Goal: Task Accomplishment & Management: Complete application form

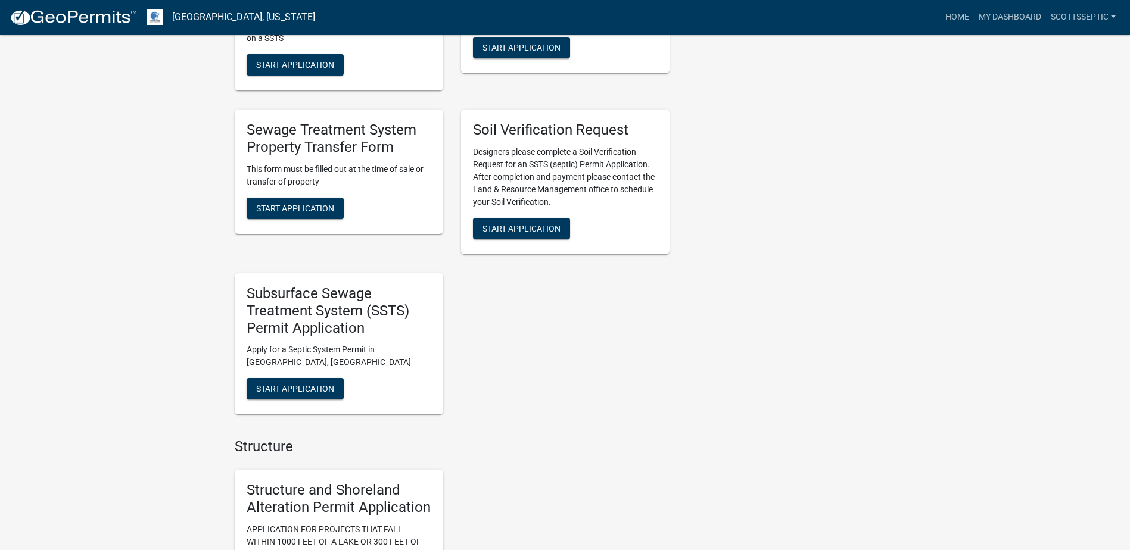
scroll to position [953, 0]
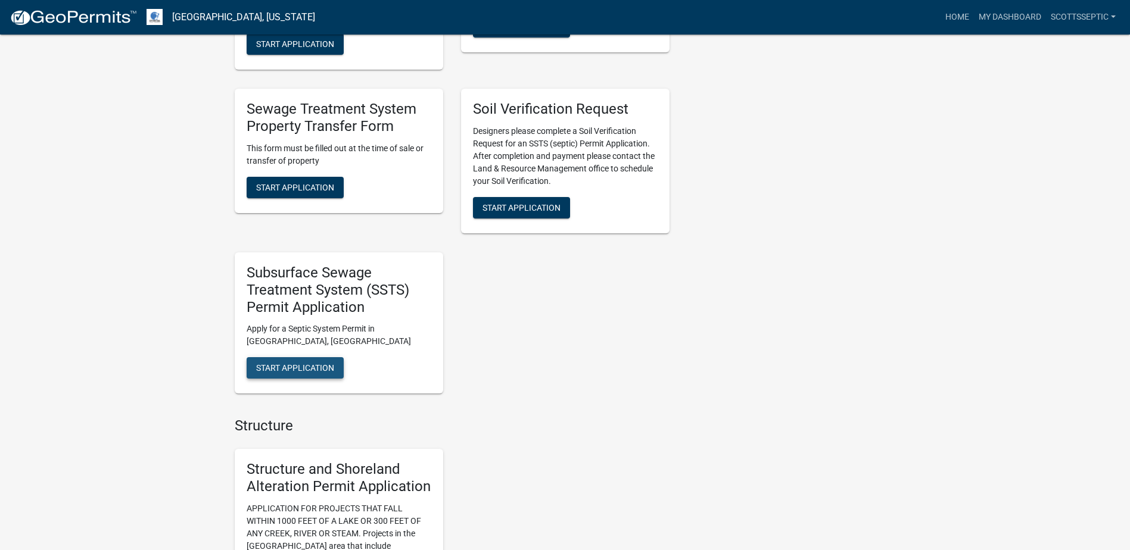
click at [279, 372] on span "Start Application" at bounding box center [295, 368] width 78 height 10
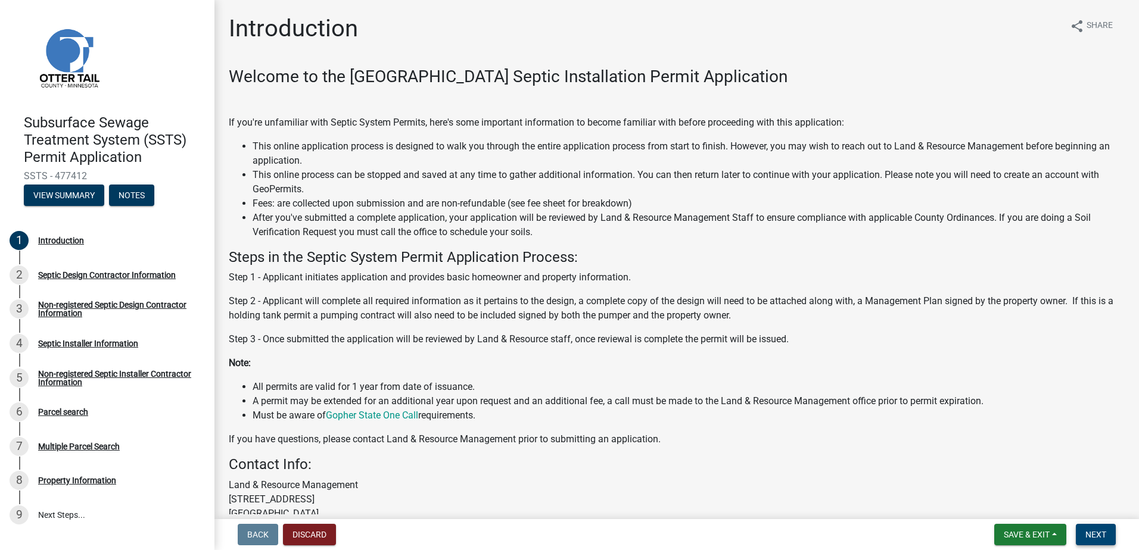
click at [1098, 536] on span "Next" at bounding box center [1095, 535] width 21 height 10
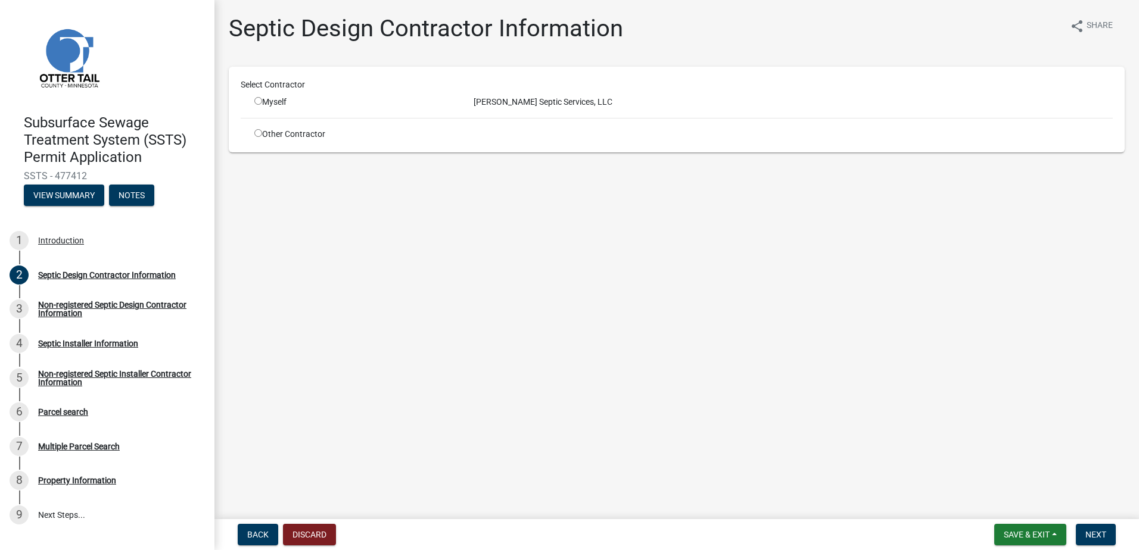
click at [255, 101] on input "radio" at bounding box center [258, 101] width 8 height 8
radio input "true"
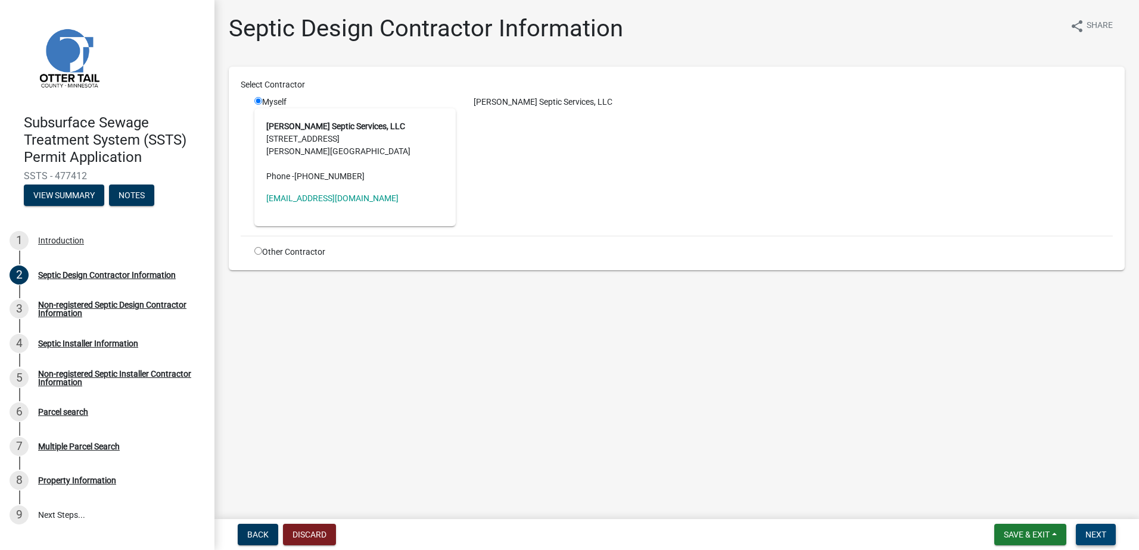
click at [1096, 540] on span "Next" at bounding box center [1095, 535] width 21 height 10
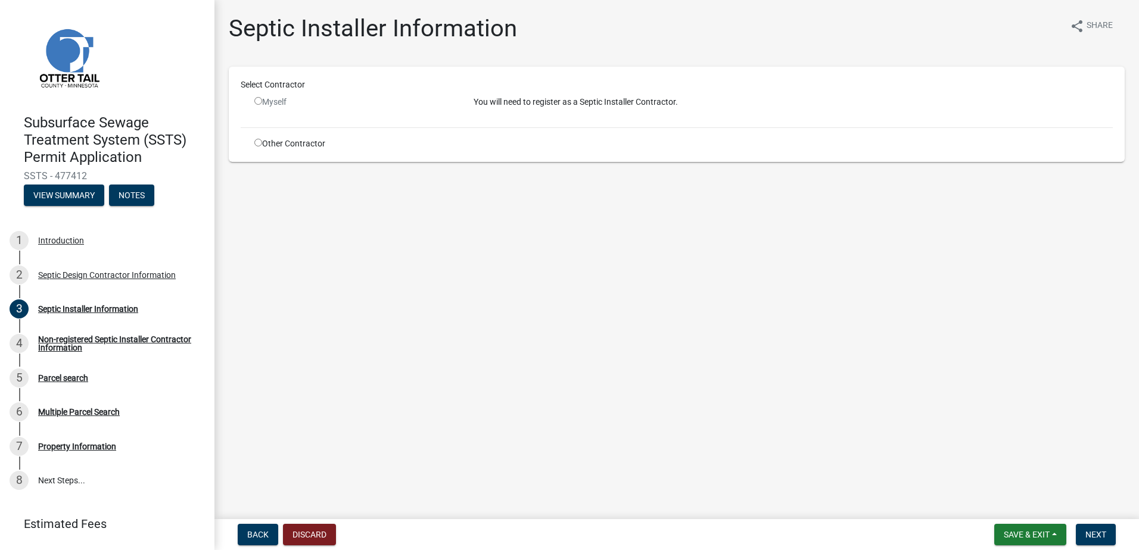
click at [256, 142] on input "radio" at bounding box center [258, 143] width 8 height 8
radio input "true"
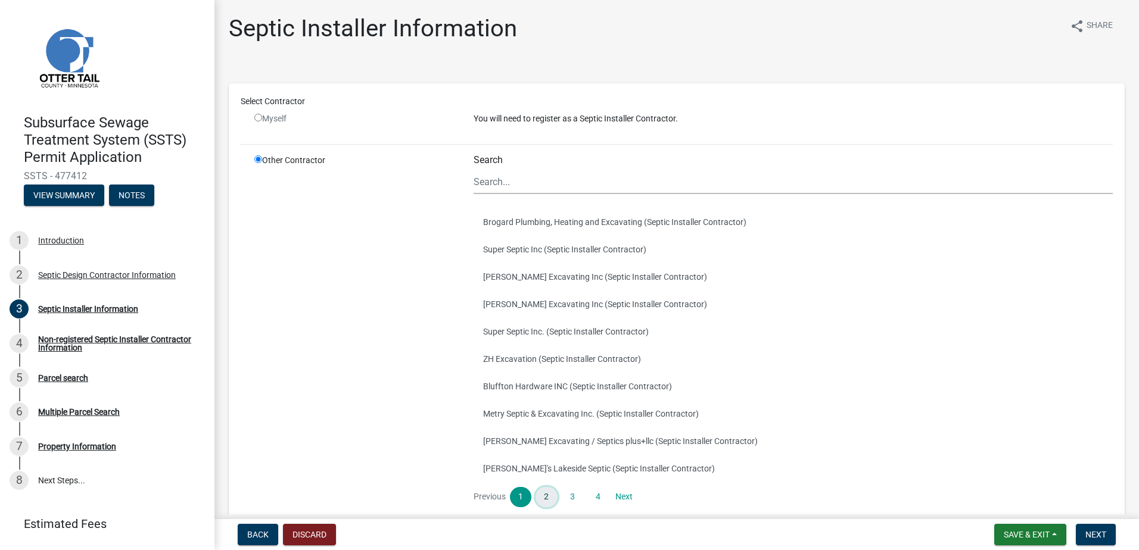
click at [545, 500] on link "2" at bounding box center [546, 497] width 21 height 20
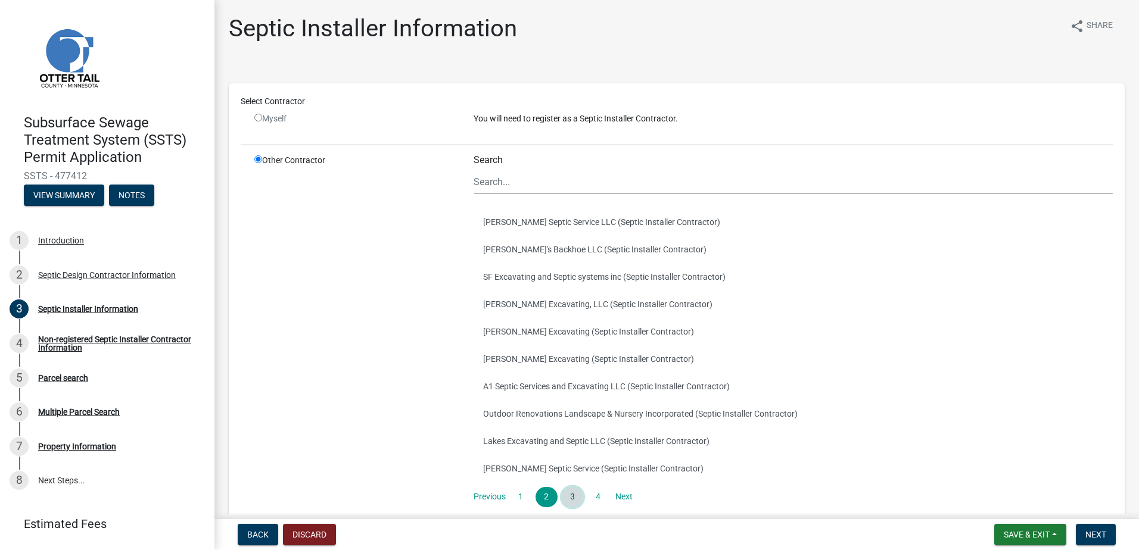
click at [572, 495] on link "3" at bounding box center [572, 497] width 21 height 20
click at [602, 500] on link "4" at bounding box center [597, 497] width 21 height 20
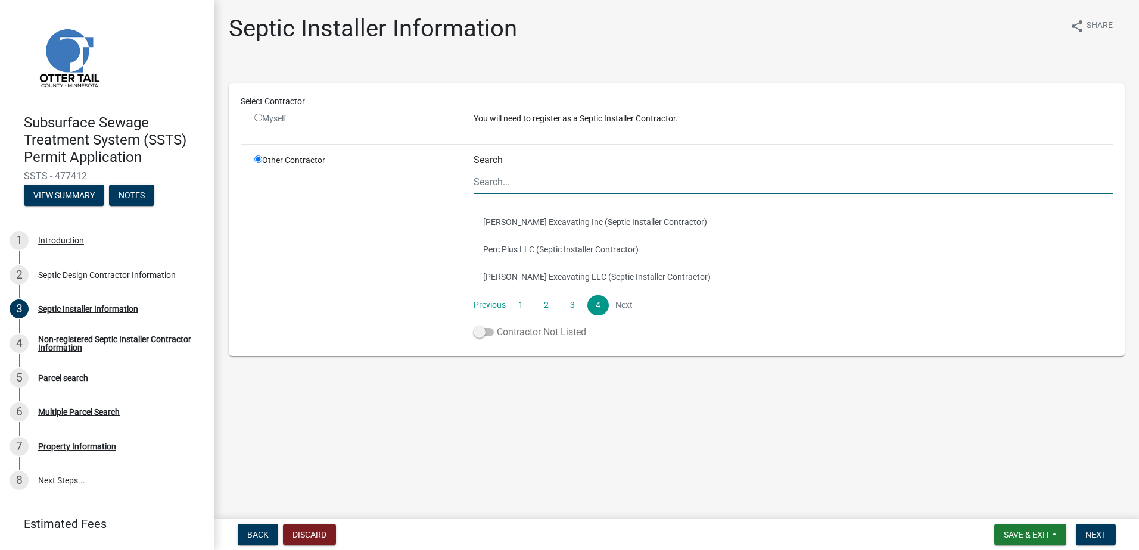
click at [474, 335] on label "Contractor Not Listed" at bounding box center [530, 332] width 113 height 14
click at [476, 333] on span at bounding box center [484, 332] width 20 height 8
click at [497, 325] on input "Contractor Not Listed" at bounding box center [497, 325] width 0 height 0
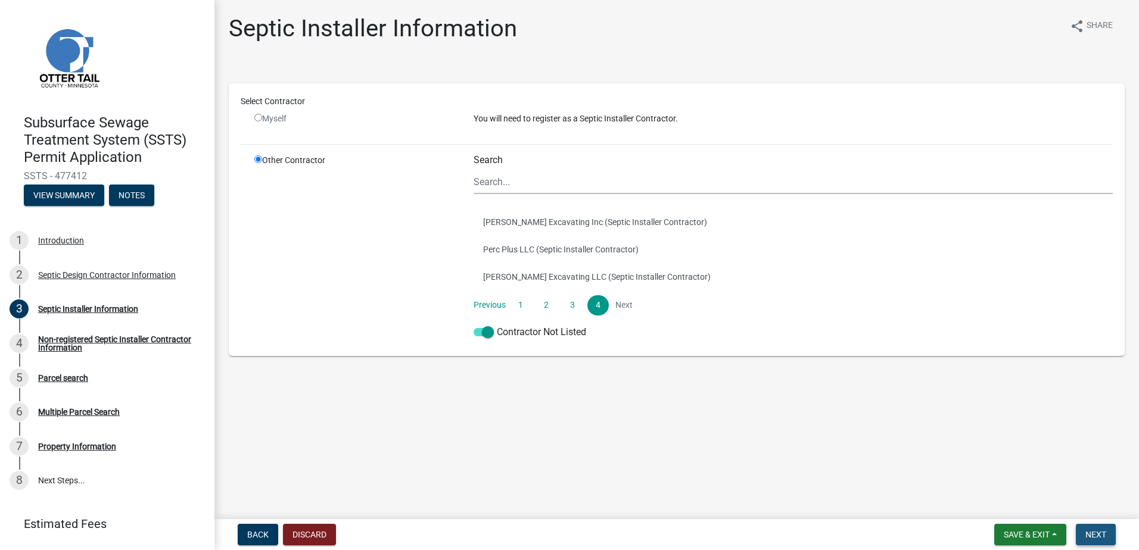
click at [1091, 539] on span "Next" at bounding box center [1095, 535] width 21 height 10
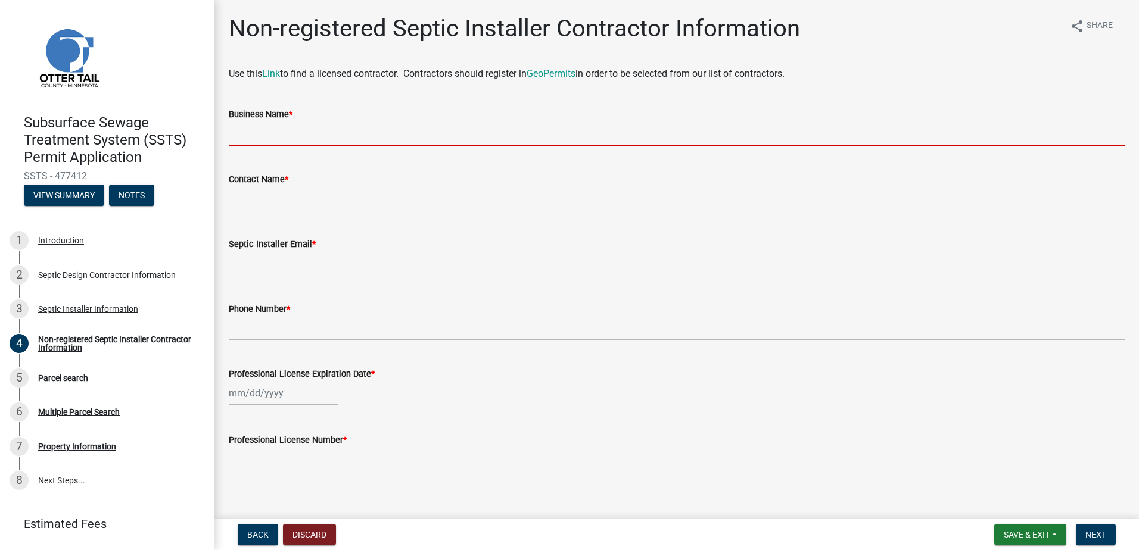
click at [244, 139] on input "Business Name *" at bounding box center [677, 134] width 896 height 24
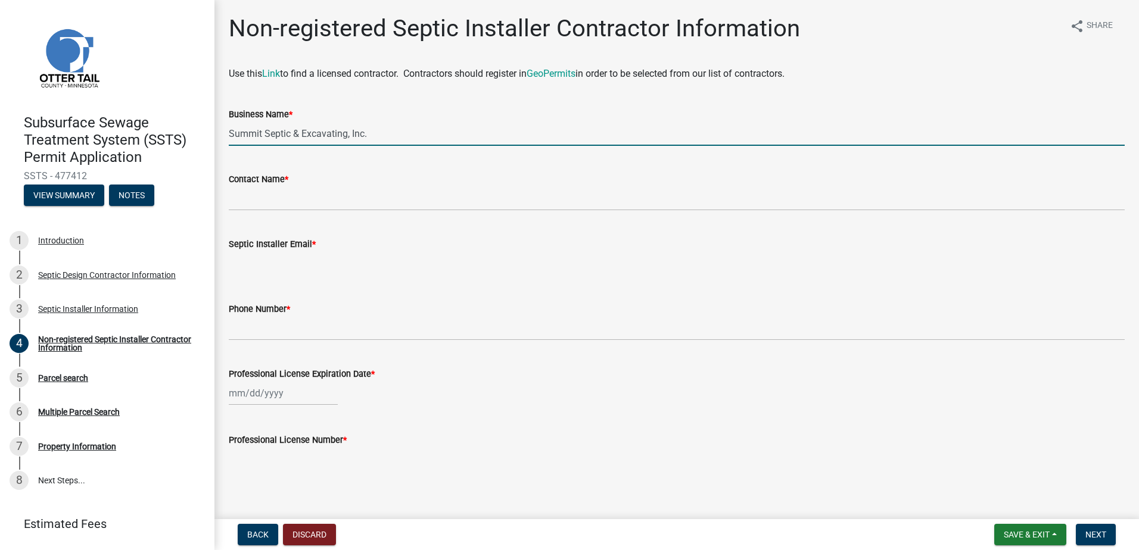
type input "Summit Septic & Excavating, Inc."
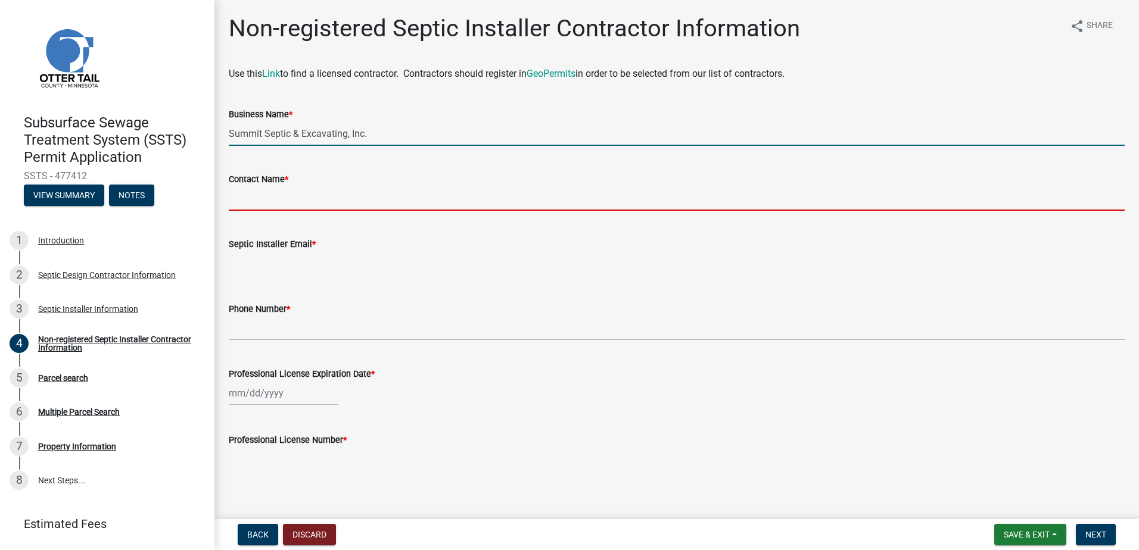
click at [235, 200] on input "Contact Name *" at bounding box center [677, 198] width 896 height 24
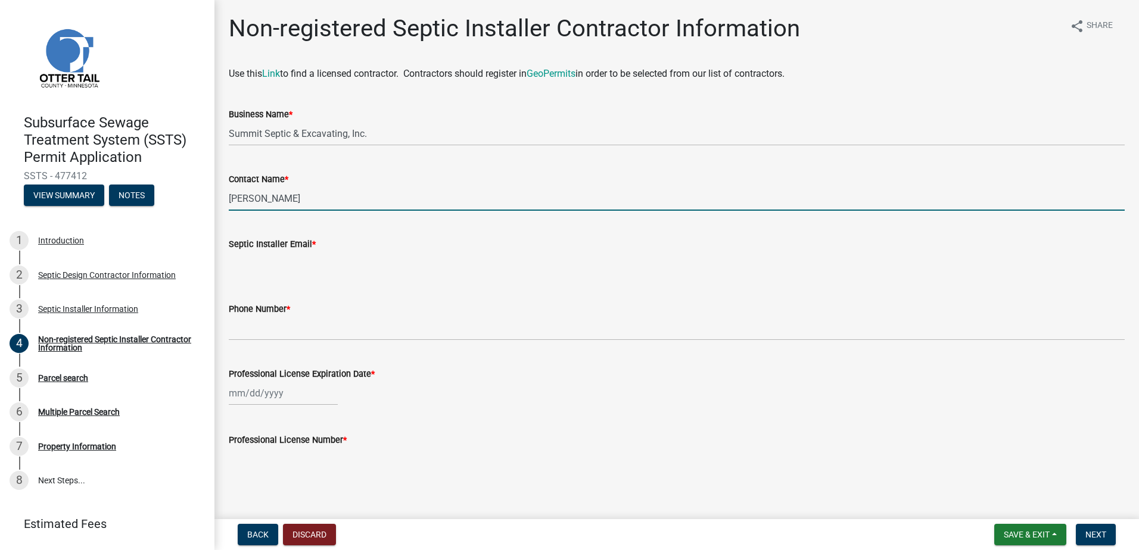
type input "Joseph Foltz"
click at [251, 267] on input "Septic Installer Email *" at bounding box center [677, 263] width 896 height 24
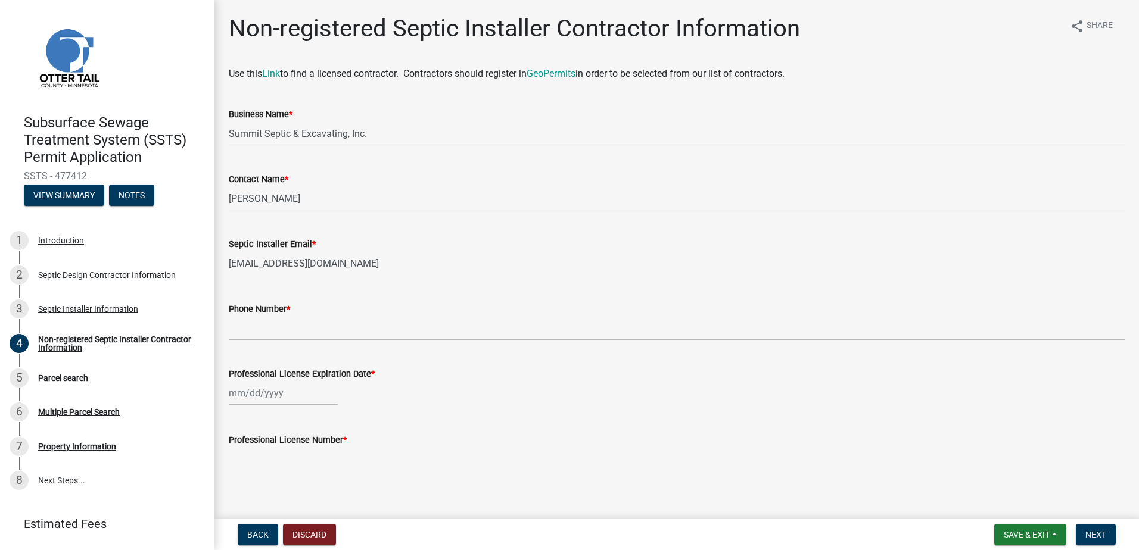
click at [266, 265] on input "joefoltzConstructioninc@gmail.com" at bounding box center [677, 263] width 896 height 24
type input "joefoltzconstructioninc@gmail.com"
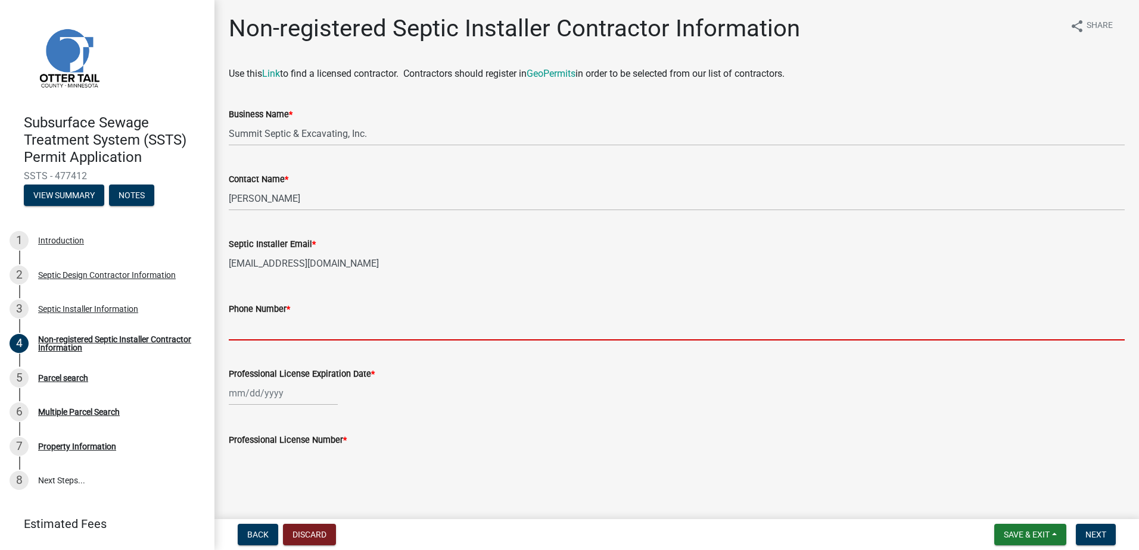
click at [242, 323] on input "Phone Number *" at bounding box center [677, 328] width 896 height 24
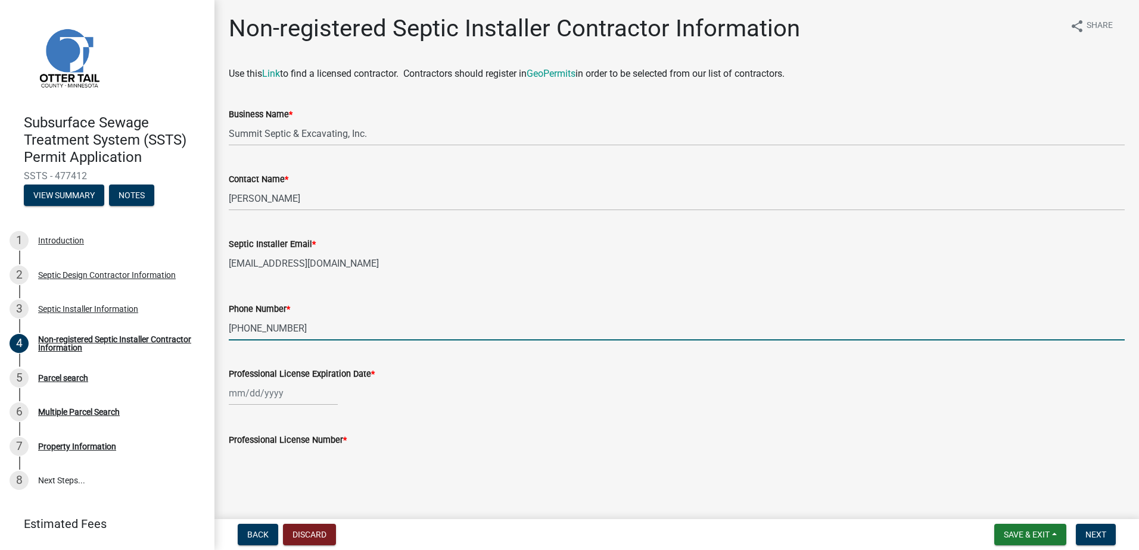
type input "218-371-9229"
click at [232, 399] on div at bounding box center [283, 393] width 109 height 24
select select "9"
select select "2025"
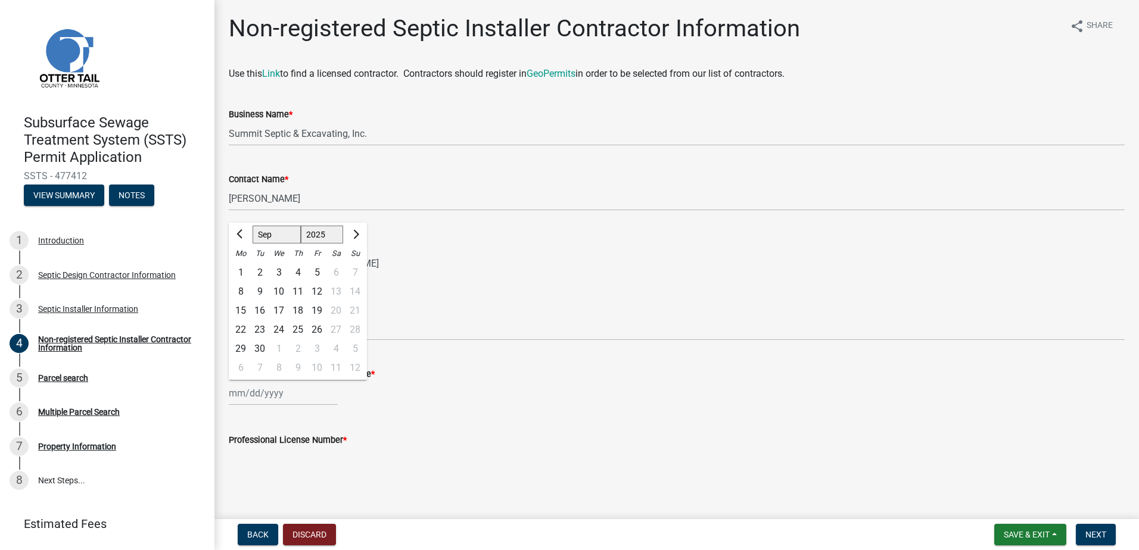
drag, startPoint x: 423, startPoint y: 407, endPoint x: 429, endPoint y: 408, distance: 6.0
click at [427, 408] on wm-data-entity-input "Professional License Expiration Date * Jan Feb Mar Apr May Jun Jul Aug Sep Oct …" at bounding box center [677, 383] width 896 height 66
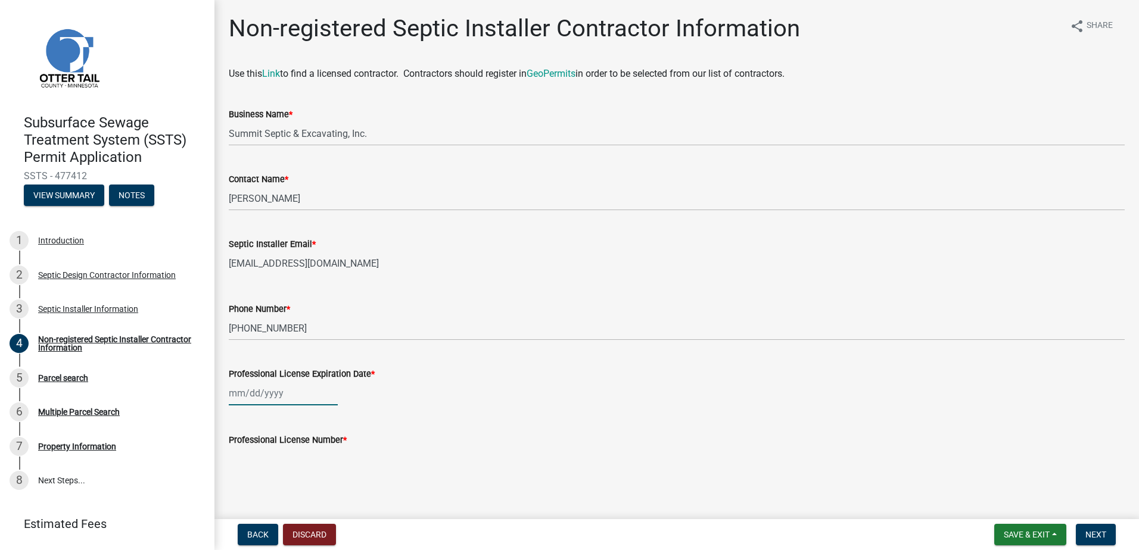
click at [239, 396] on div at bounding box center [283, 393] width 109 height 24
select select "9"
select select "2025"
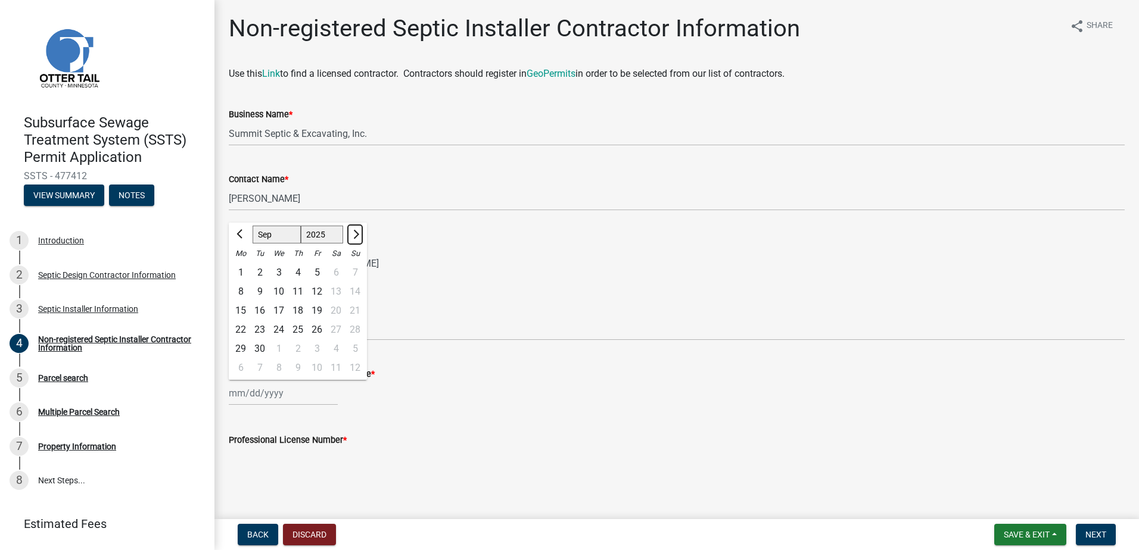
click at [351, 235] on span "Next month" at bounding box center [354, 234] width 9 height 9
select select "1"
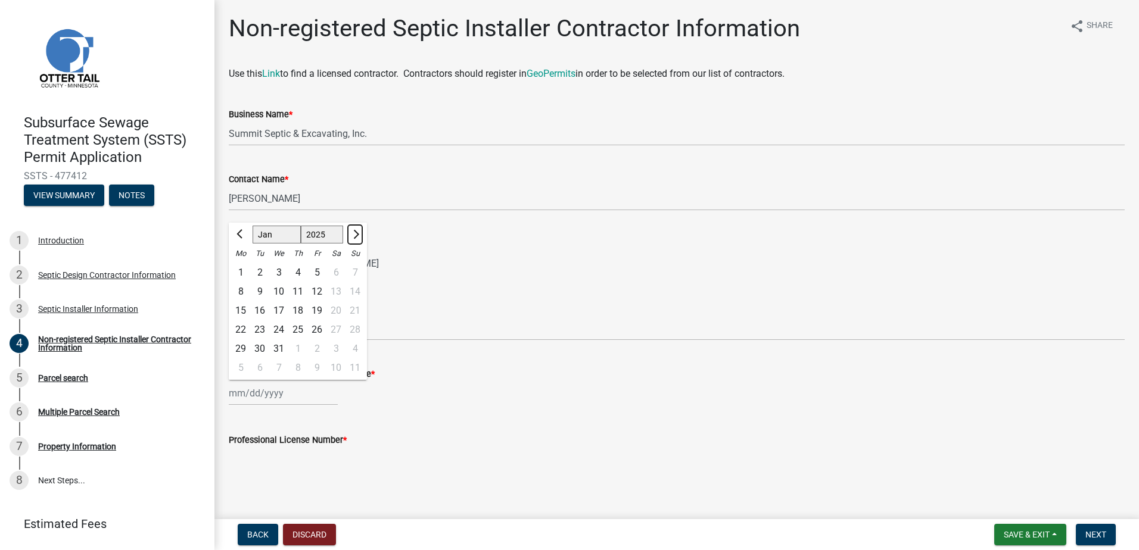
select select "2026"
click at [351, 235] on span "Next month" at bounding box center [354, 234] width 9 height 9
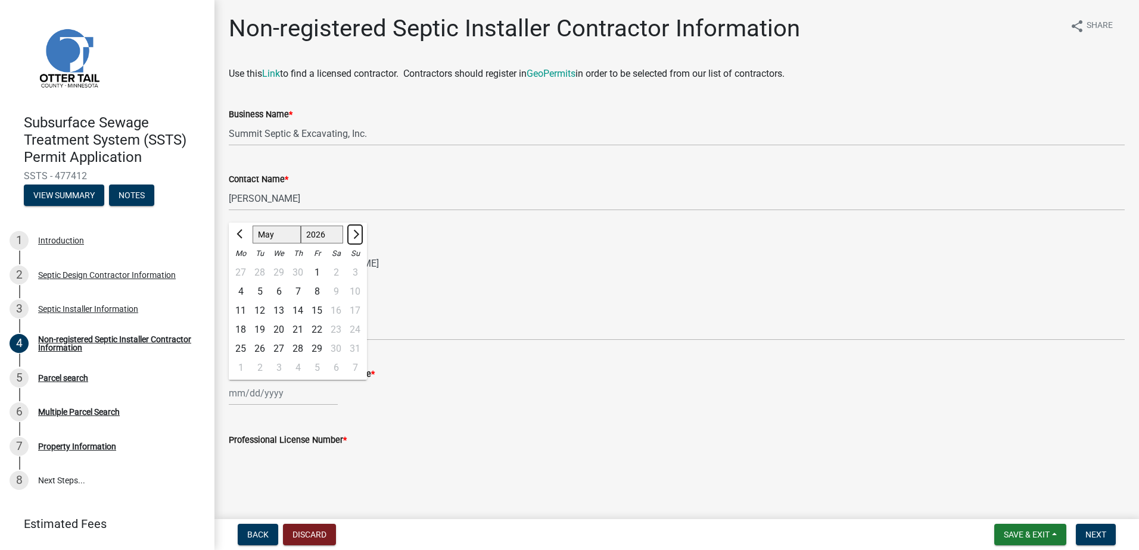
click at [351, 235] on span "Next month" at bounding box center [354, 234] width 9 height 9
click at [244, 234] on span "Previous month" at bounding box center [241, 234] width 9 height 9
select select "5"
click at [318, 331] on div "22" at bounding box center [316, 330] width 19 height 19
type input "05/22/2026"
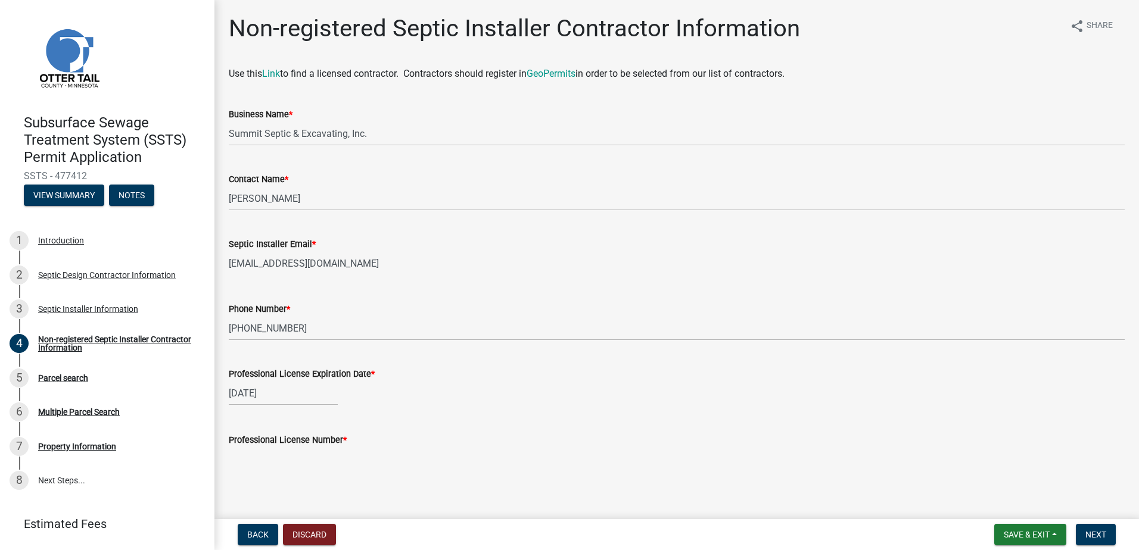
click at [250, 455] on input "Professional License Number *" at bounding box center [677, 459] width 896 height 24
type input "5"
type input "4382"
click at [1094, 531] on span "Next" at bounding box center [1095, 535] width 21 height 10
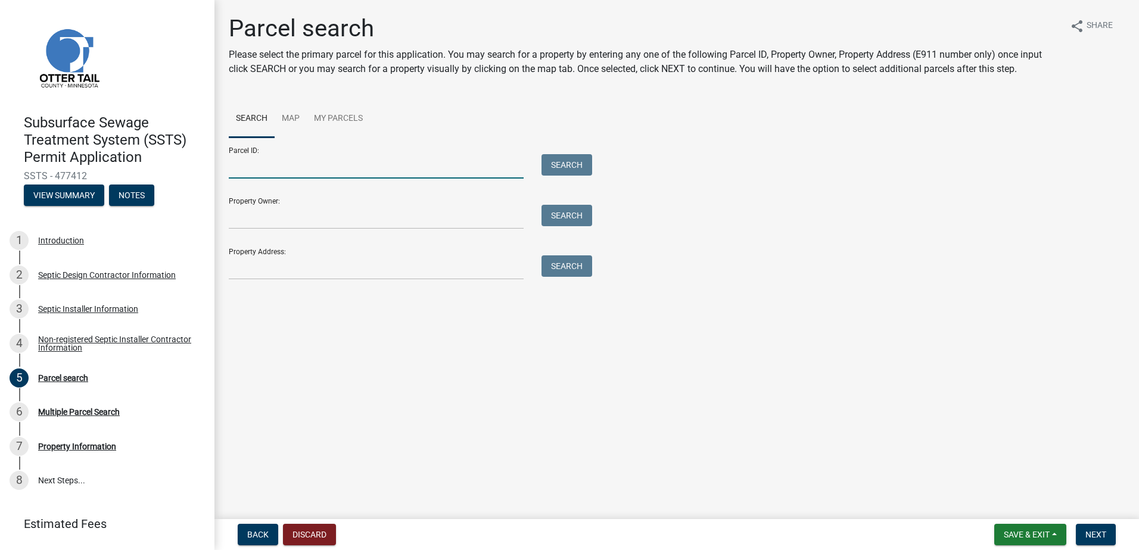
click at [234, 169] on input "Parcel ID:" at bounding box center [376, 166] width 295 height 24
type input "12000020014000"
click at [565, 165] on button "Search" at bounding box center [567, 164] width 51 height 21
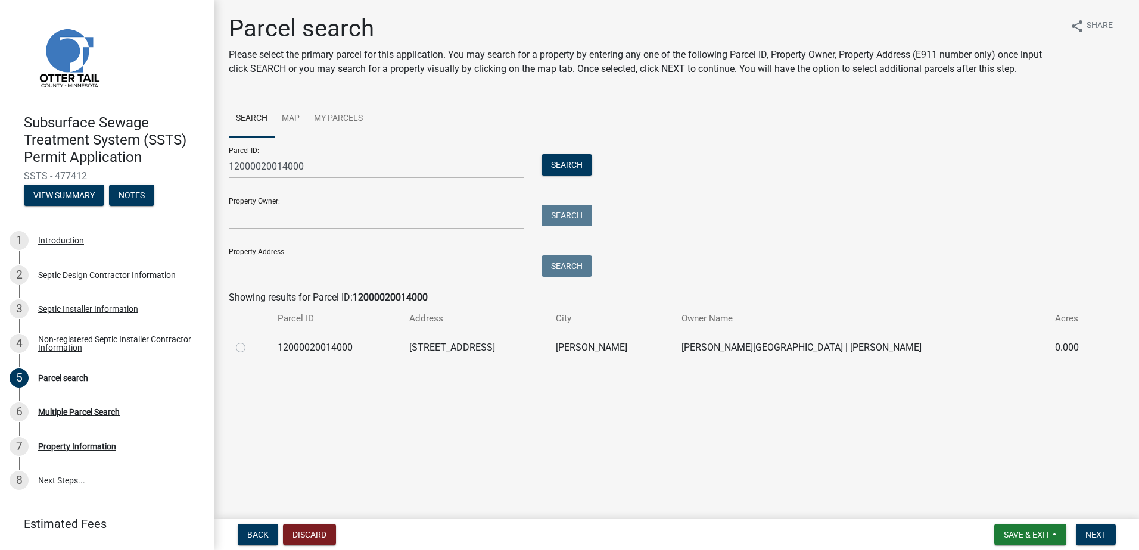
click at [235, 351] on td at bounding box center [250, 347] width 42 height 29
click at [250, 341] on label at bounding box center [250, 341] width 0 height 0
click at [250, 349] on input "radio" at bounding box center [254, 345] width 8 height 8
radio input "true"
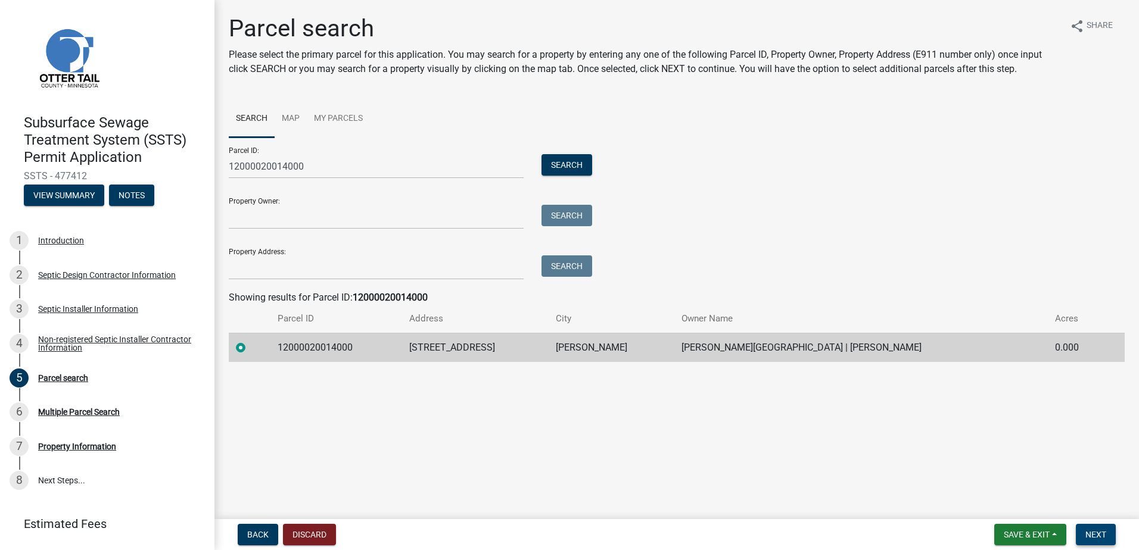
click at [1093, 534] on span "Next" at bounding box center [1095, 535] width 21 height 10
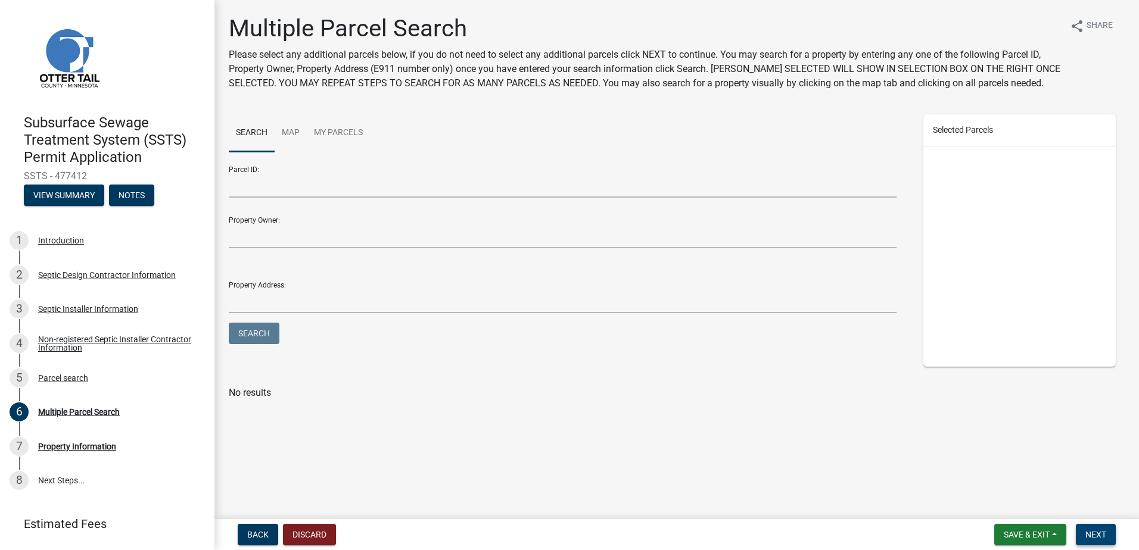
click at [1102, 537] on span "Next" at bounding box center [1095, 535] width 21 height 10
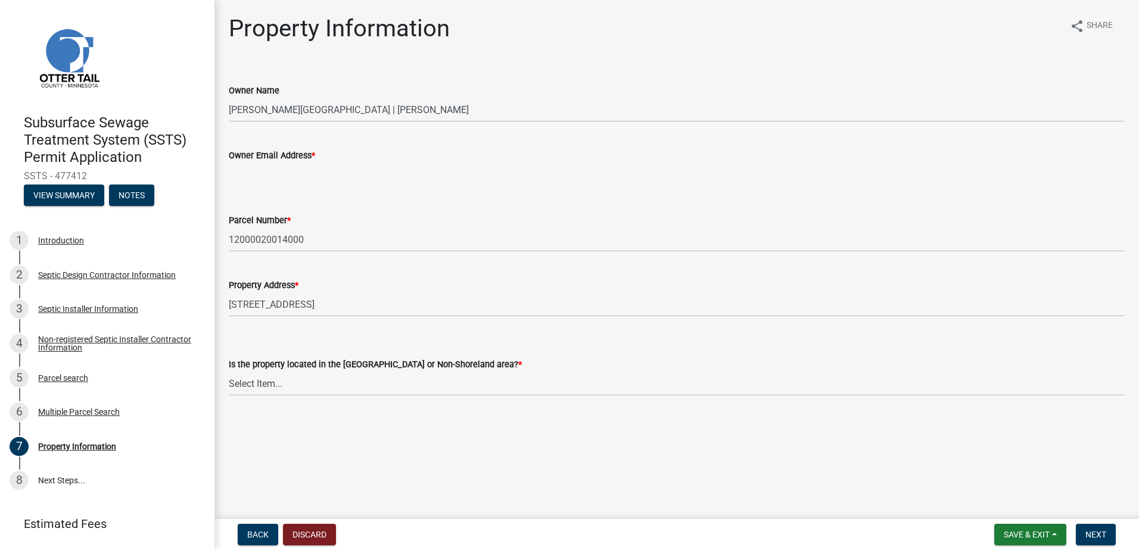
drag, startPoint x: 231, startPoint y: 178, endPoint x: 251, endPoint y: 178, distance: 20.9
click at [232, 178] on input "Owner Email Address *" at bounding box center [677, 175] width 896 height 24
type input "noemail@noemail.com"
click at [258, 386] on select "Select Item... Shoreland Non-Shoreland" at bounding box center [677, 384] width 896 height 24
click at [229, 372] on select "Select Item... Shoreland Non-Shoreland" at bounding box center [677, 384] width 896 height 24
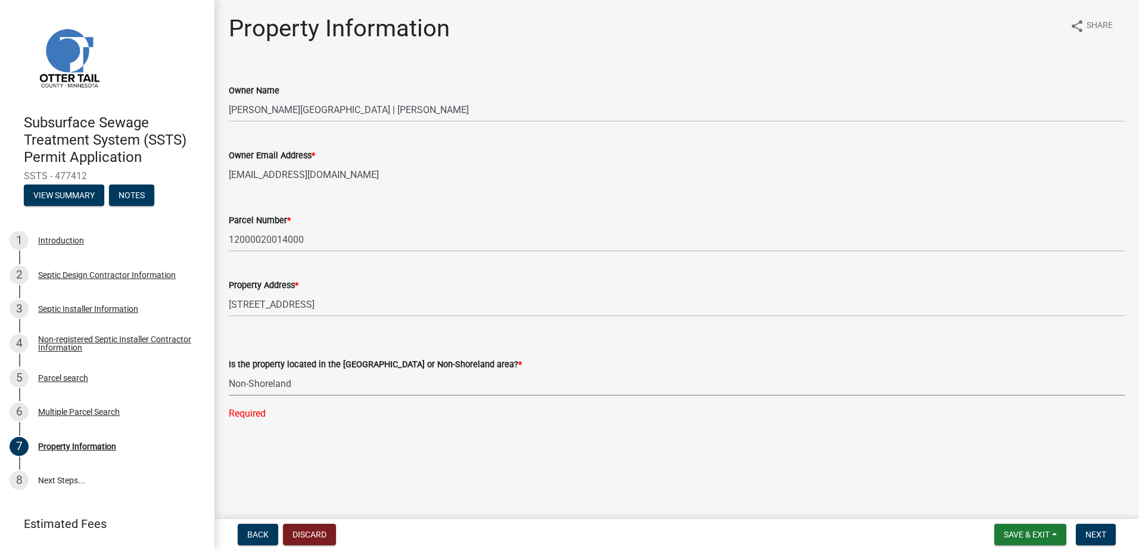
select select "5ed11e82-653f-4fcc-a472-8d95af57556c"
click at [1095, 540] on button "Next" at bounding box center [1096, 534] width 40 height 21
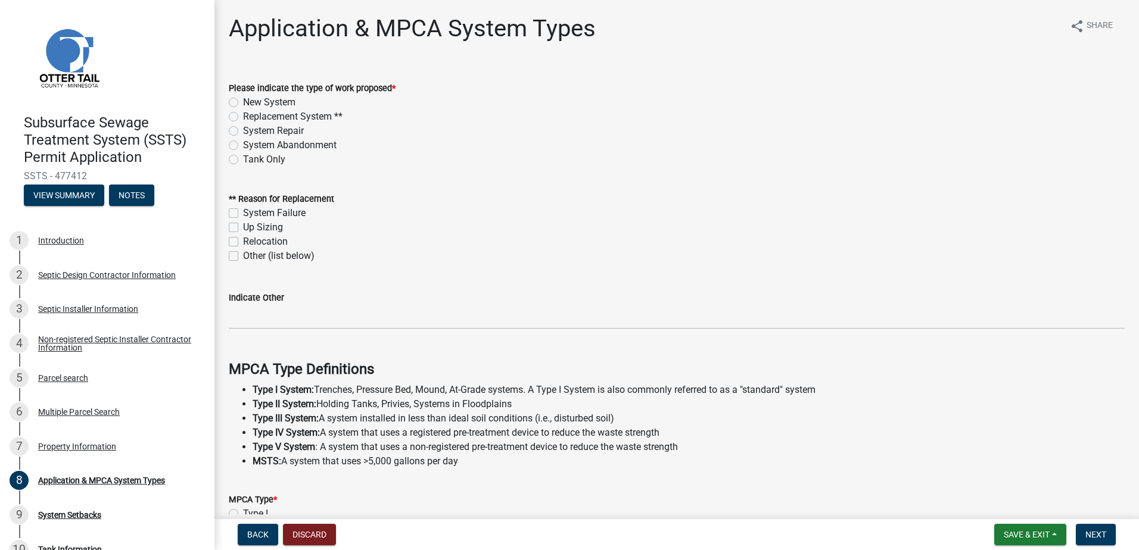
drag, startPoint x: 232, startPoint y: 120, endPoint x: 238, endPoint y: 148, distance: 29.2
click at [243, 120] on label "Replacement System **" at bounding box center [292, 117] width 99 height 14
click at [243, 117] on input "Replacement System **" at bounding box center [247, 114] width 8 height 8
radio input "true"
click at [243, 216] on label "System Failure" at bounding box center [274, 213] width 63 height 14
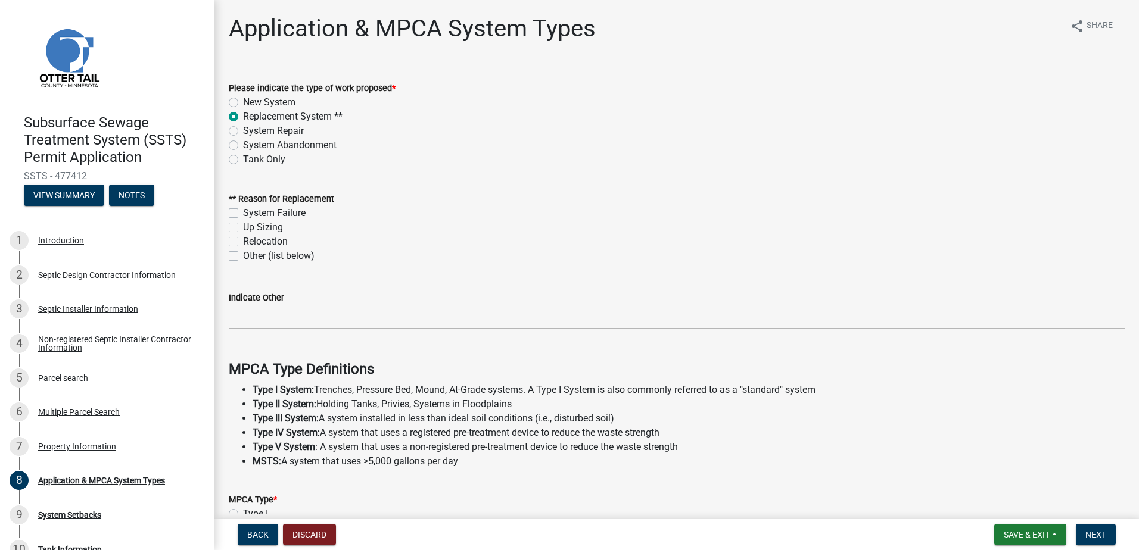
click at [243, 214] on input "System Failure" at bounding box center [247, 210] width 8 height 8
checkbox input "true"
checkbox input "false"
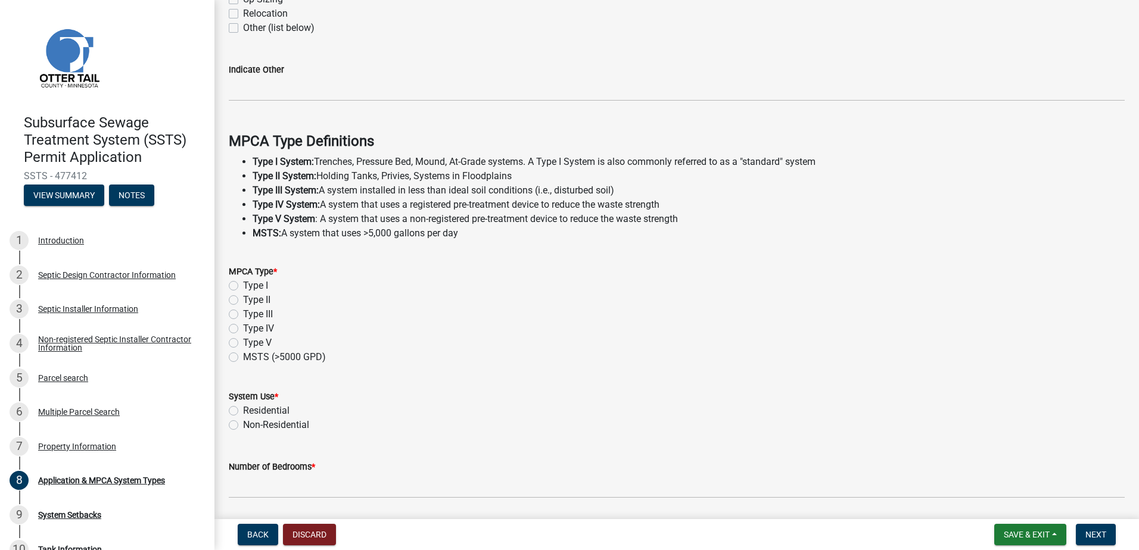
scroll to position [238, 0]
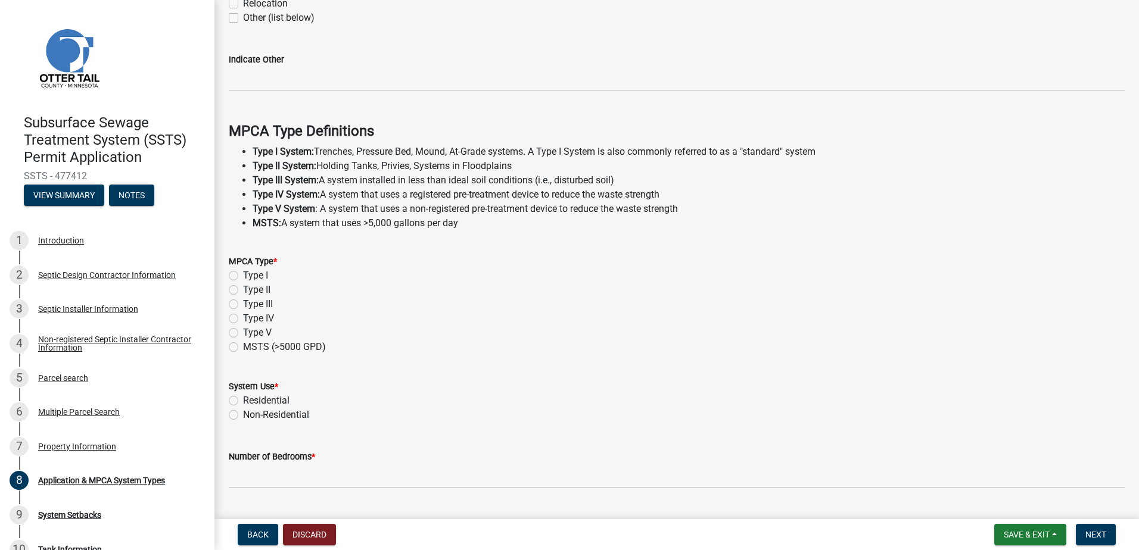
drag, startPoint x: 231, startPoint y: 272, endPoint x: 235, endPoint y: 287, distance: 16.0
click at [243, 272] on label "Type I" at bounding box center [255, 276] width 25 height 14
click at [243, 272] on input "Type I" at bounding box center [247, 273] width 8 height 8
radio input "true"
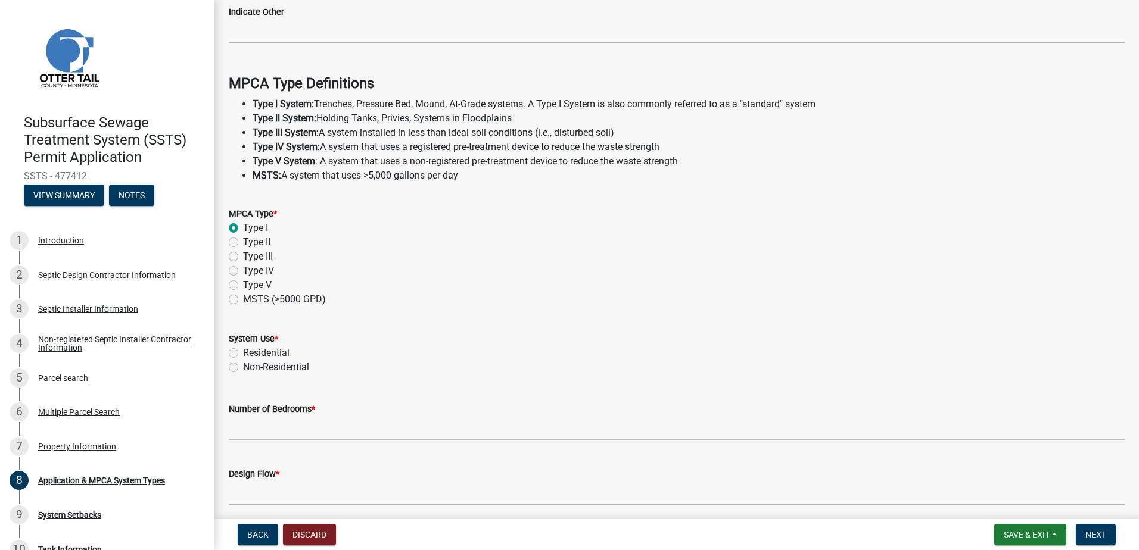
scroll to position [333, 0]
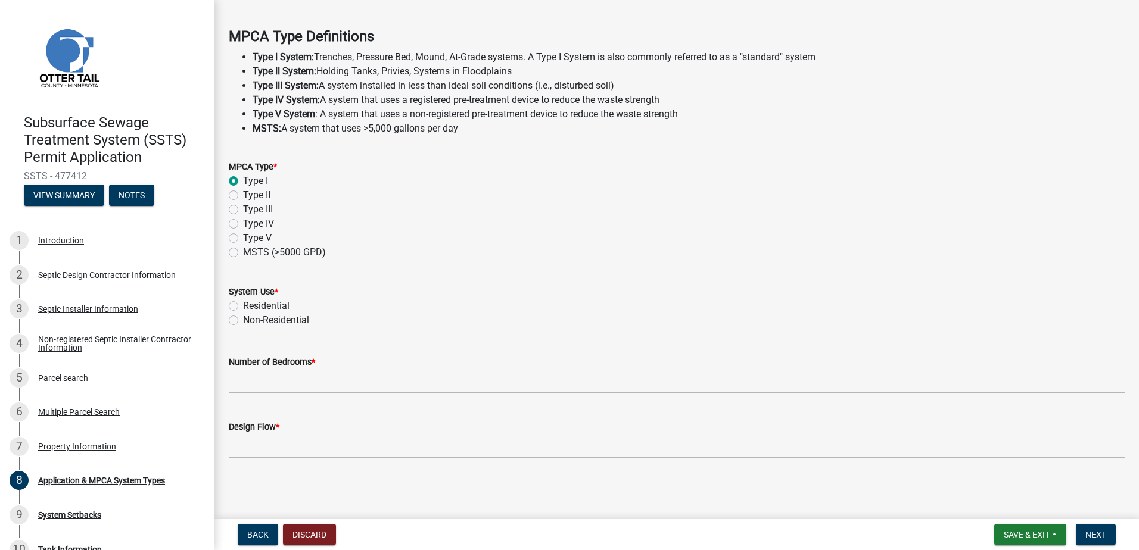
click at [243, 307] on label "Residential" at bounding box center [266, 306] width 46 height 14
click at [243, 307] on input "Residential" at bounding box center [247, 303] width 8 height 8
radio input "true"
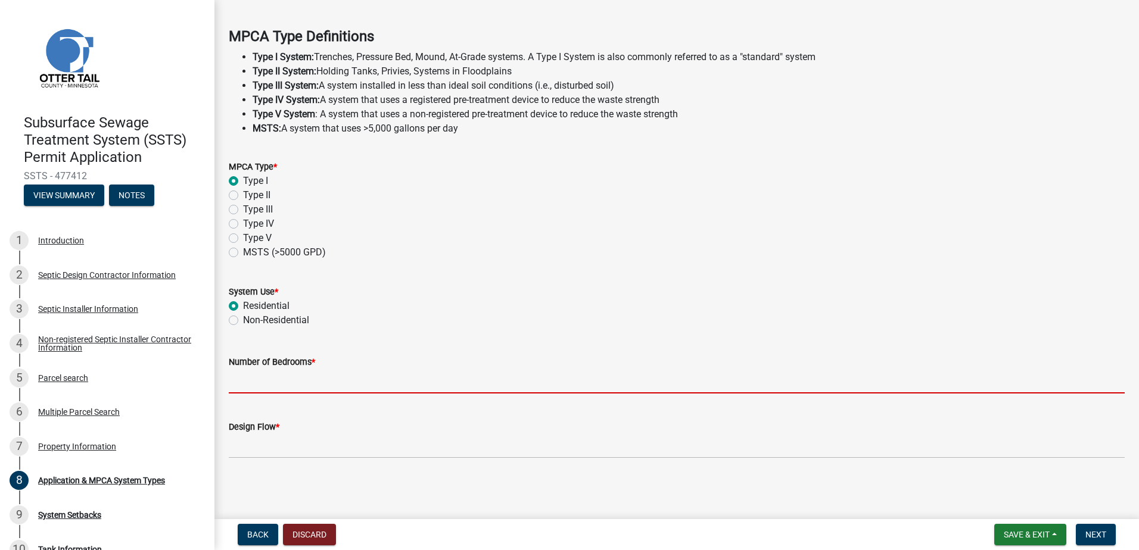
click at [252, 381] on input "Number of Bedrooms *" at bounding box center [677, 381] width 896 height 24
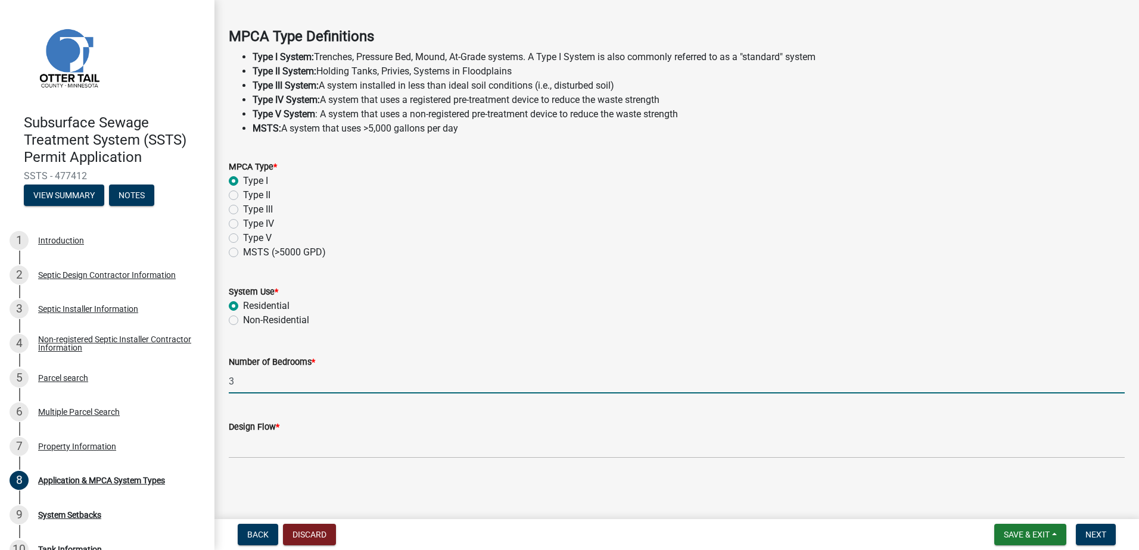
type input "3"
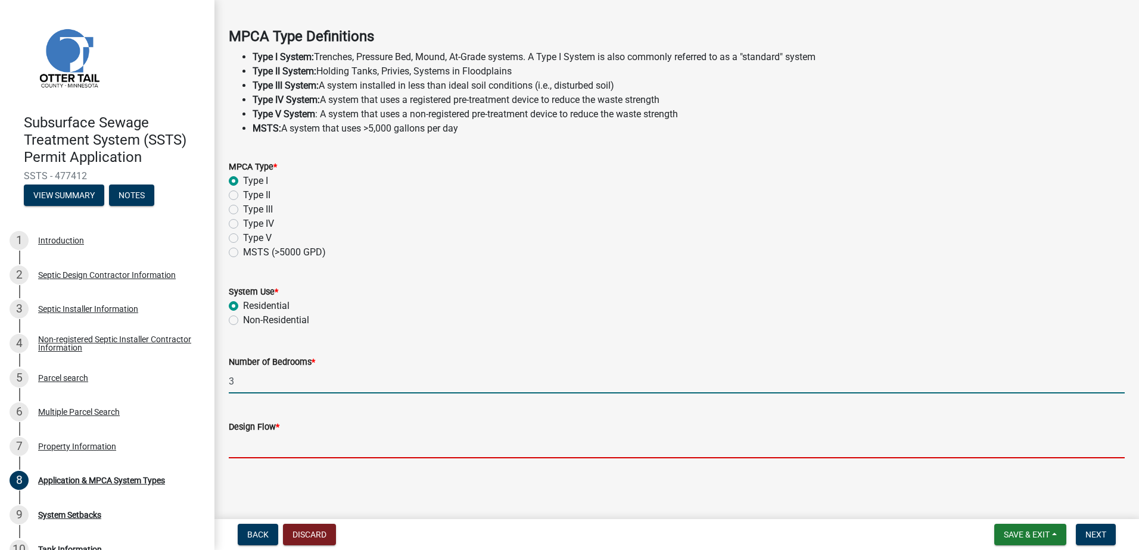
click at [260, 452] on input "Design Flow *" at bounding box center [677, 446] width 896 height 24
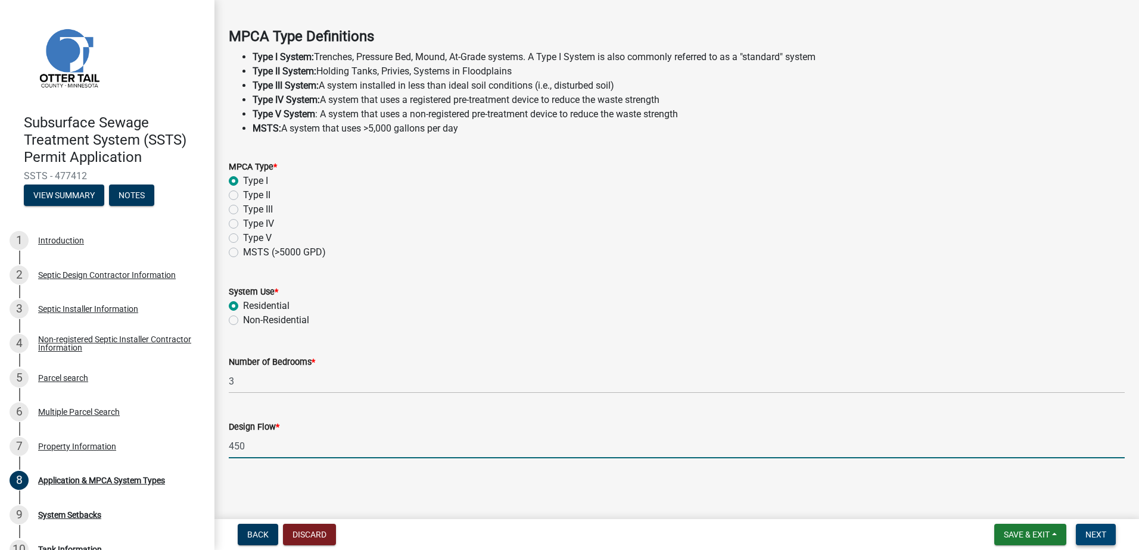
type input "450"
click at [1096, 536] on span "Next" at bounding box center [1095, 535] width 21 height 10
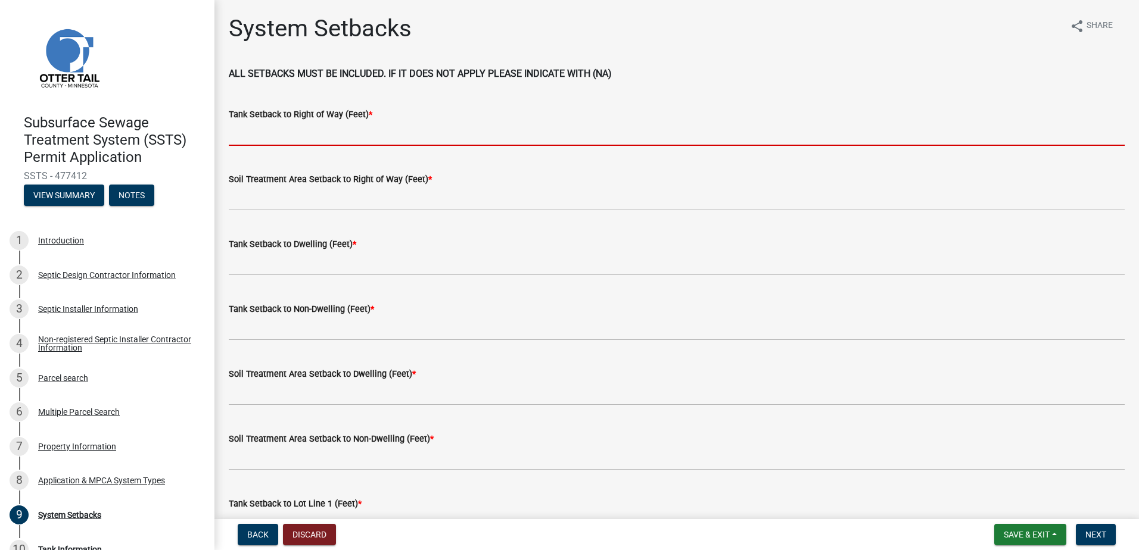
click at [254, 127] on input "Tank Setback to Right of Way (Feet) *" at bounding box center [677, 134] width 896 height 24
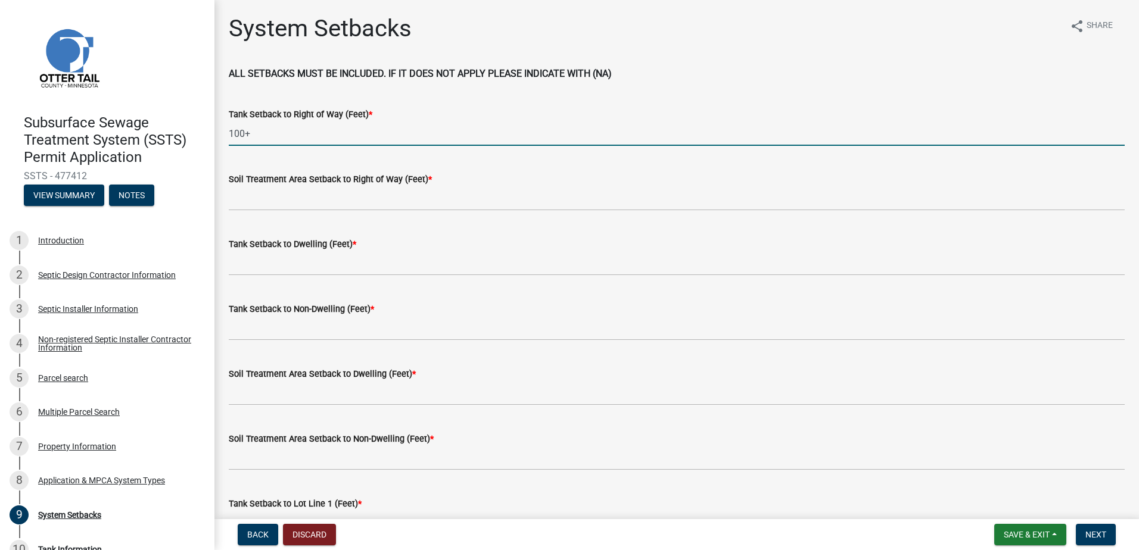
type input "100+"
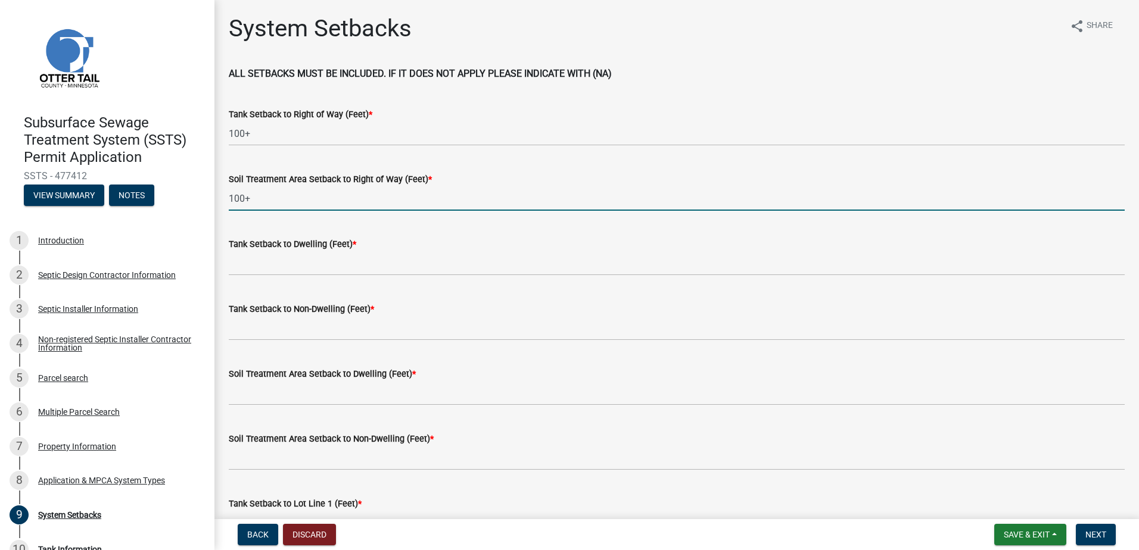
type input "100+"
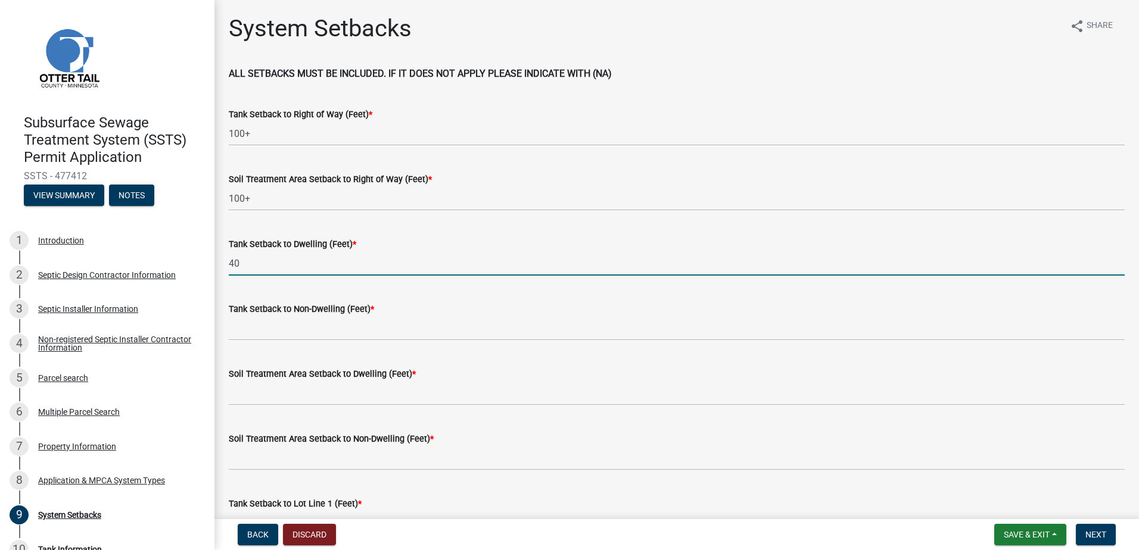
type input "40"
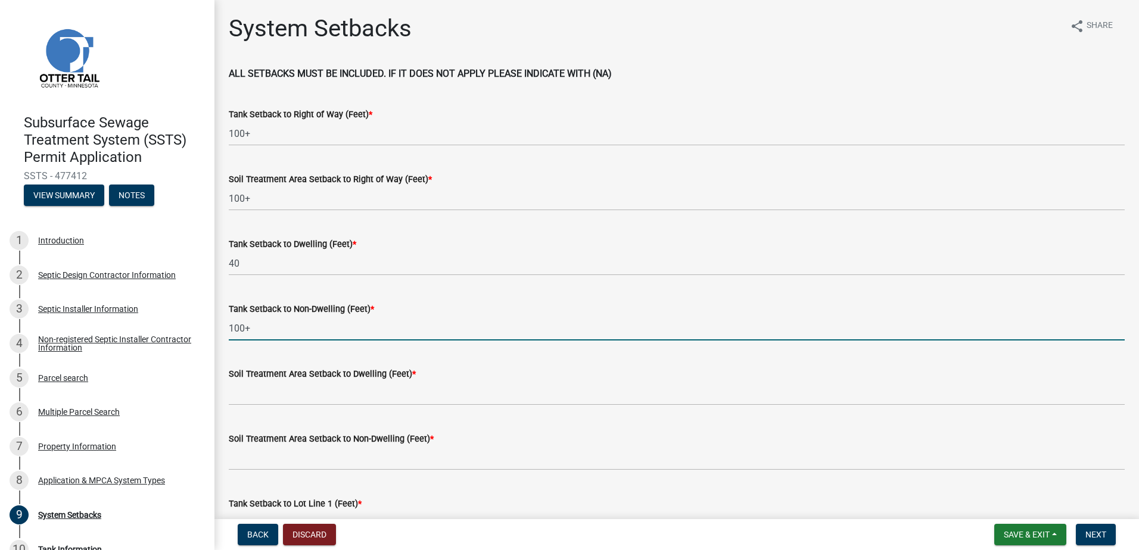
type input "100+"
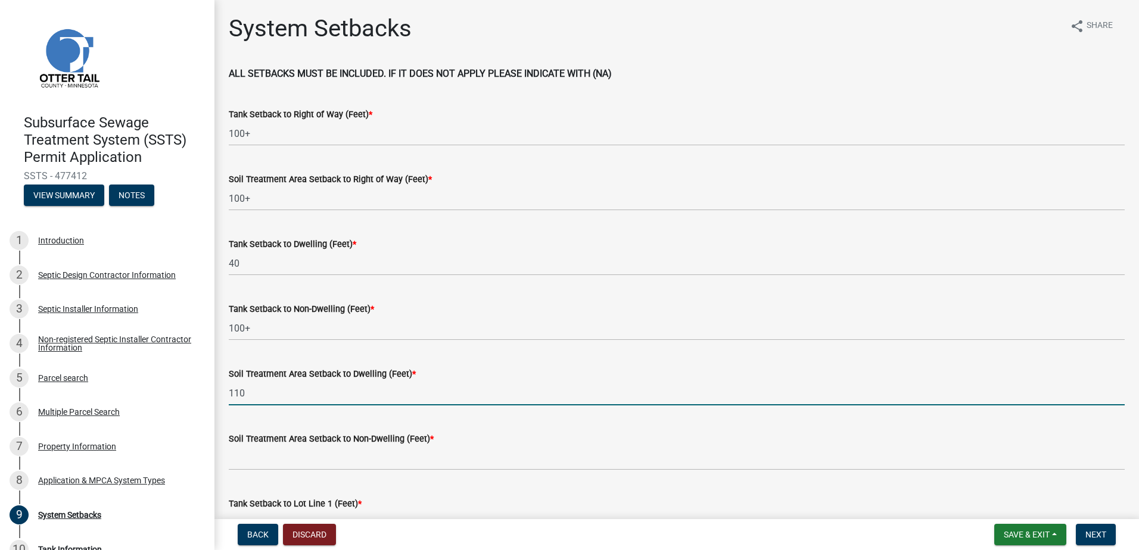
type input "110"
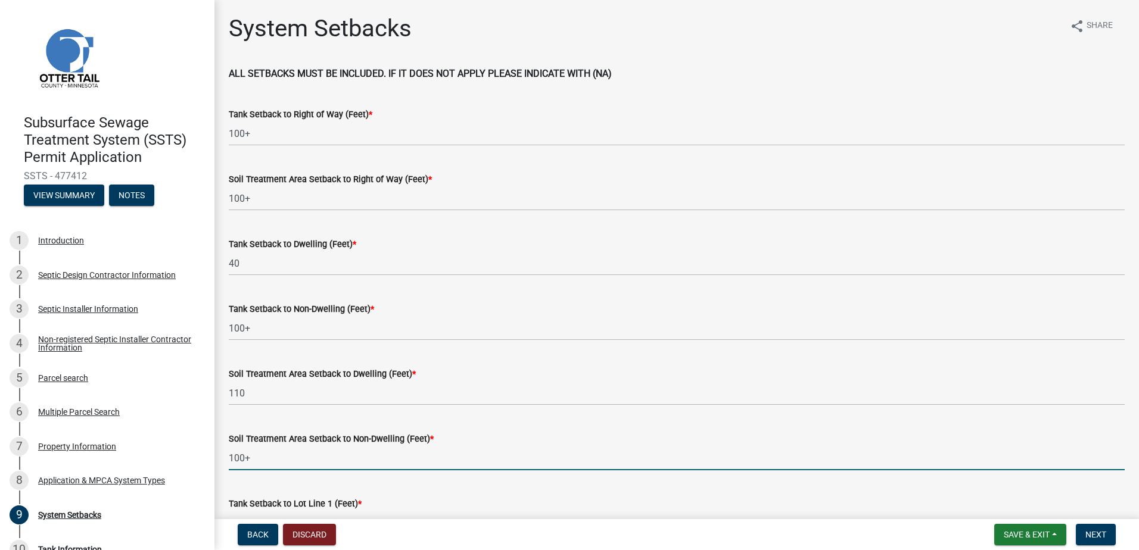
type input "100+"
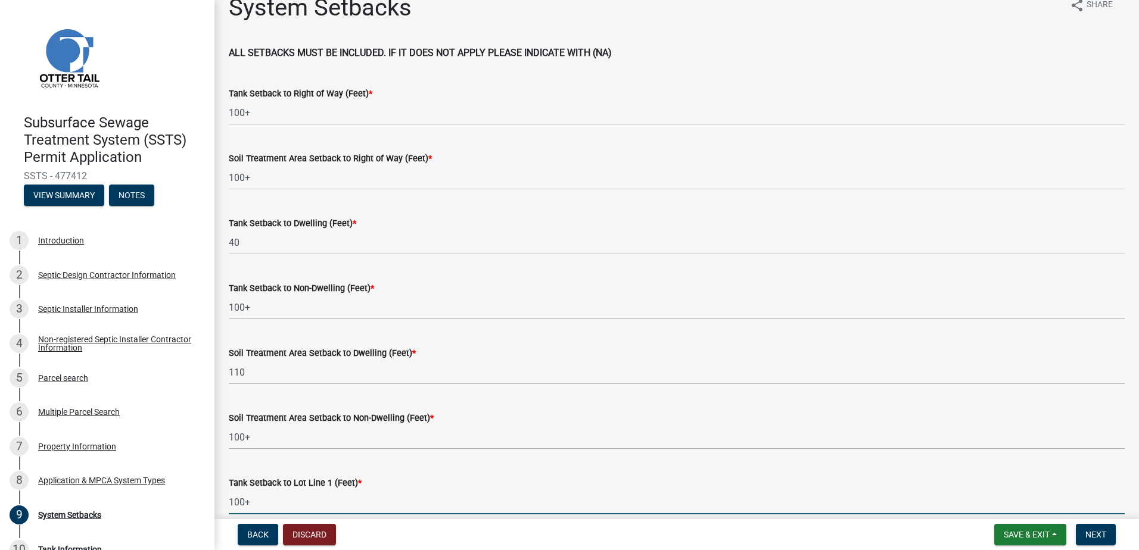
type input "100+"
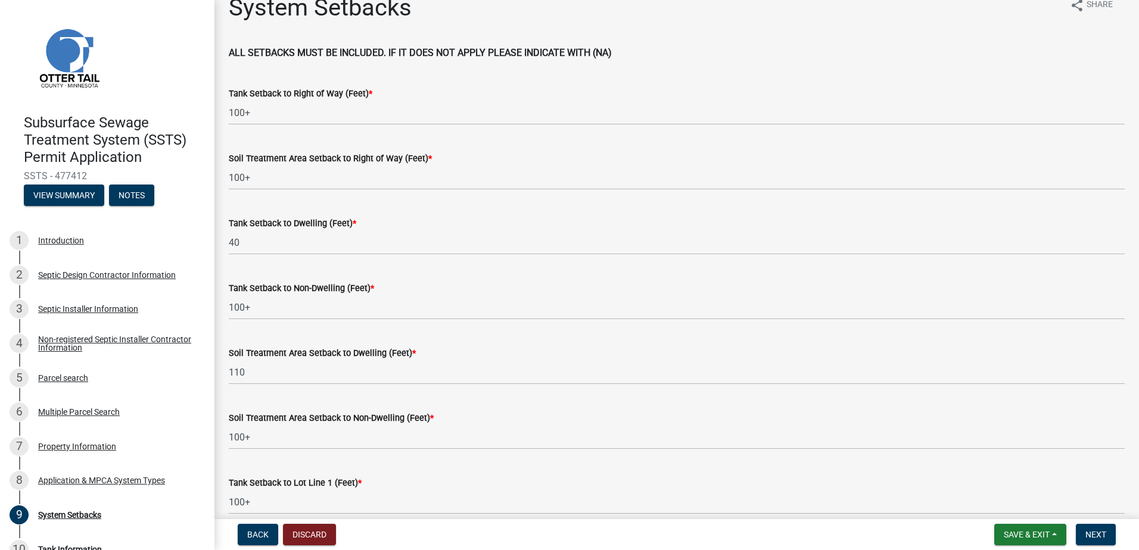
scroll to position [331, 0]
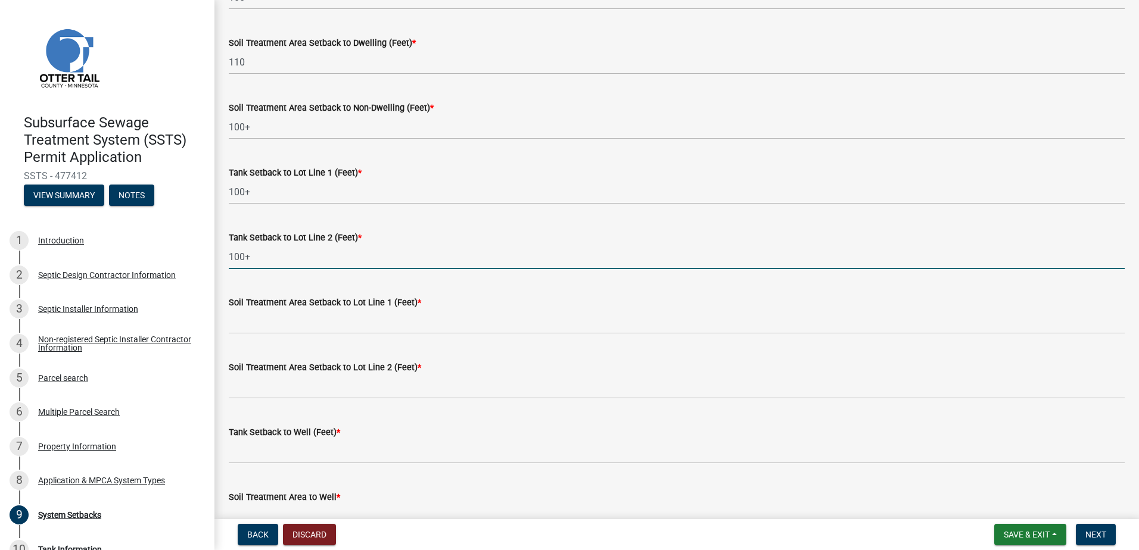
type input "100+"
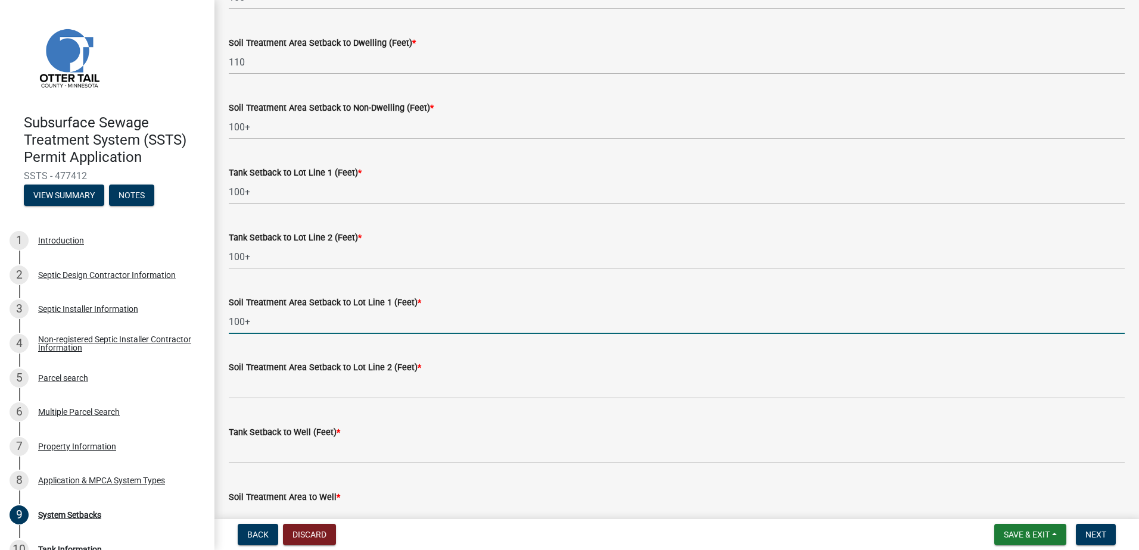
type input "100+"
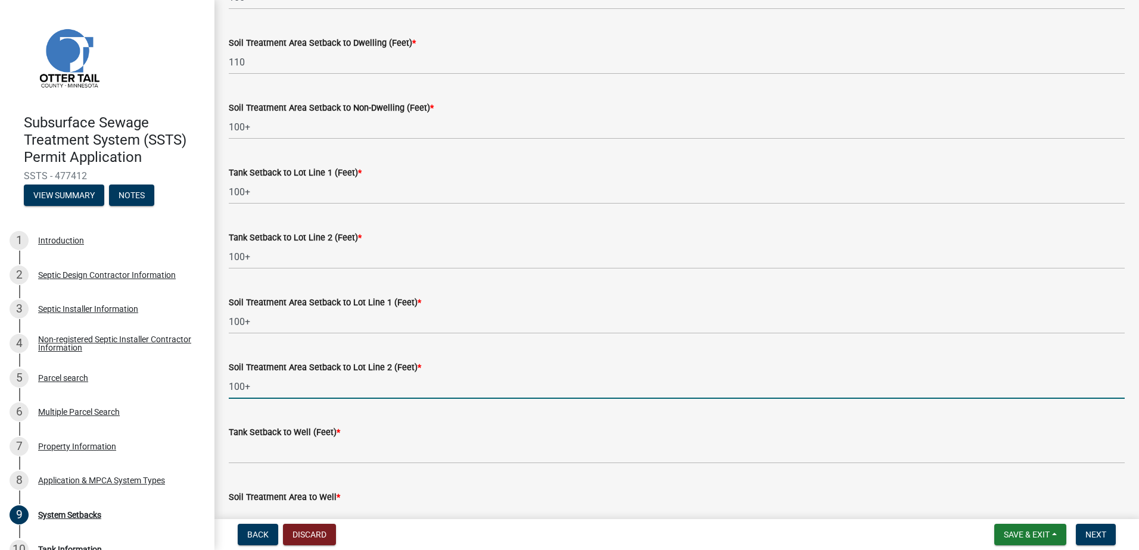
type input "100+"
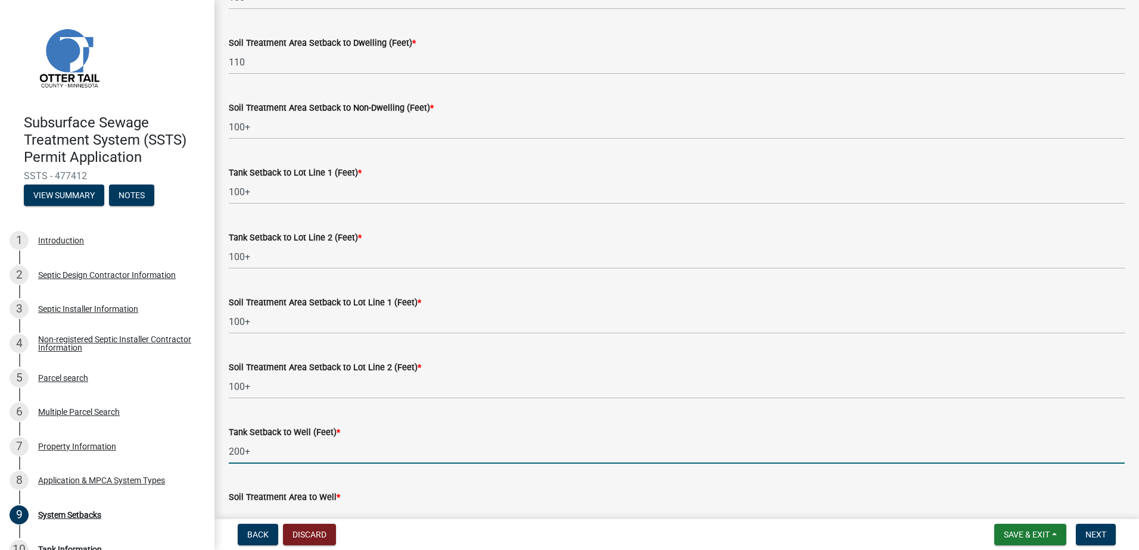
type input "200+"
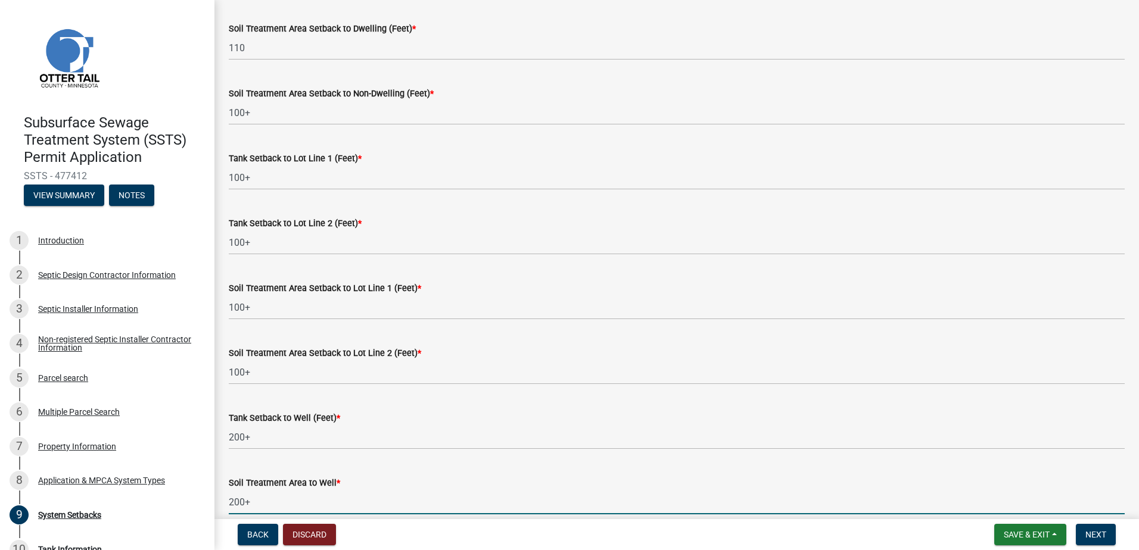
type input "200+"
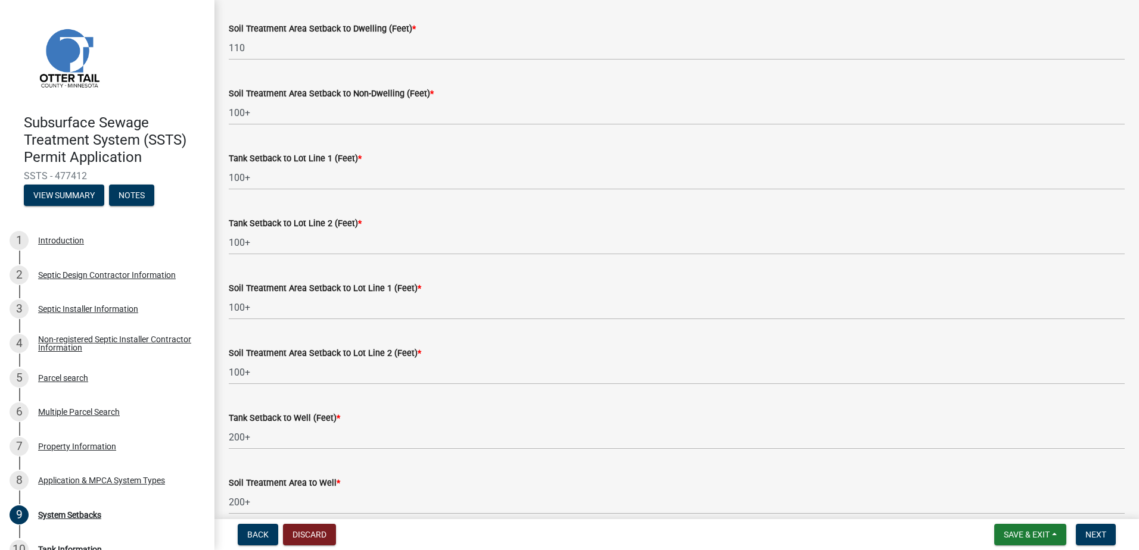
scroll to position [656, 0]
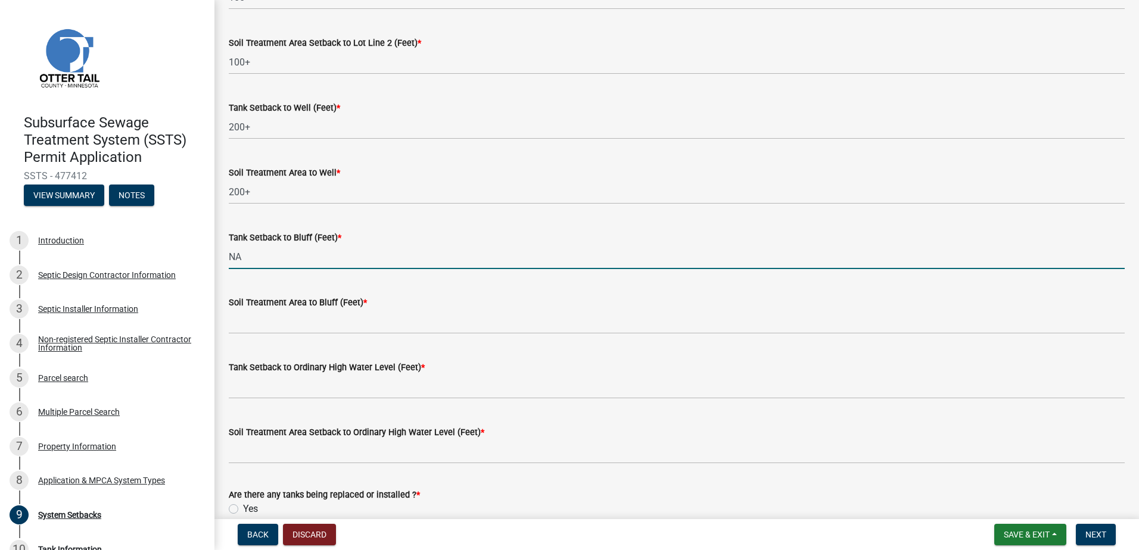
type input "NA"
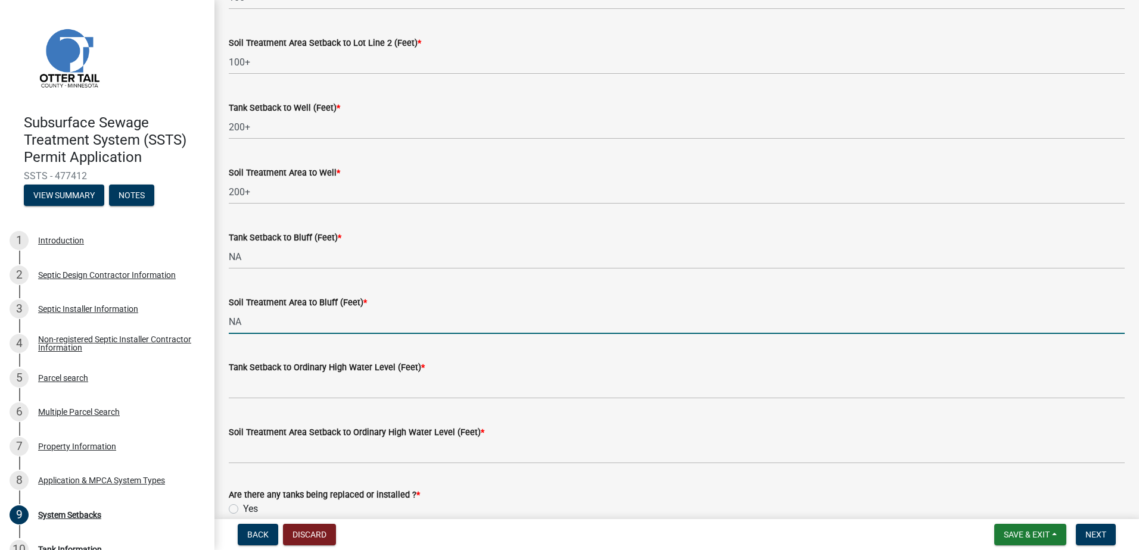
type input "NA"
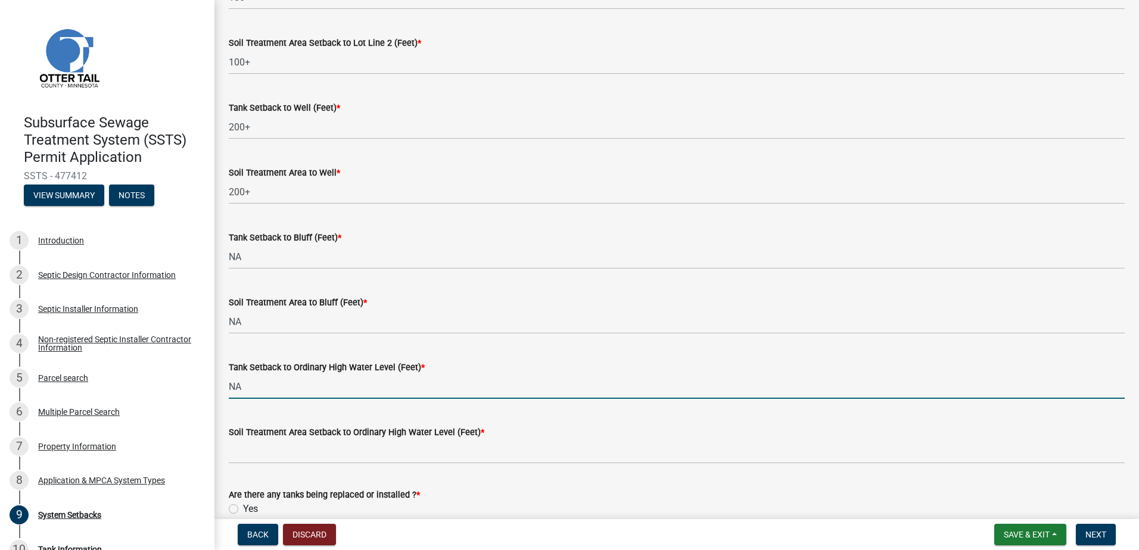
type input "NA"
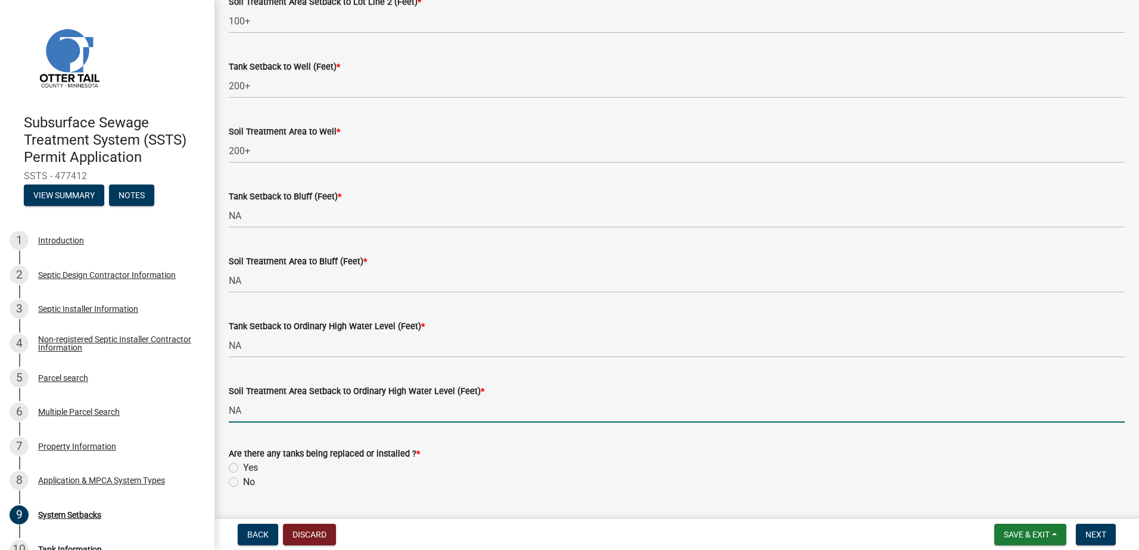
scroll to position [729, 0]
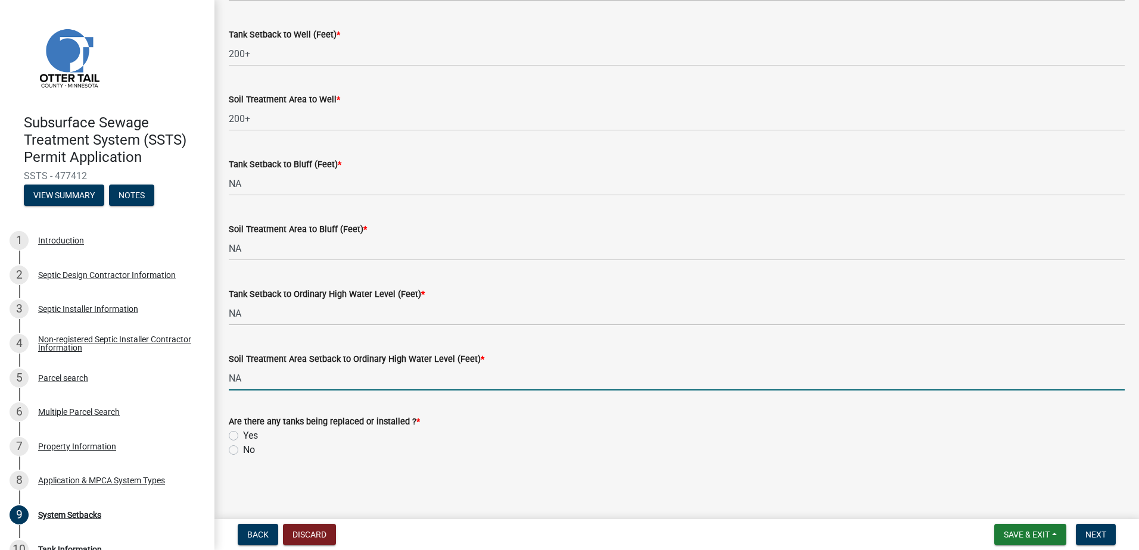
type input "NA"
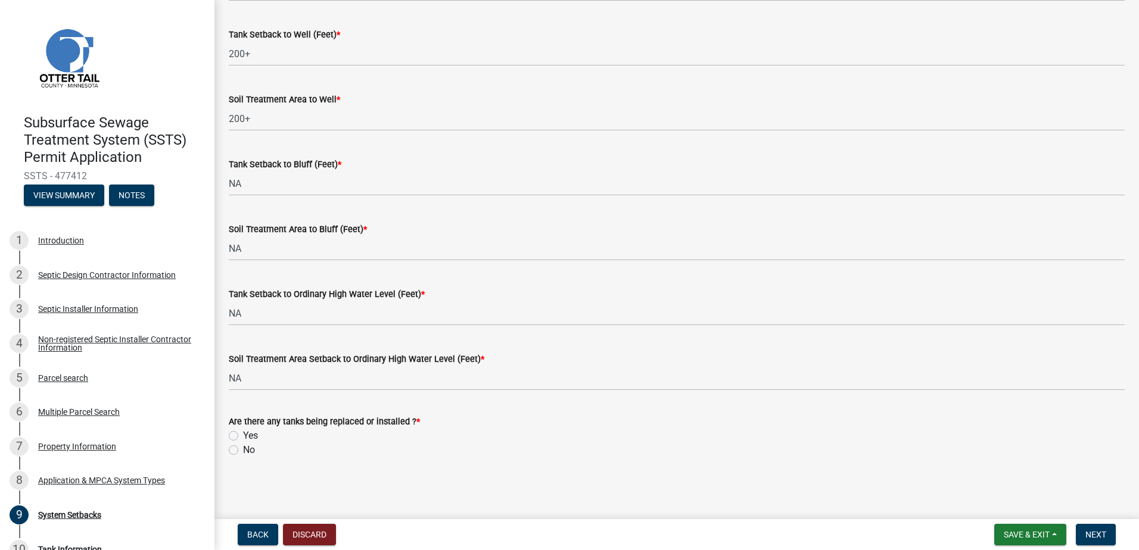
click at [243, 437] on label "Yes" at bounding box center [250, 436] width 15 height 14
click at [243, 437] on input "Yes" at bounding box center [247, 433] width 8 height 8
radio input "true"
click at [1099, 533] on span "Next" at bounding box center [1095, 535] width 21 height 10
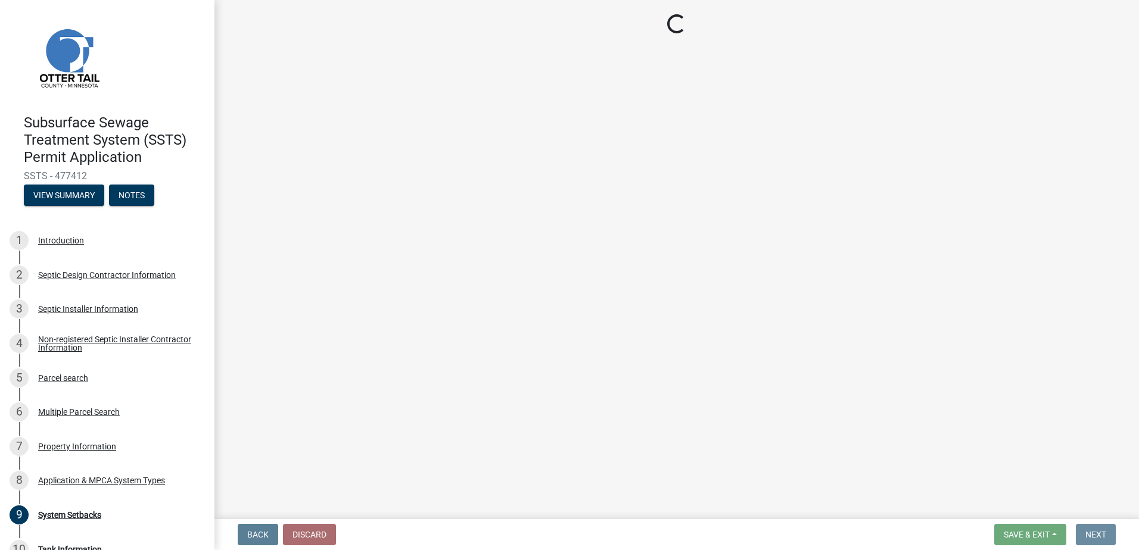
scroll to position [0, 0]
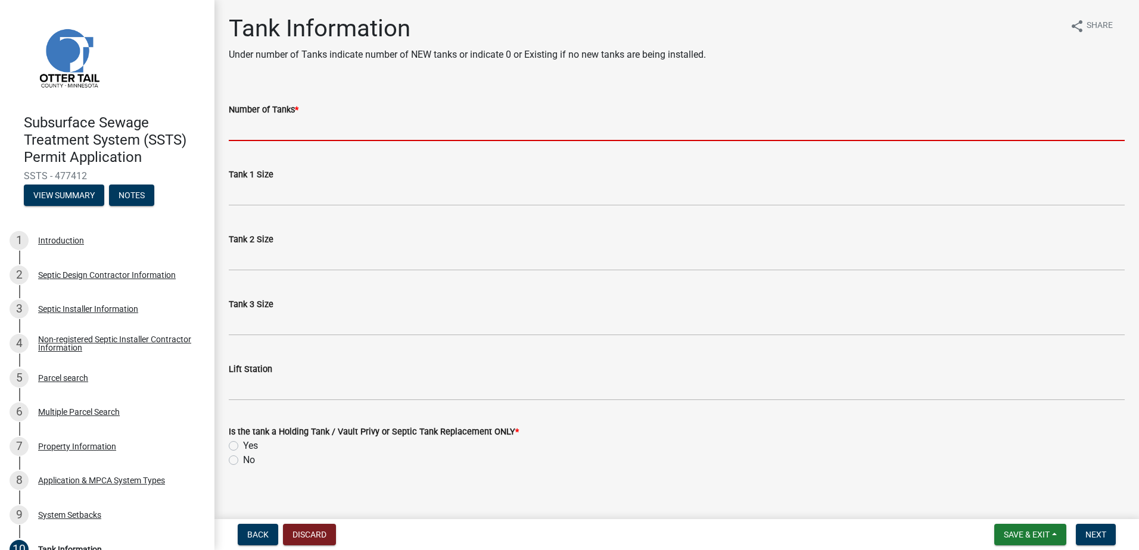
click at [244, 126] on input "Number of Tanks *" at bounding box center [677, 129] width 896 height 24
type input "2"
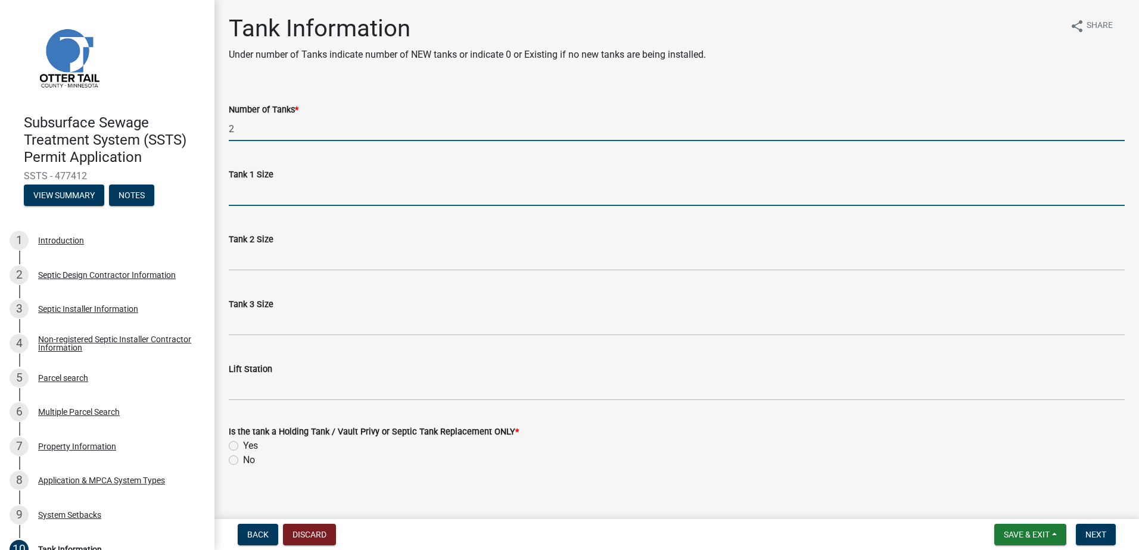
click at [238, 203] on input "Tank 1 Size" at bounding box center [677, 194] width 896 height 24
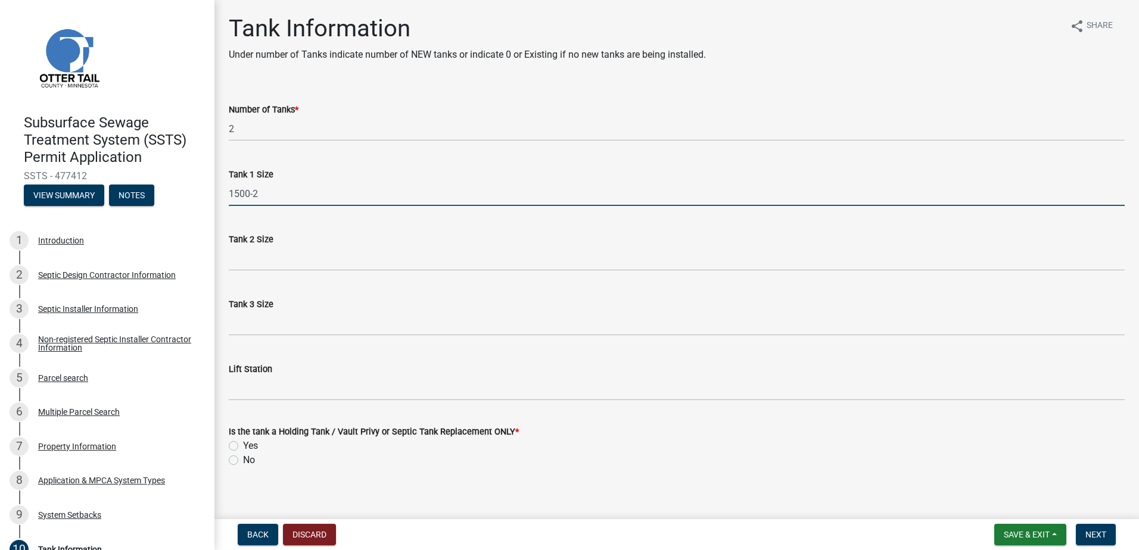
type input "1500-2"
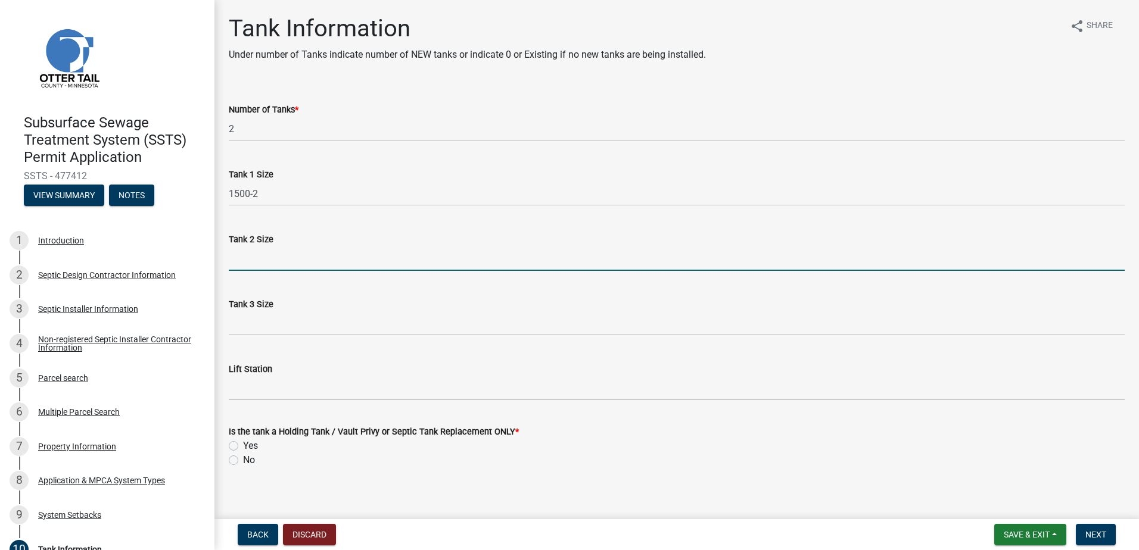
click at [238, 265] on input "Tank 2 Size" at bounding box center [677, 259] width 896 height 24
type input "NA"
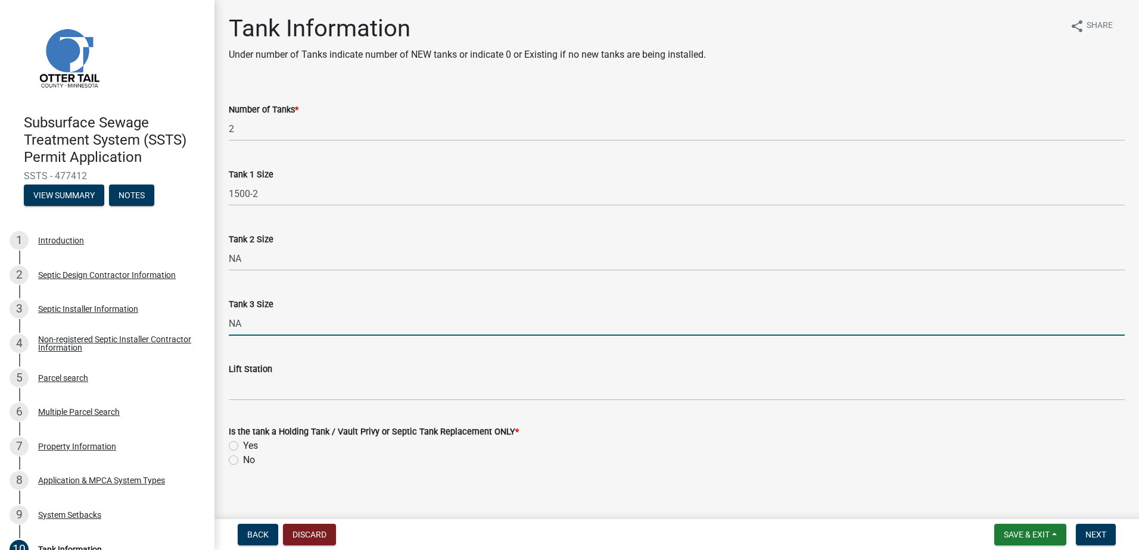
type input "NA"
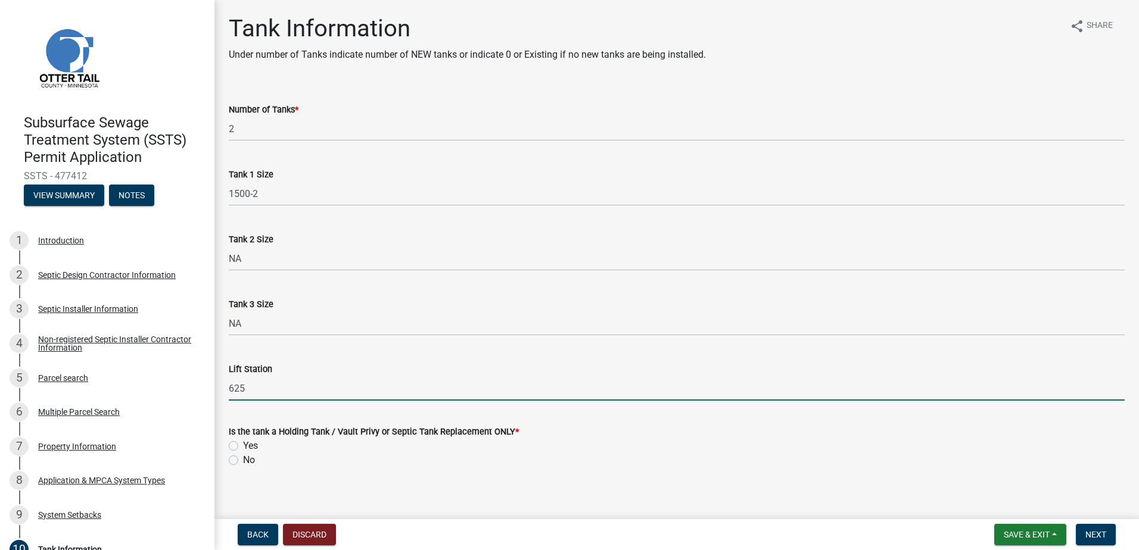
type input "625"
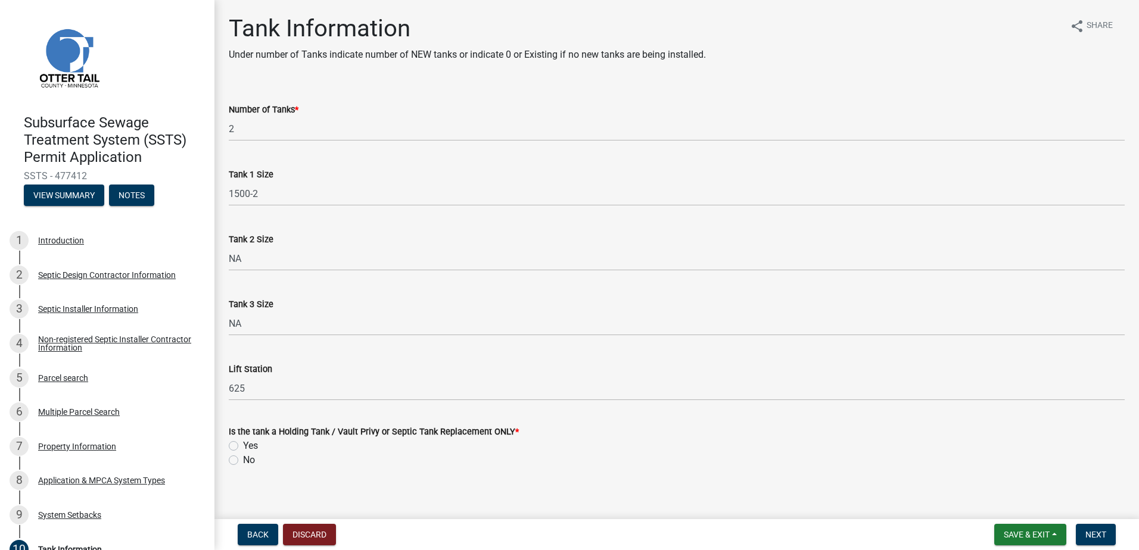
click at [243, 456] on label "No" at bounding box center [249, 460] width 12 height 14
click at [243, 456] on input "No" at bounding box center [247, 457] width 8 height 8
radio input "true"
click at [1102, 538] on span "Next" at bounding box center [1095, 535] width 21 height 10
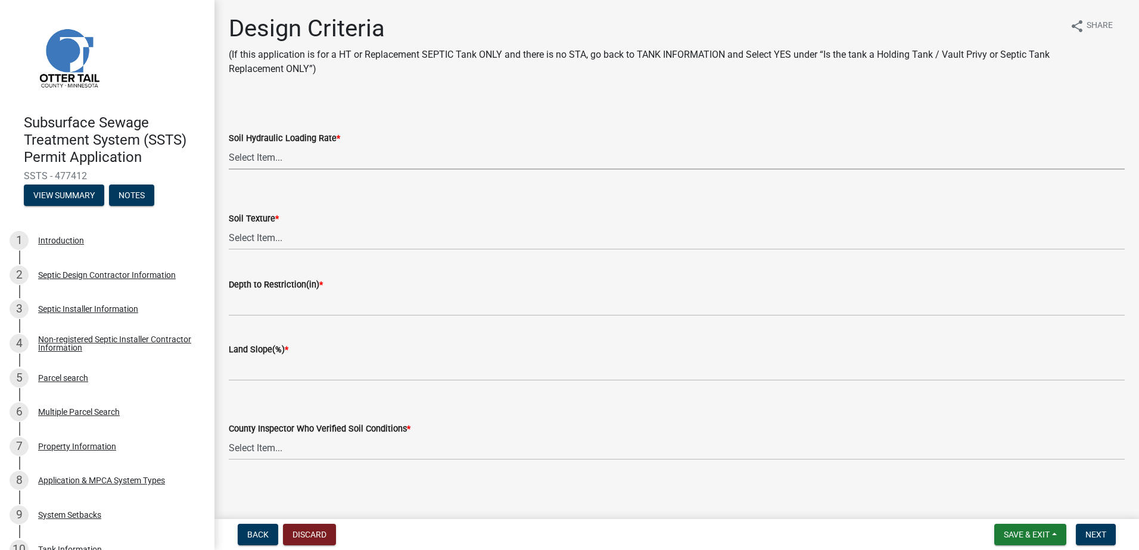
click at [231, 155] on select "Select Item... 1.6 gpd/ft2 1.2 gpd/ft2 1.0 gpd/ft2 0.87 gpd/ft2 0.78 gpd/ft2 0.…" at bounding box center [677, 157] width 896 height 24
click at [229, 145] on select "Select Item... 1.6 gpd/ft2 1.2 gpd/ft2 1.0 gpd/ft2 0.87 gpd/ft2 0.78 gpd/ft2 0.…" at bounding box center [677, 157] width 896 height 24
select select "161dc003-2926-44f5-9717-bc9d566eecc1"
click at [250, 243] on select "Select Item... Coarse Sand (COS) Sand (S) Fine Sand (FS) Very Fine Sand (VFS) L…" at bounding box center [677, 238] width 896 height 24
click at [229, 226] on select "Select Item... Coarse Sand (COS) Sand (S) Fine Sand (FS) Very Fine Sand (VFS) L…" at bounding box center [677, 238] width 896 height 24
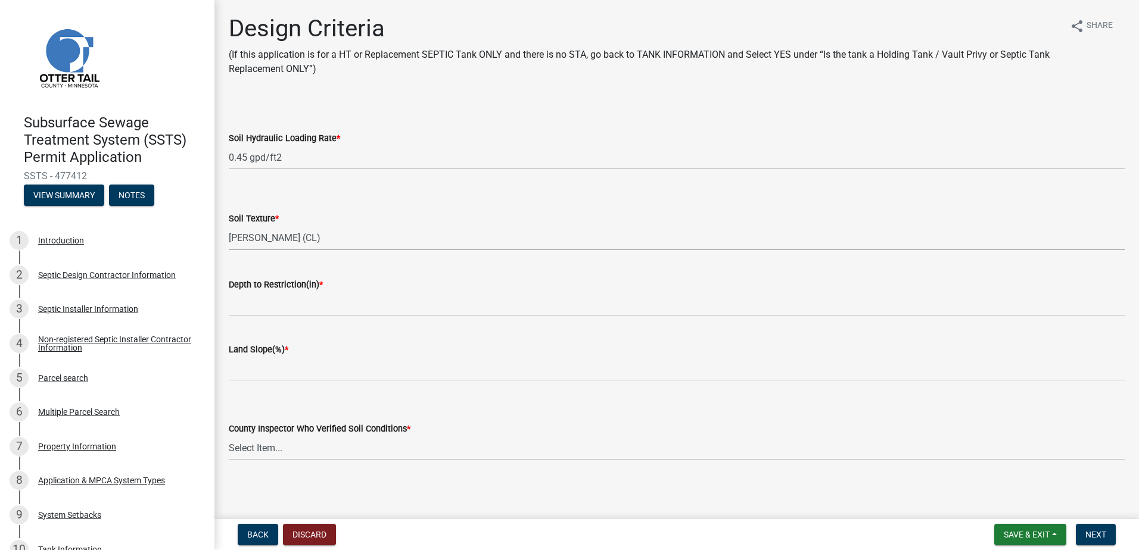
select select "3ca66991-ccde-4548-bdad-f82583be96e2"
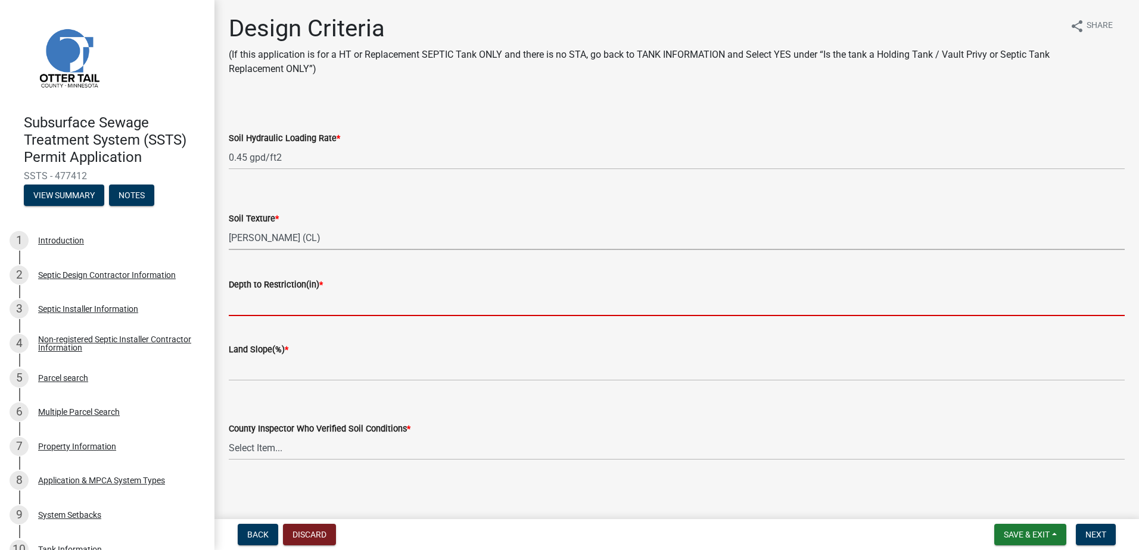
click at [256, 306] on input "Depth to Restriction(in) *" at bounding box center [677, 304] width 896 height 24
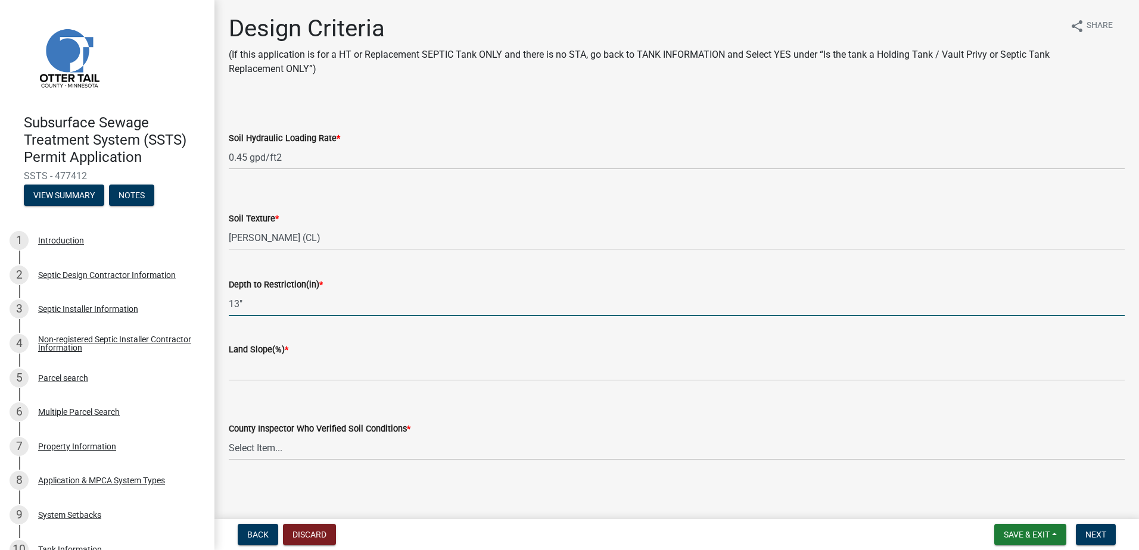
type input "13""
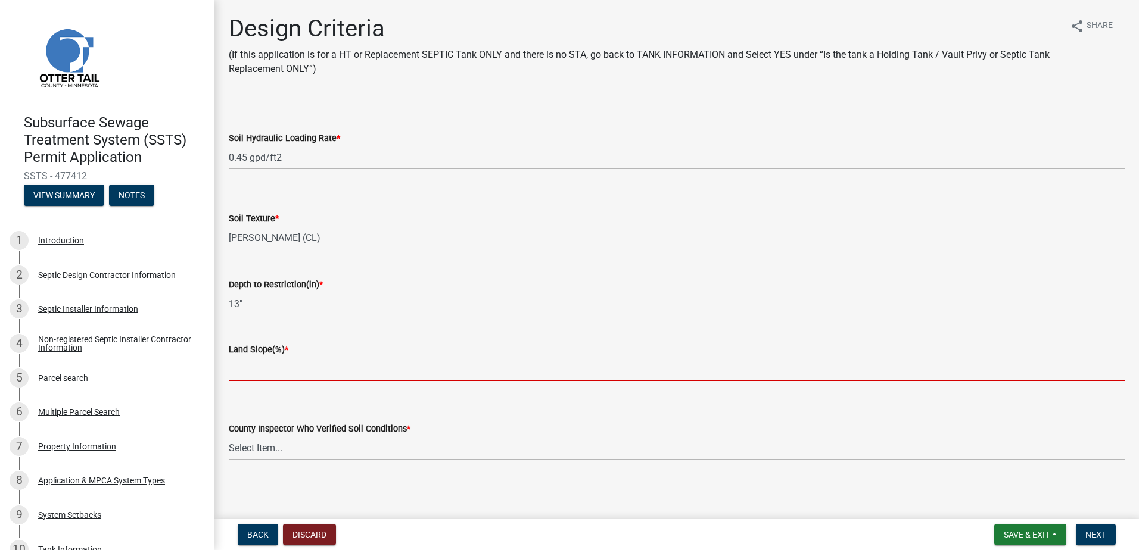
click at [276, 361] on input "Land Slope(%) *" at bounding box center [677, 369] width 896 height 24
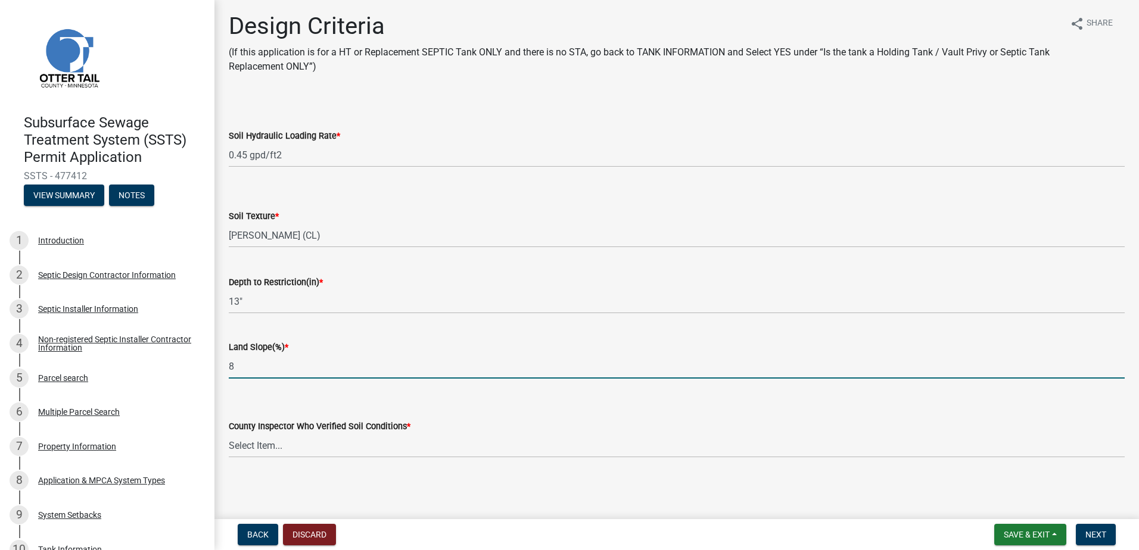
scroll to position [3, 0]
type input "8"
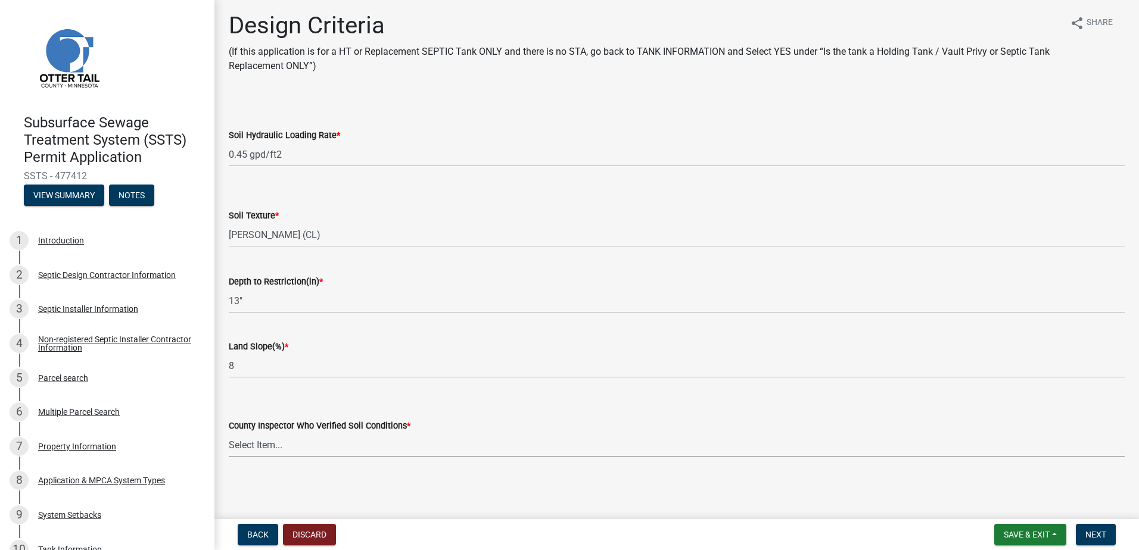
click at [248, 446] on select "Select Item... Alexis Newark Andrea Perales Brittany Tollefson Chris LeClair Co…" at bounding box center [677, 445] width 896 height 24
click at [229, 433] on select "Select Item... Alexis Newark Andrea Perales Brittany Tollefson Chris LeClair Co…" at bounding box center [677, 445] width 896 height 24
select select "14354fbd-e666-4c9c-b77c-8c181d233a28"
click at [1100, 528] on button "Next" at bounding box center [1096, 534] width 40 height 21
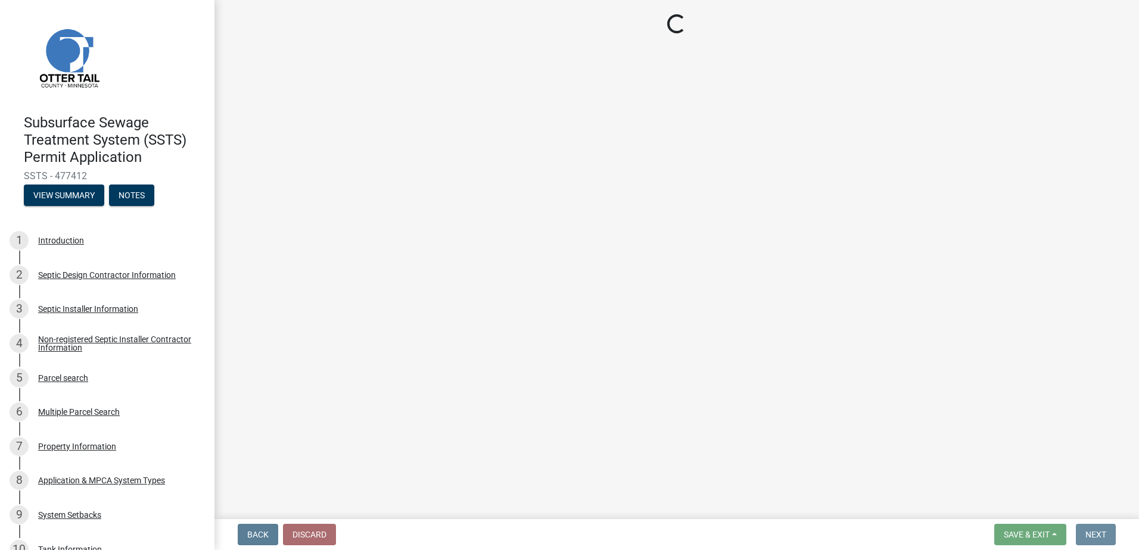
scroll to position [0, 0]
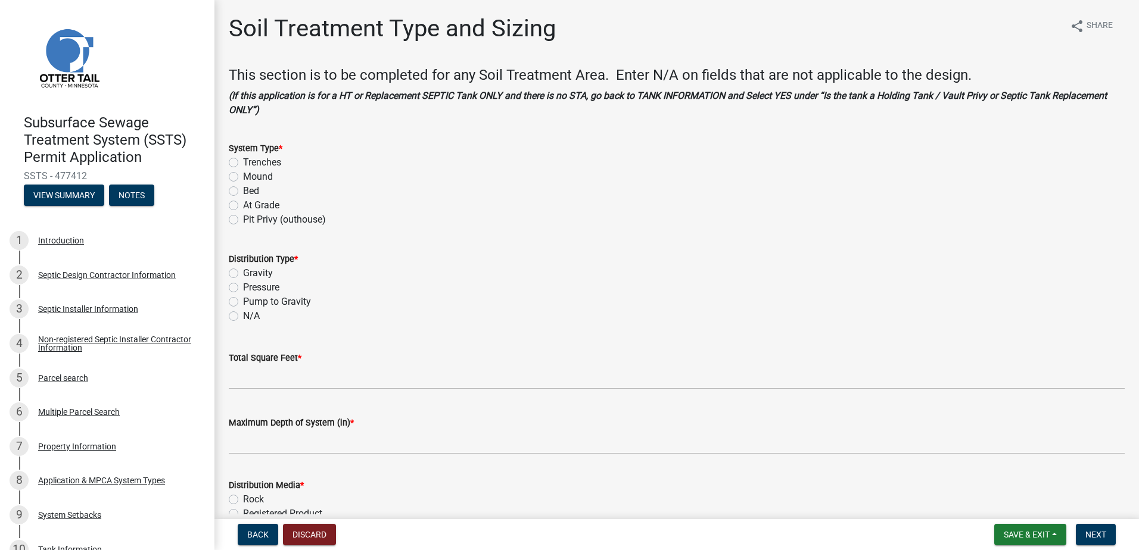
click at [243, 179] on label "Mound" at bounding box center [258, 177] width 30 height 14
click at [243, 178] on input "Mound" at bounding box center [247, 174] width 8 height 8
radio input "true"
click at [243, 290] on label "Pressure" at bounding box center [261, 288] width 36 height 14
click at [243, 288] on input "Pressure" at bounding box center [247, 285] width 8 height 8
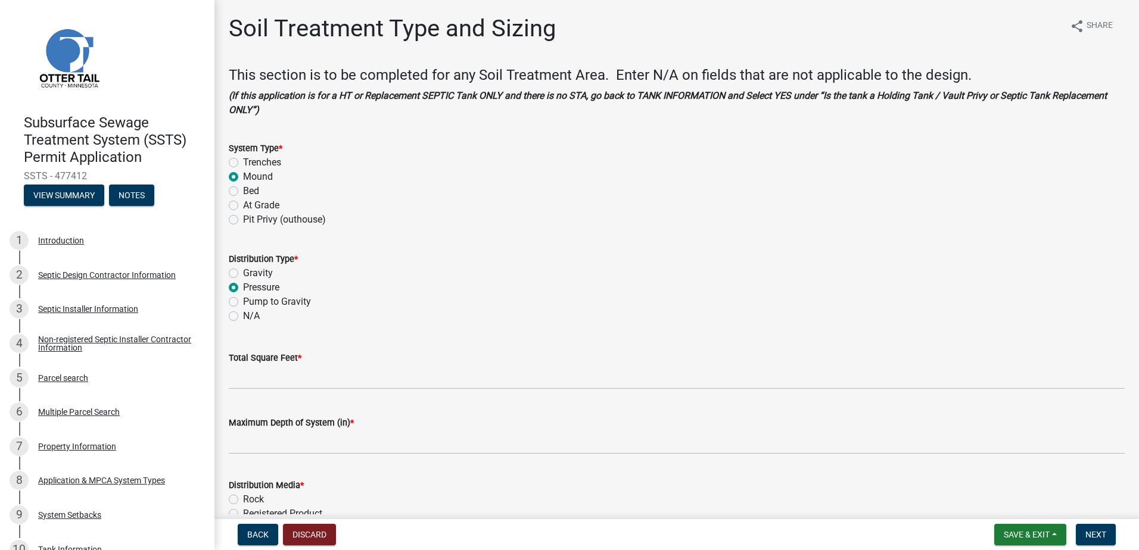
radio input "true"
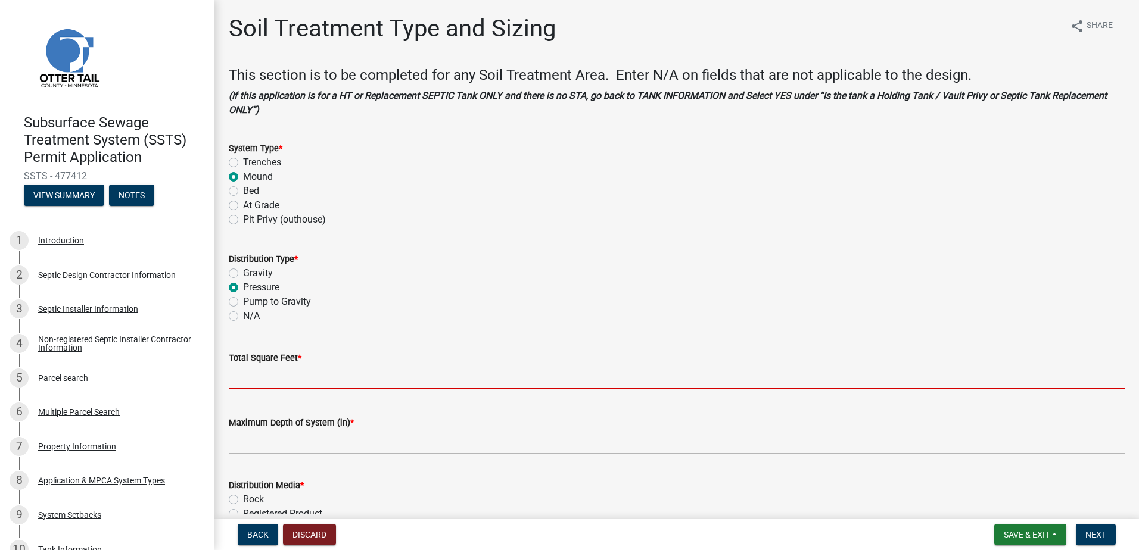
click at [256, 384] on input "Total Square Feet *" at bounding box center [677, 377] width 896 height 24
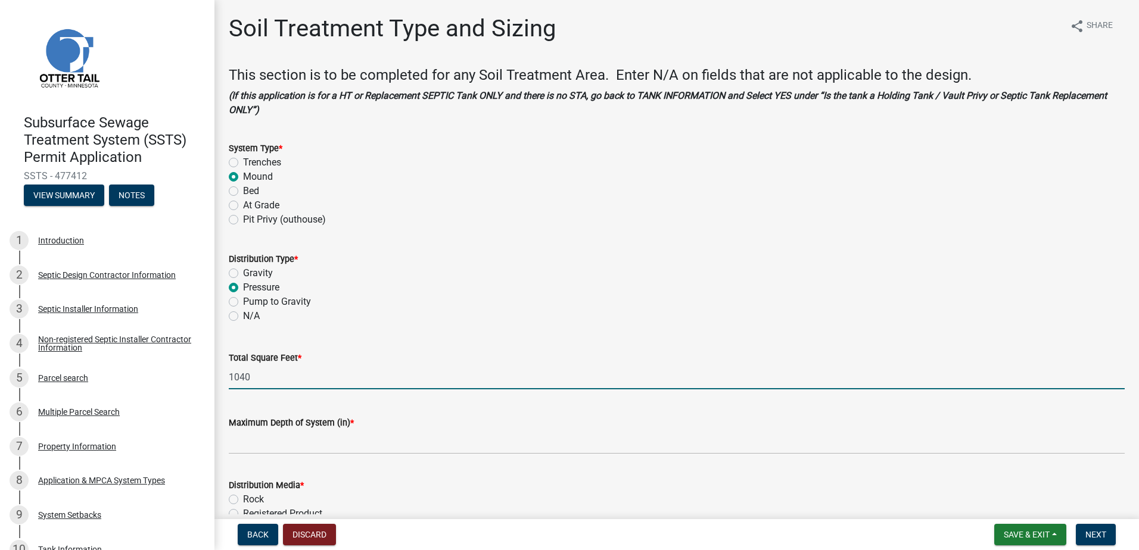
type input "1040"
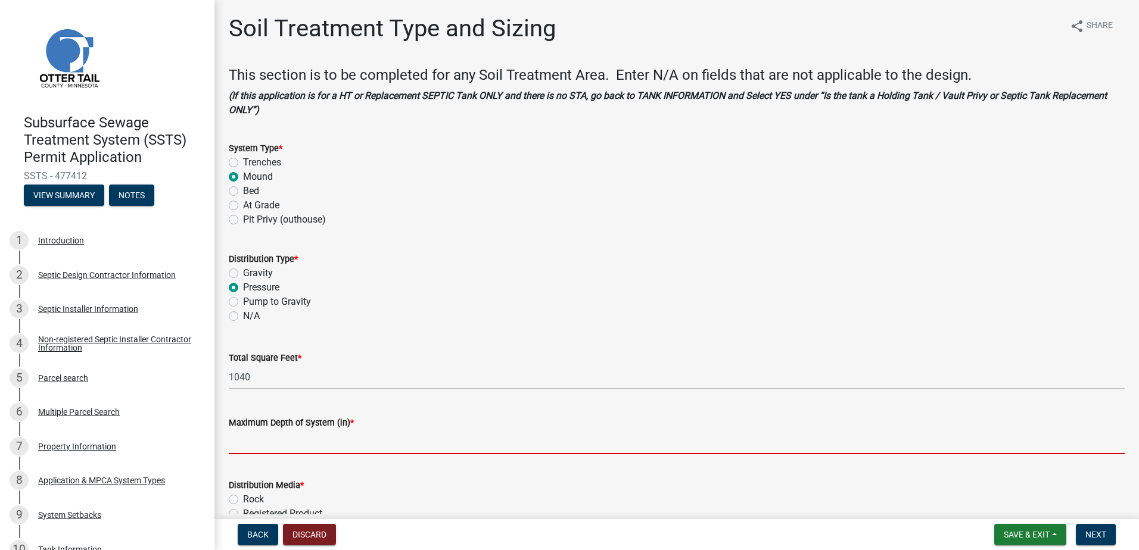
click at [243, 448] on input "Maximum Depth of System (in) *" at bounding box center [677, 442] width 896 height 24
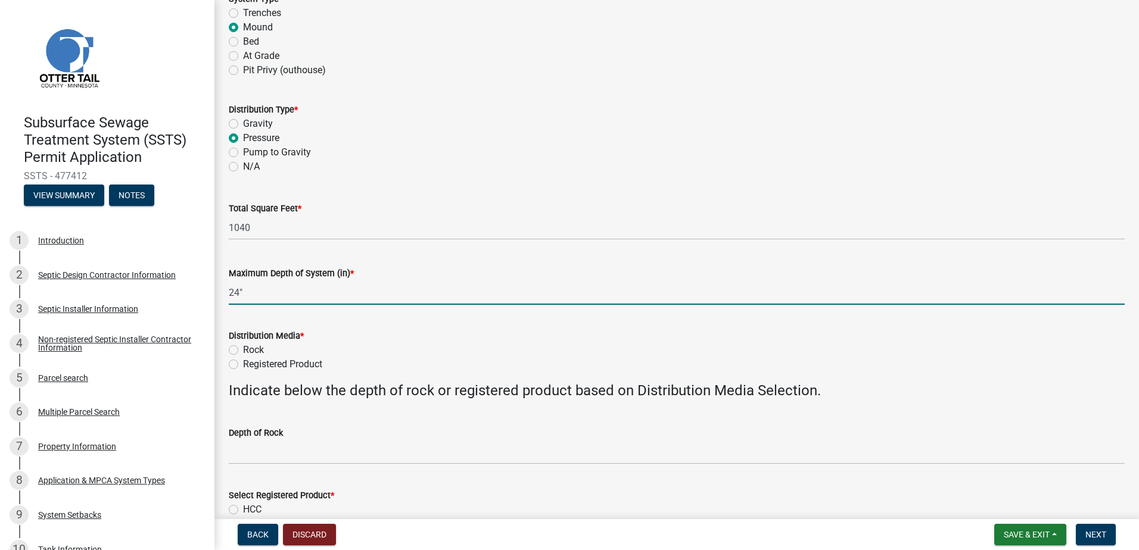
scroll to position [179, 0]
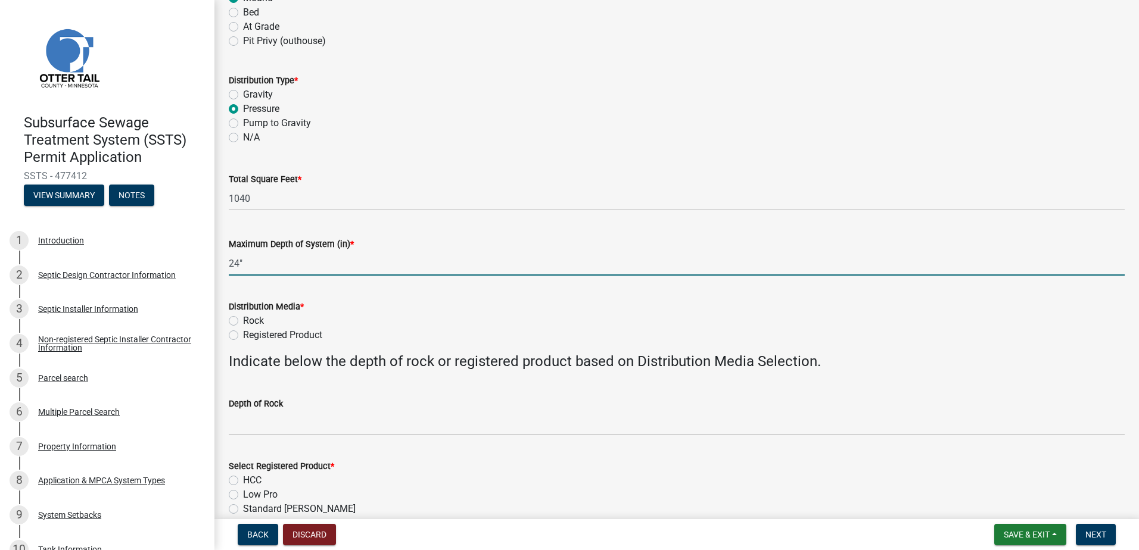
type input "24""
click at [243, 335] on label "Registered Product" at bounding box center [282, 335] width 79 height 14
click at [243, 335] on input "Registered Product" at bounding box center [247, 332] width 8 height 8
radio input "true"
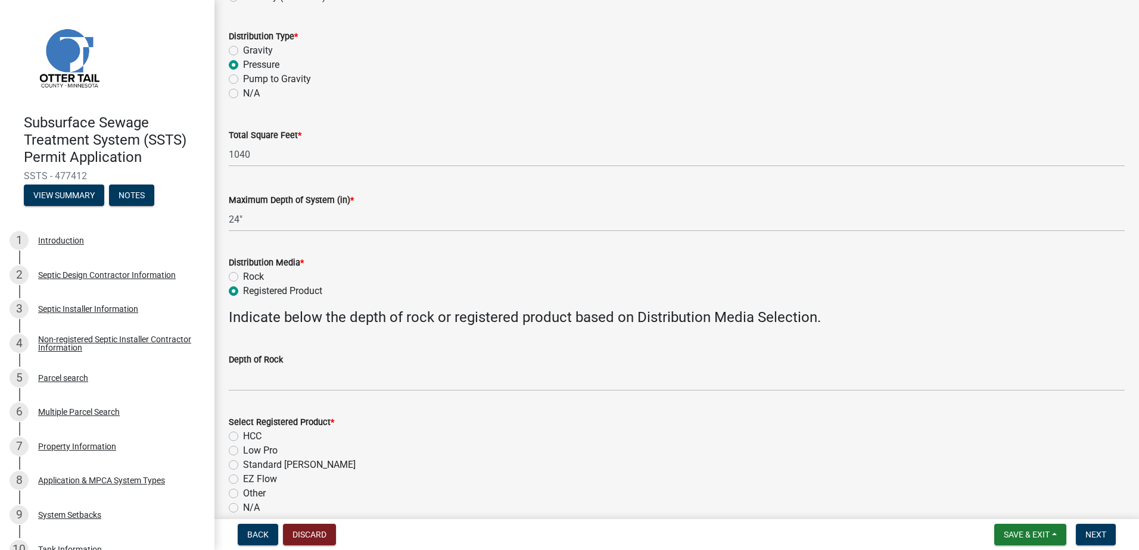
scroll to position [298, 0]
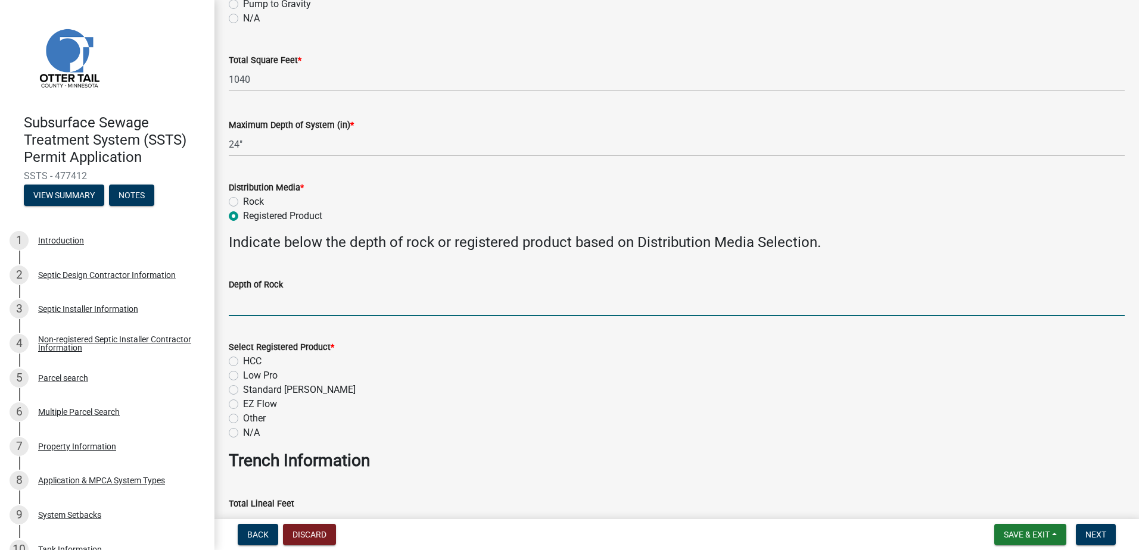
click at [248, 303] on input "Depth of Rock" at bounding box center [677, 304] width 896 height 24
type input "NA"
click at [243, 408] on label "EZ Flow" at bounding box center [260, 404] width 34 height 14
click at [243, 405] on input "EZ Flow" at bounding box center [247, 401] width 8 height 8
radio input "true"
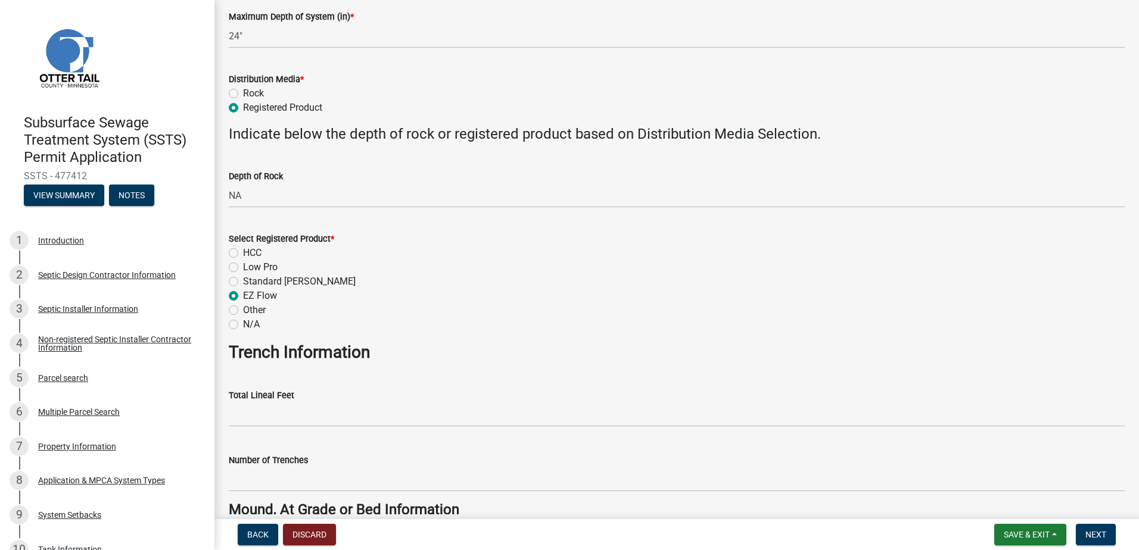
scroll to position [417, 0]
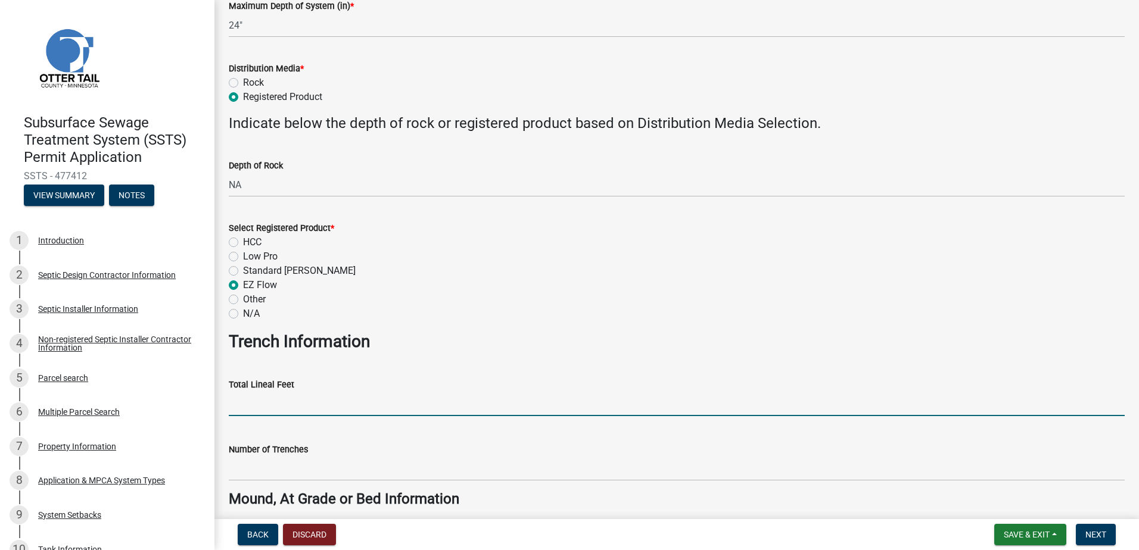
click at [237, 407] on input "Total Lineal Feet" at bounding box center [677, 404] width 896 height 24
type input "NA"
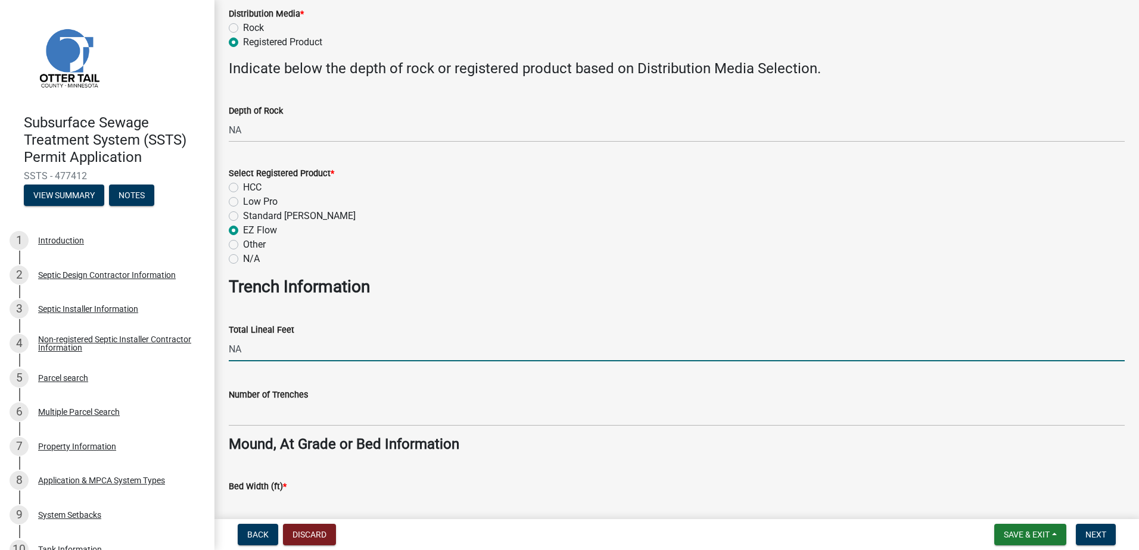
scroll to position [536, 0]
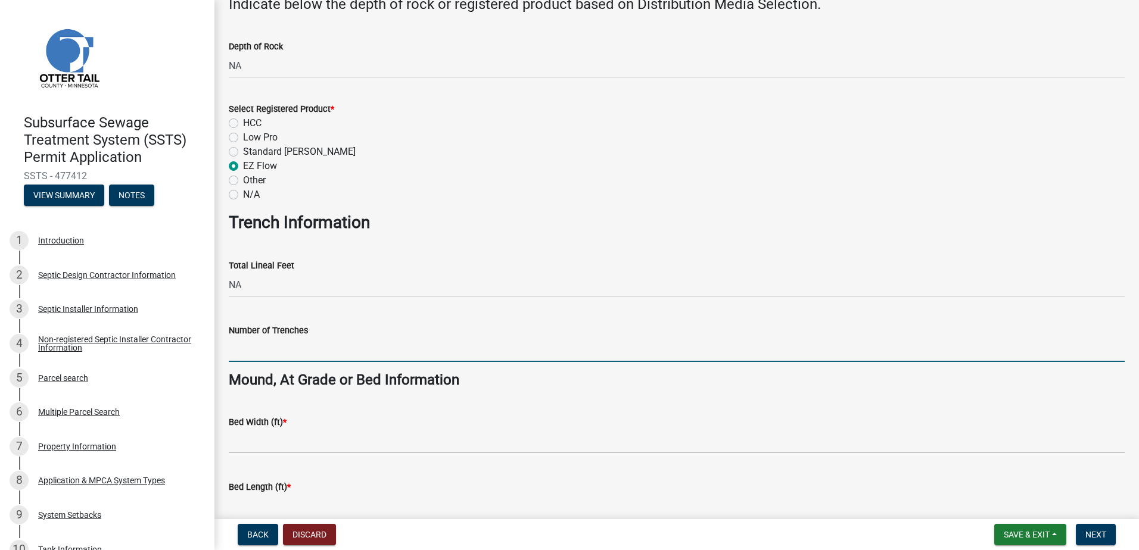
click at [263, 355] on input "Number of Trenches" at bounding box center [677, 350] width 896 height 24
type input "NA"
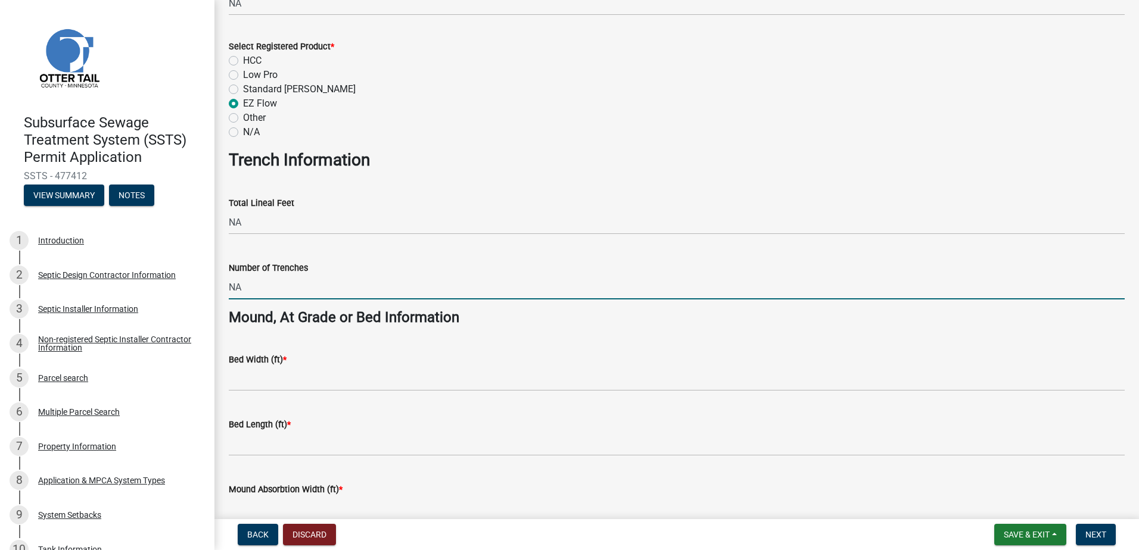
scroll to position [655, 0]
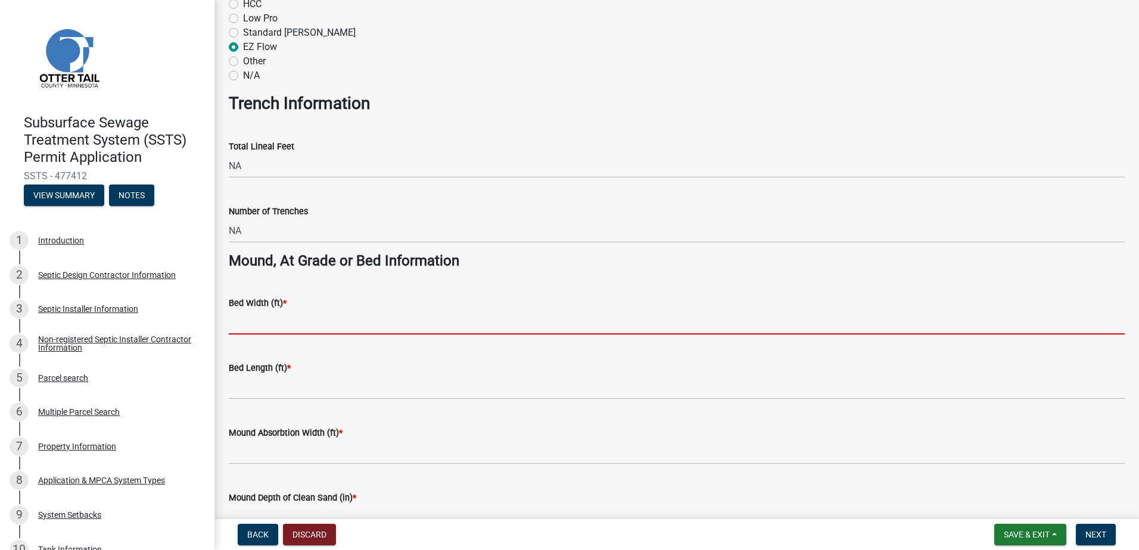
drag, startPoint x: 255, startPoint y: 325, endPoint x: 259, endPoint y: 318, distance: 8.8
click at [256, 323] on input "Bed Width (ft) *" at bounding box center [677, 322] width 896 height 24
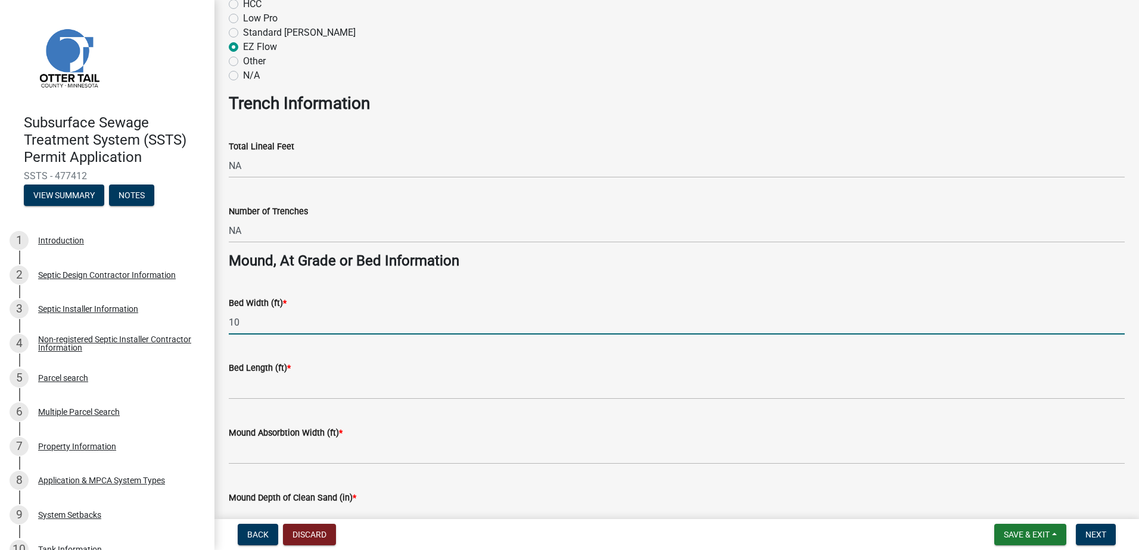
type input "10"
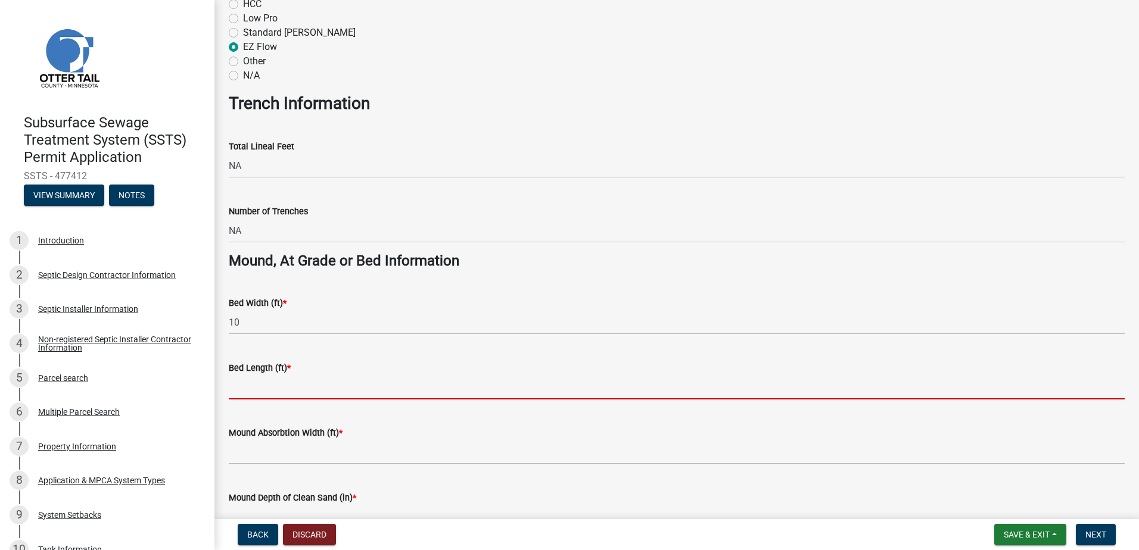
click at [250, 382] on input "Bed Length (ft) *" at bounding box center [677, 387] width 896 height 24
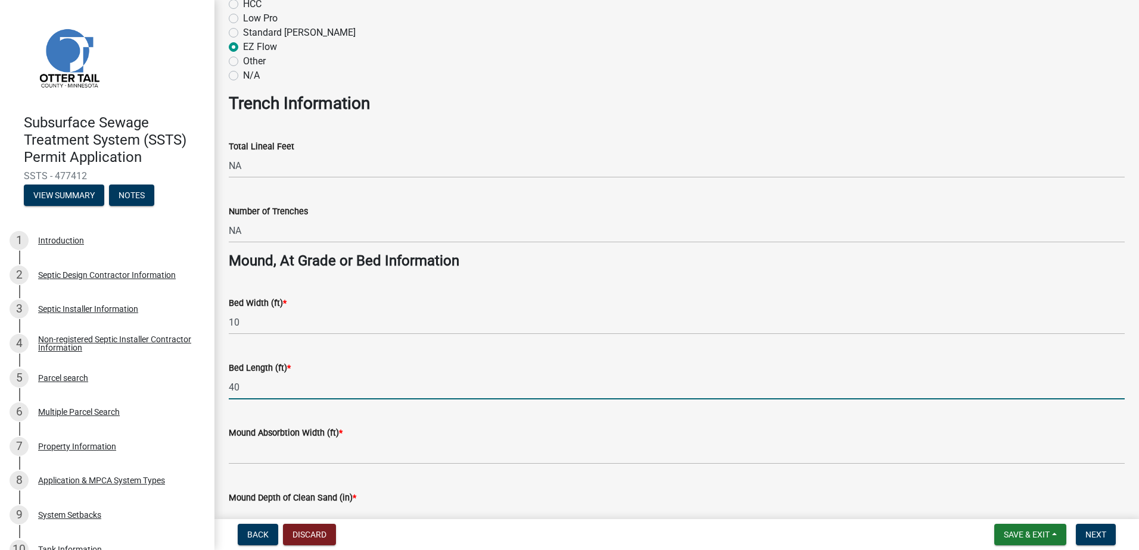
type input "40"
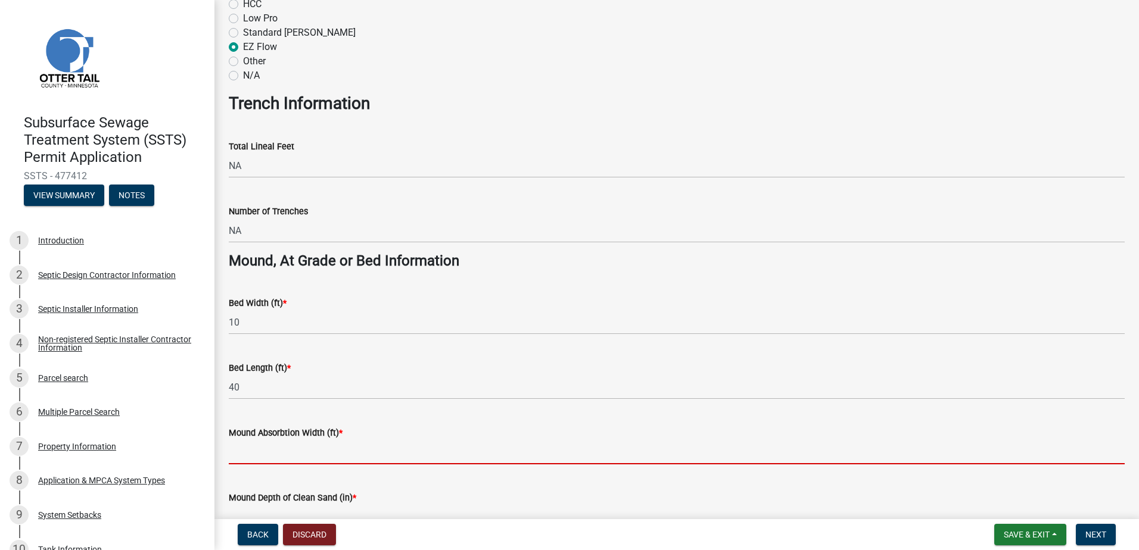
click at [256, 453] on input "Mound Absorbtion Width (ft) *" at bounding box center [677, 452] width 896 height 24
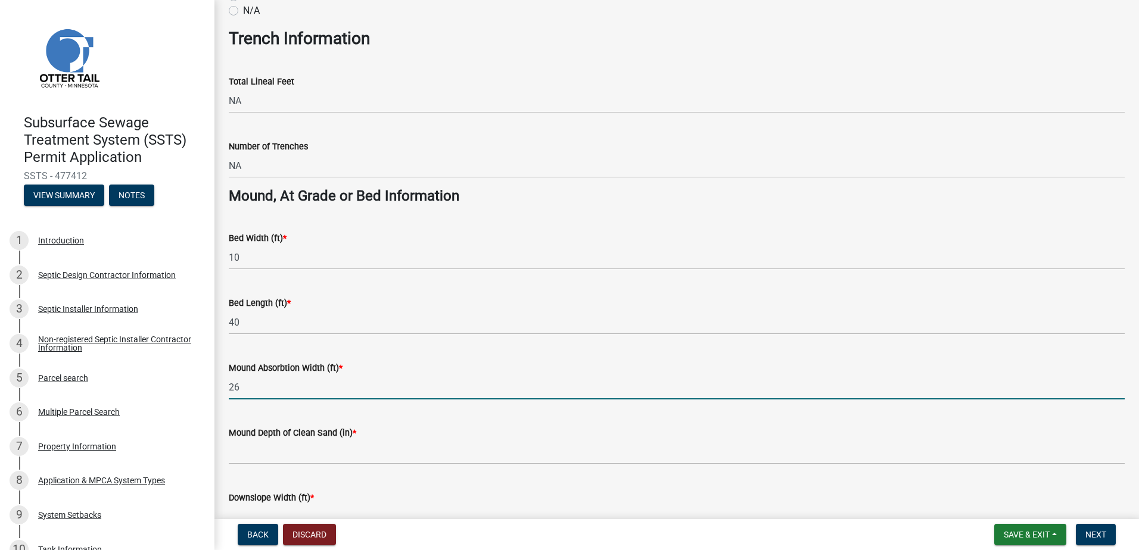
scroll to position [834, 0]
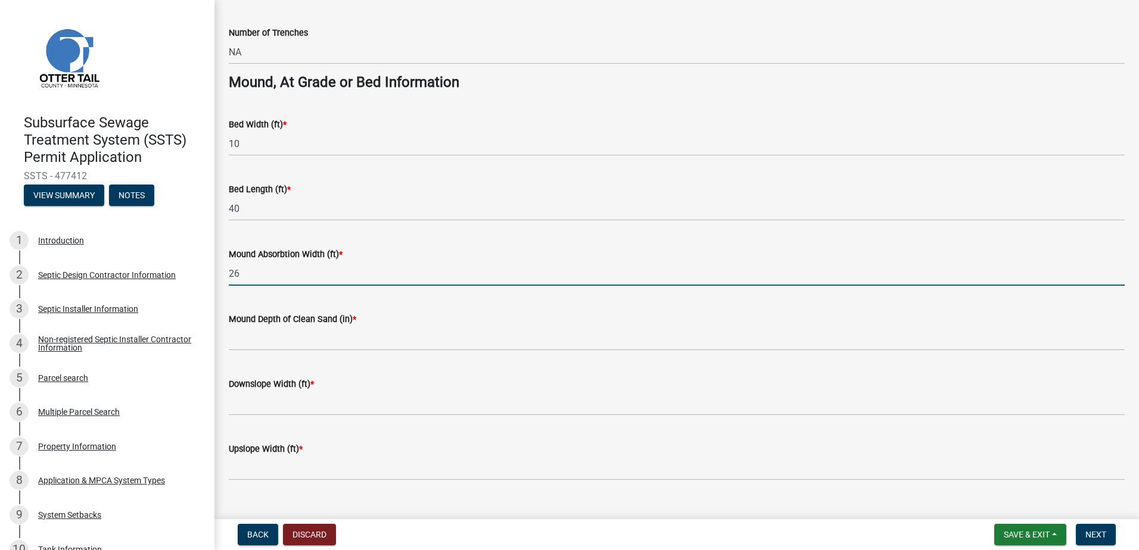
type input "26"
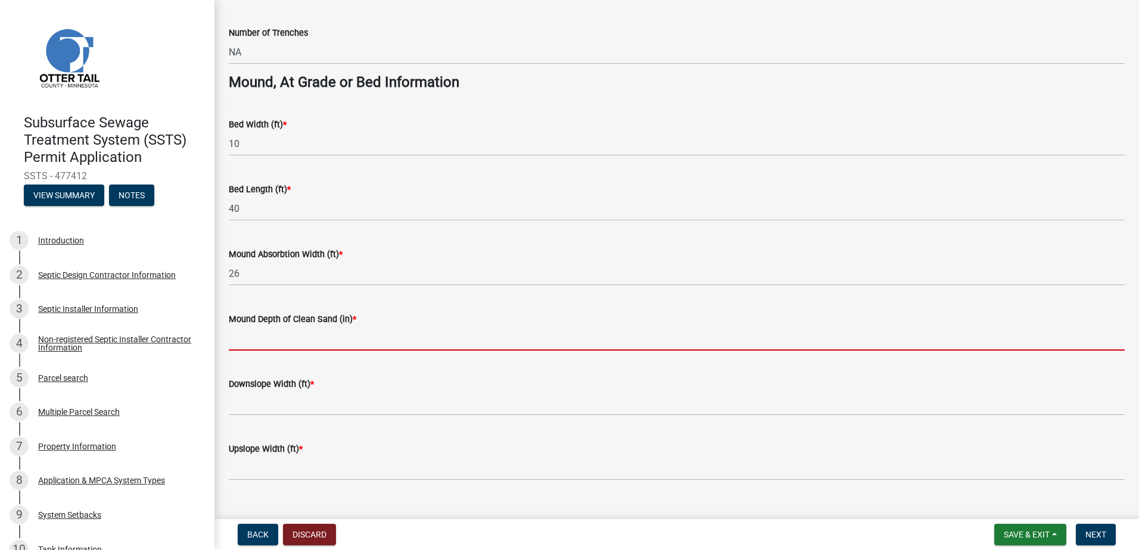
click at [254, 334] on input "Mound Depth of Clean Sand (in) *" at bounding box center [677, 338] width 896 height 24
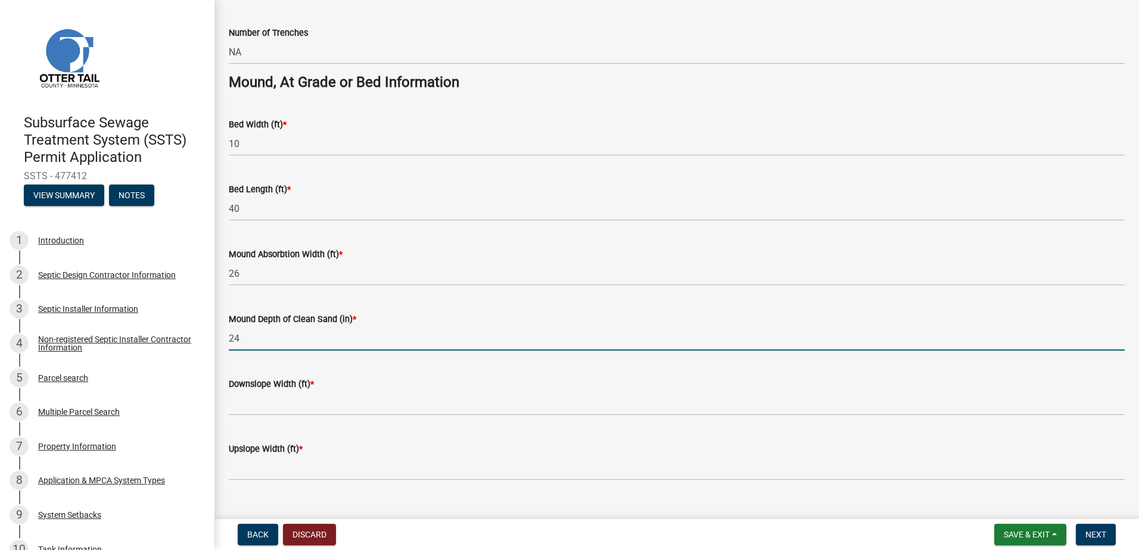
type input "24"
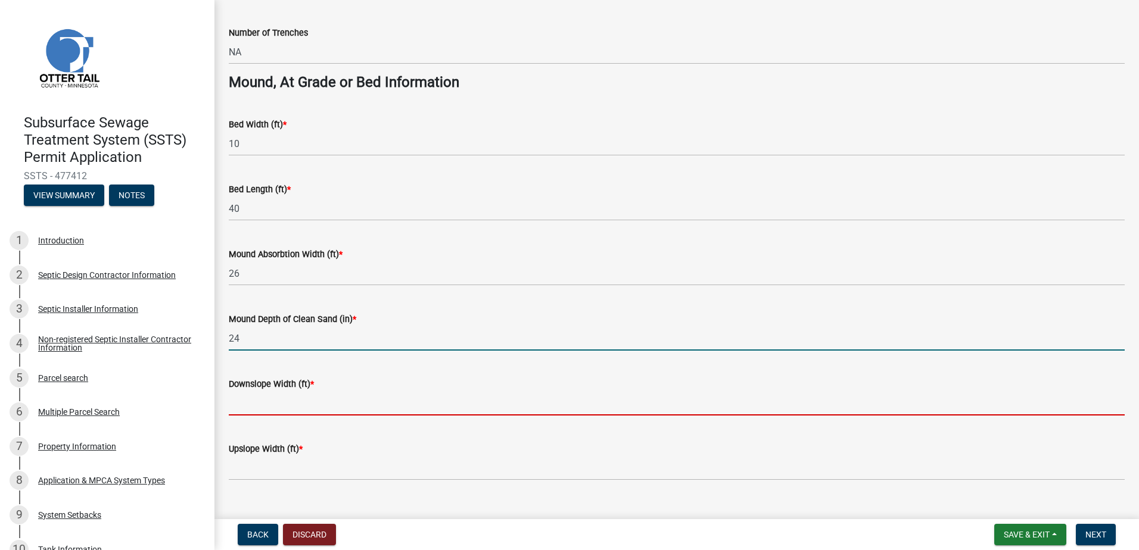
click at [245, 407] on input "Downslope Width (ft) *" at bounding box center [677, 403] width 896 height 24
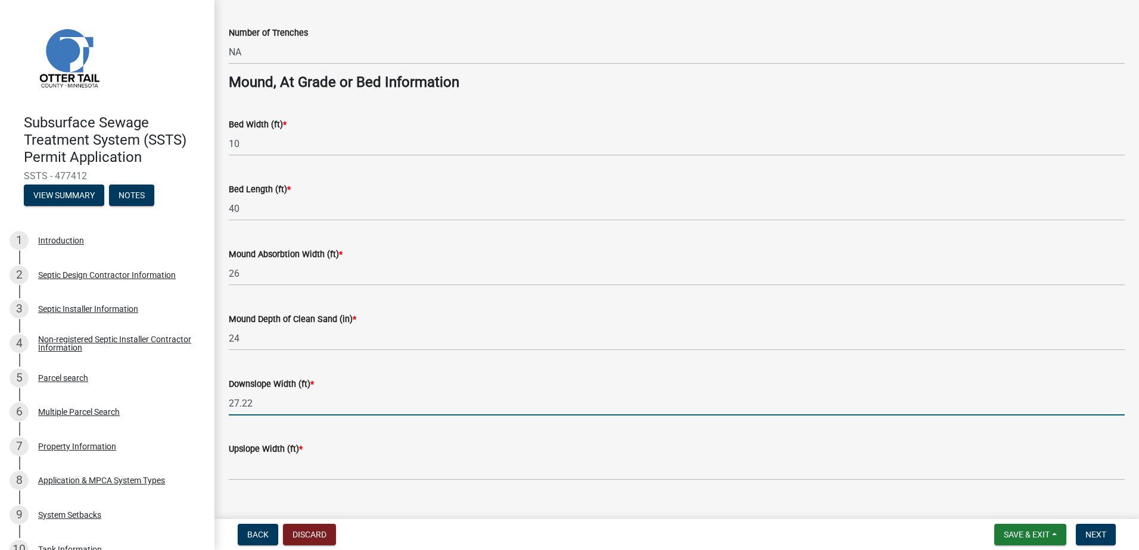
type input "27.22"
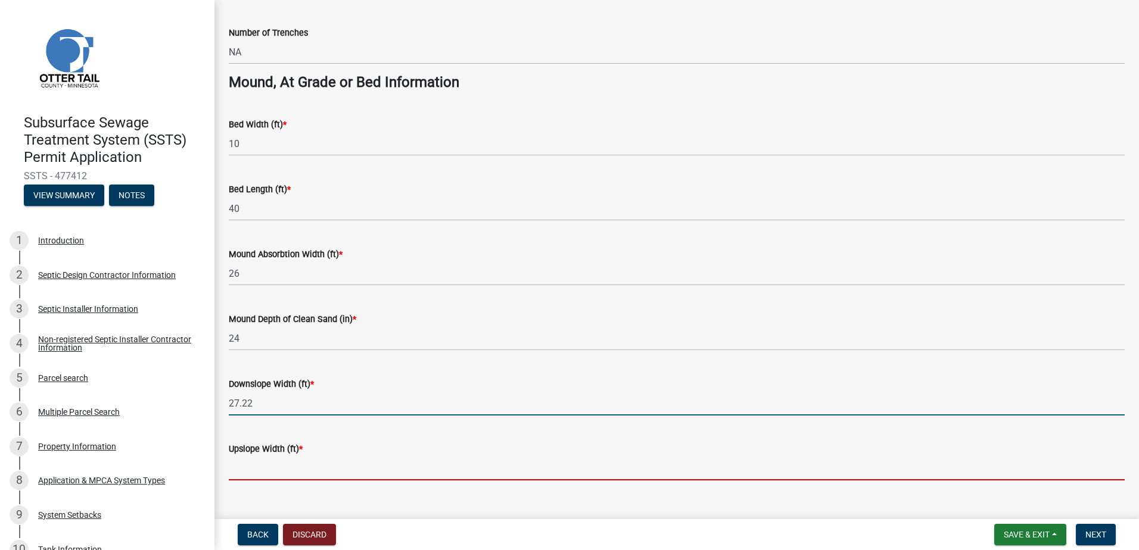
click at [239, 464] on input "Upslope Width (ft) *" at bounding box center [677, 468] width 896 height 24
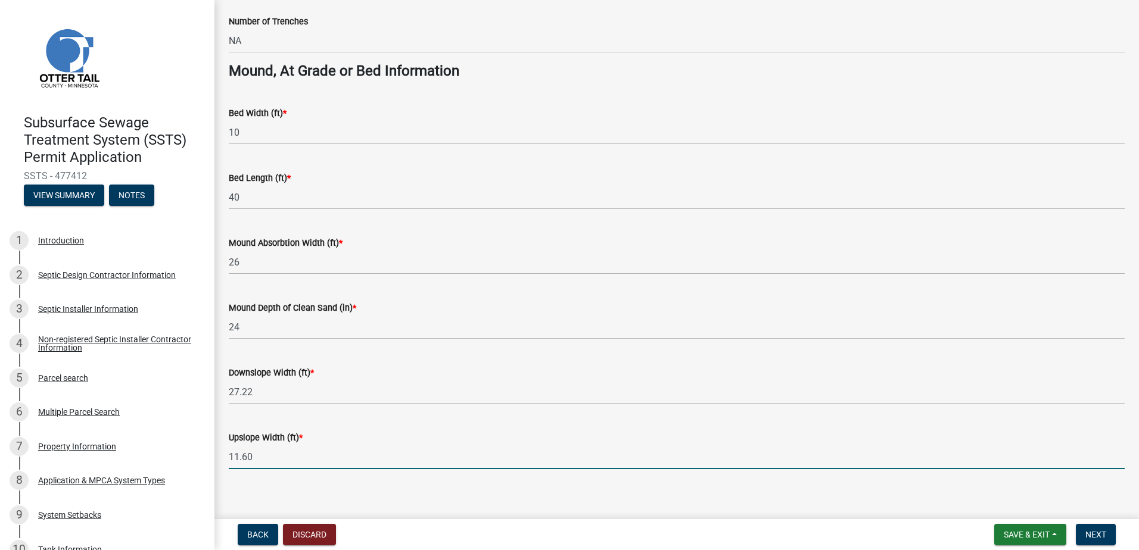
scroll to position [856, 0]
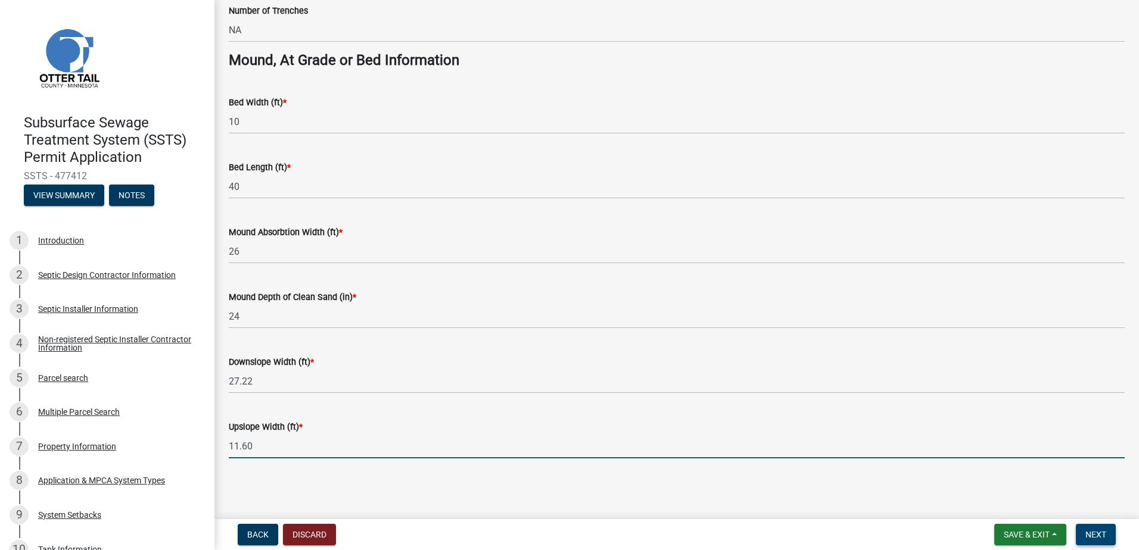
type input "11.60"
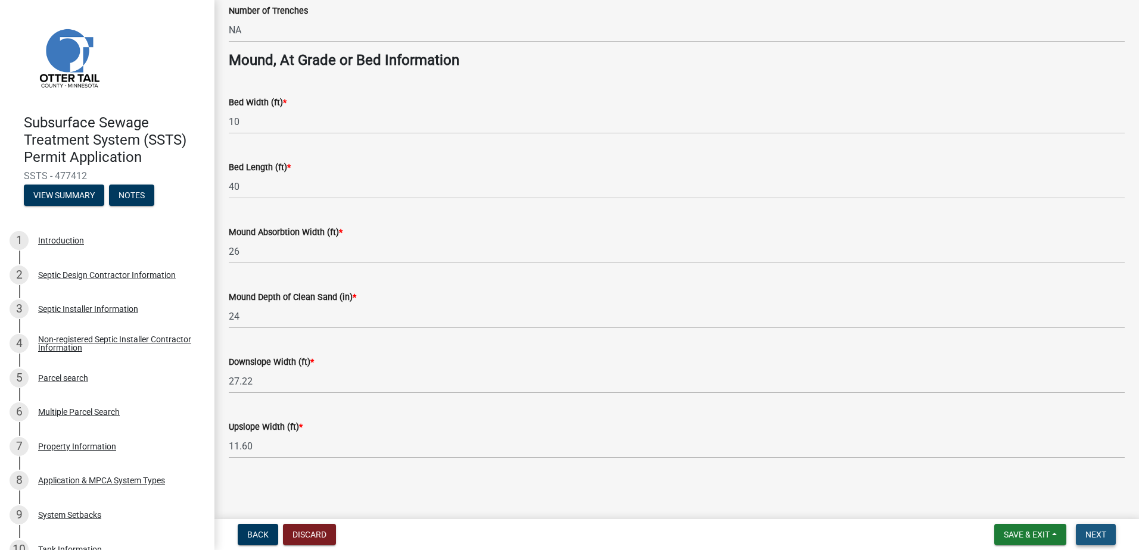
click at [1087, 527] on button "Next" at bounding box center [1096, 534] width 40 height 21
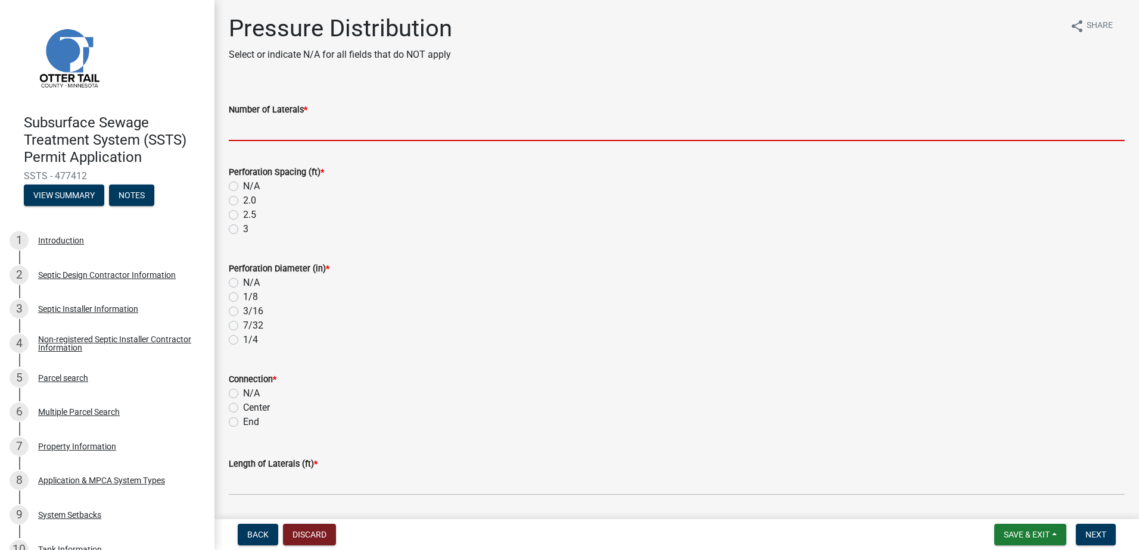
click at [269, 132] on input "Number of Laterals *" at bounding box center [677, 129] width 896 height 24
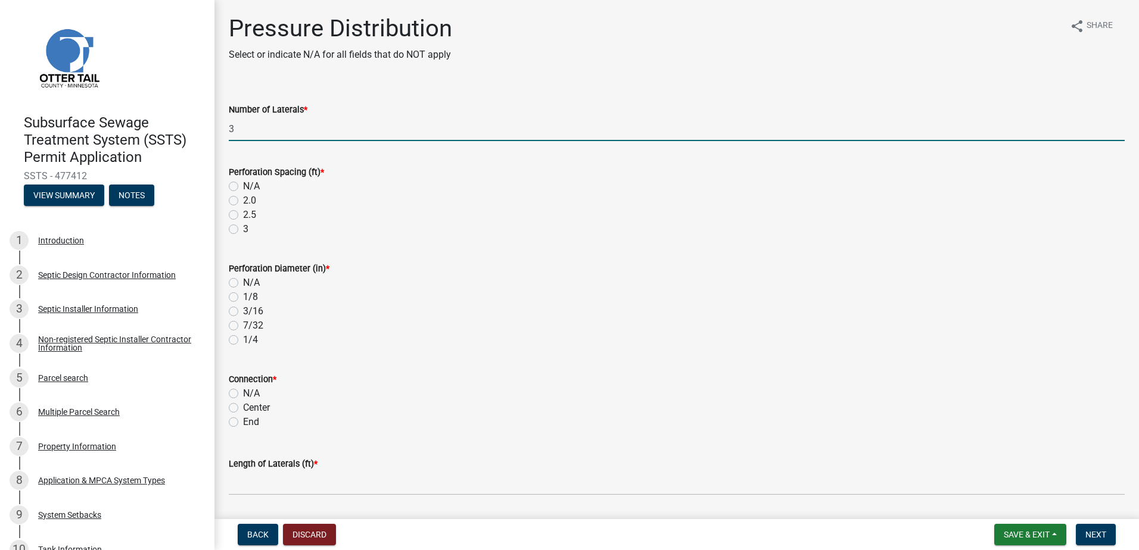
type input "3"
click at [243, 228] on label "3" at bounding box center [245, 229] width 5 height 14
click at [243, 228] on input "3" at bounding box center [247, 226] width 8 height 8
radio input "true"
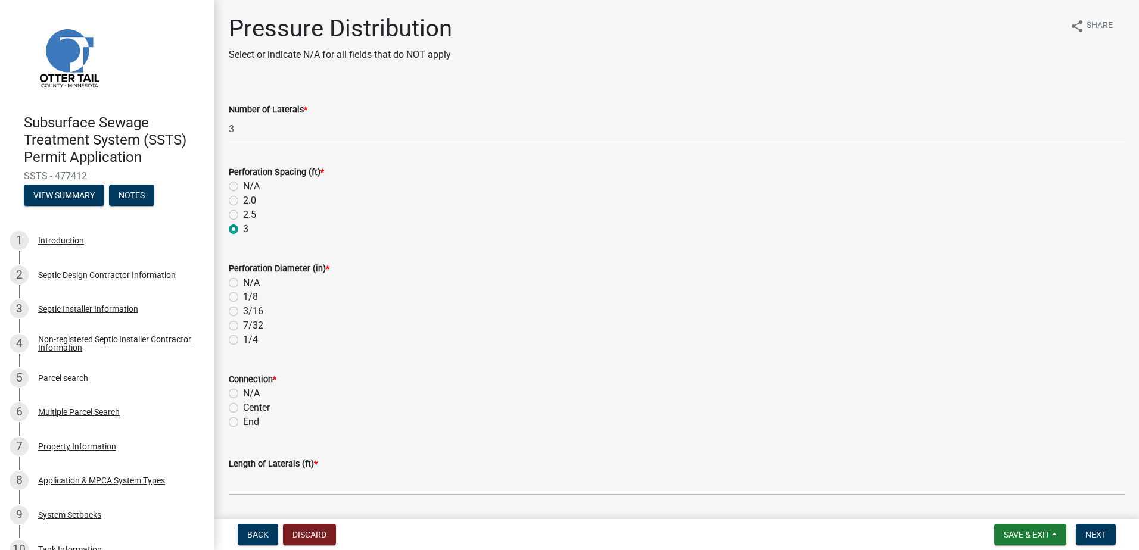
click at [243, 342] on label "1/4" at bounding box center [250, 340] width 15 height 14
click at [243, 341] on input "1/4" at bounding box center [247, 337] width 8 height 8
radio input "true"
click at [243, 421] on label "End" at bounding box center [251, 422] width 16 height 14
click at [243, 421] on input "End" at bounding box center [247, 419] width 8 height 8
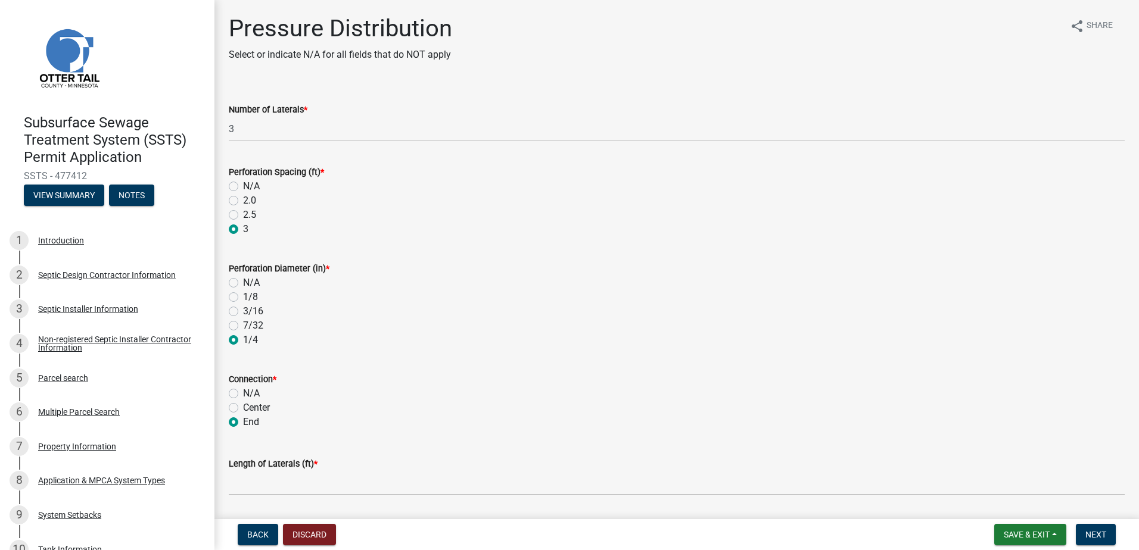
radio input "true"
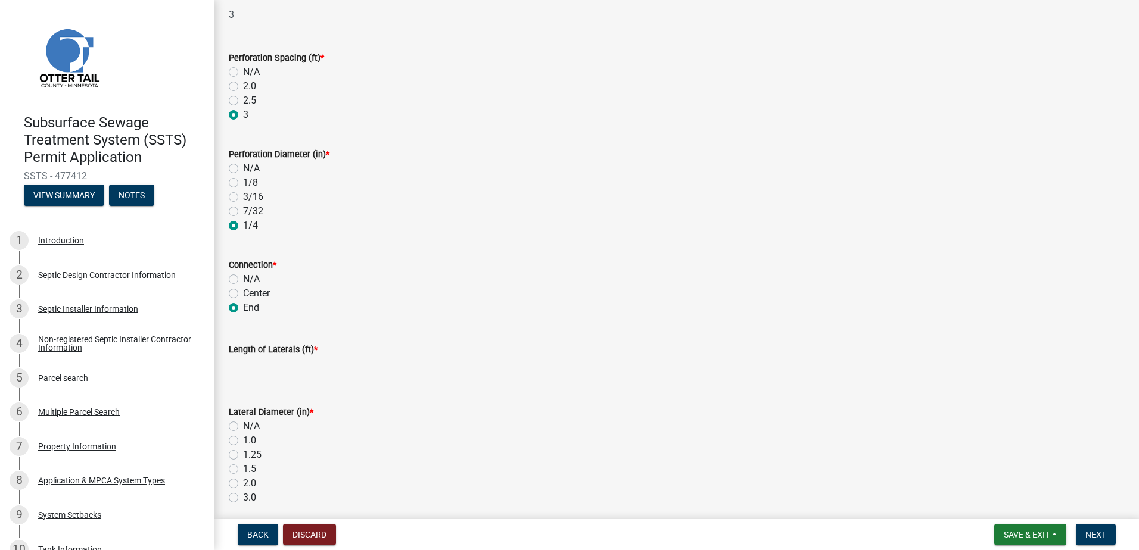
scroll to position [119, 0]
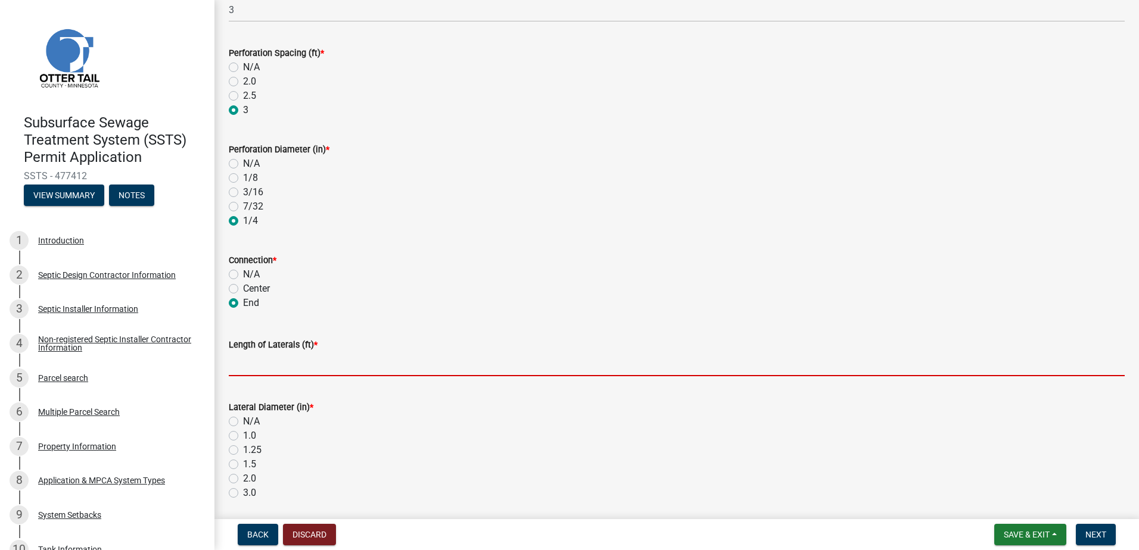
click at [240, 358] on input "Length of Laterals (ft) *" at bounding box center [677, 364] width 896 height 24
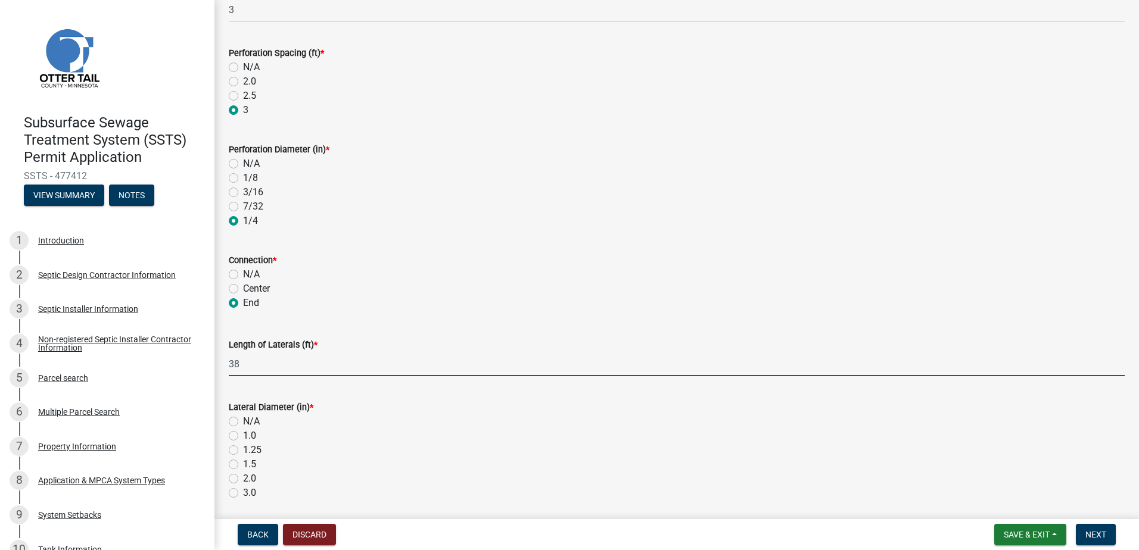
type input "38"
click at [243, 466] on label "1.5" at bounding box center [249, 465] width 13 height 14
click at [243, 465] on input "1.5" at bounding box center [247, 462] width 8 height 8
radio input "true"
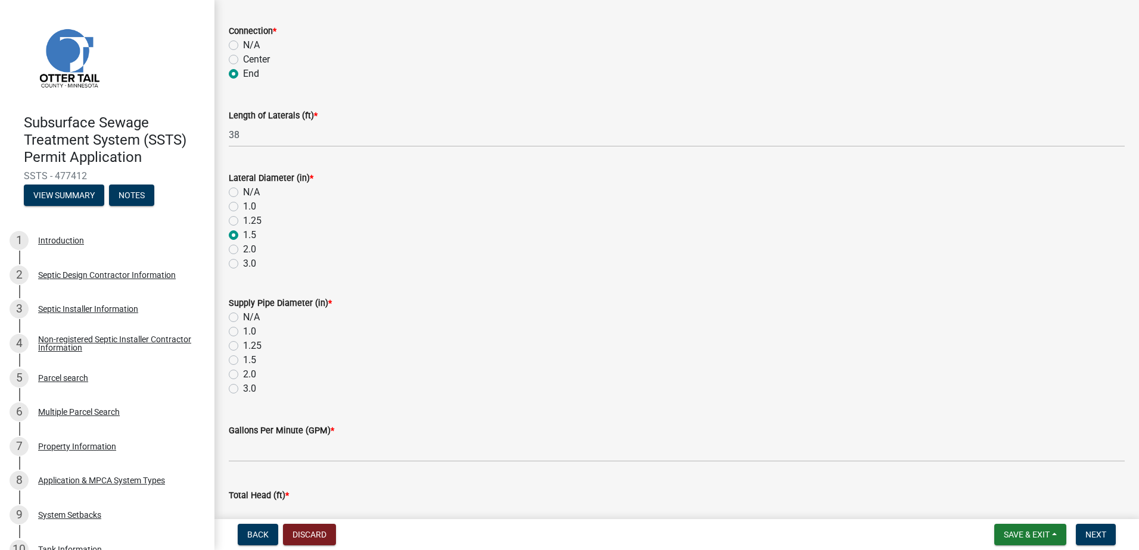
scroll to position [357, 0]
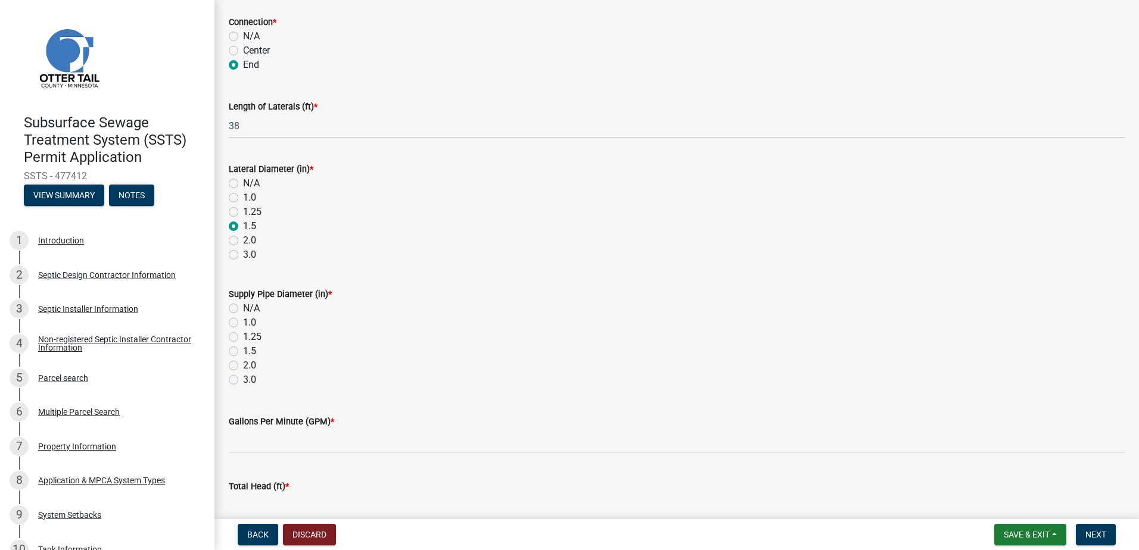
click at [243, 368] on label "2.0" at bounding box center [249, 366] width 13 height 14
click at [243, 366] on input "2.0" at bounding box center [247, 363] width 8 height 8
radio input "true"
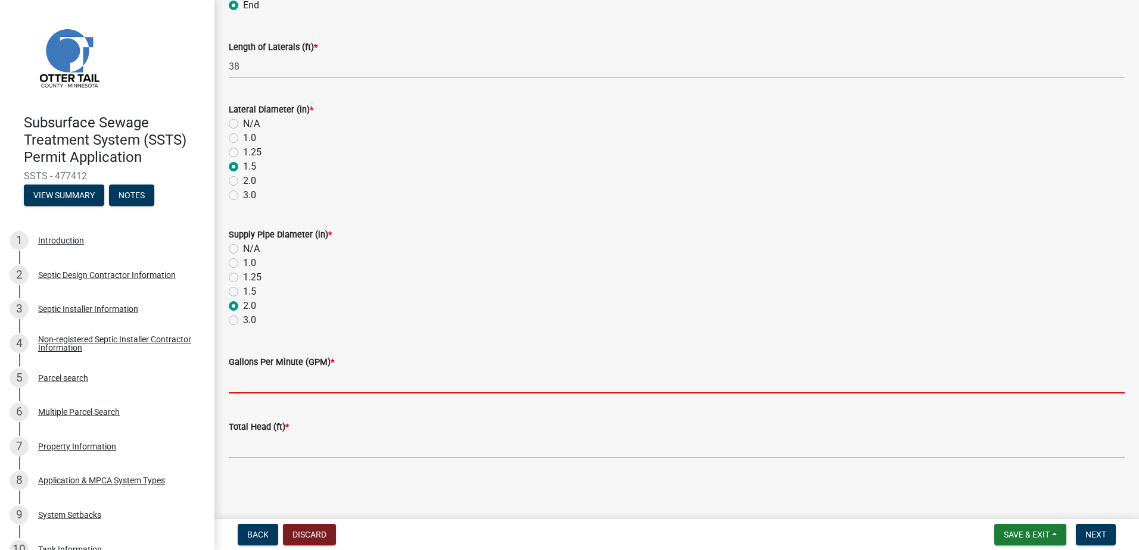
click at [239, 388] on input "Gallons Per Minute (GPM) *" at bounding box center [677, 381] width 896 height 24
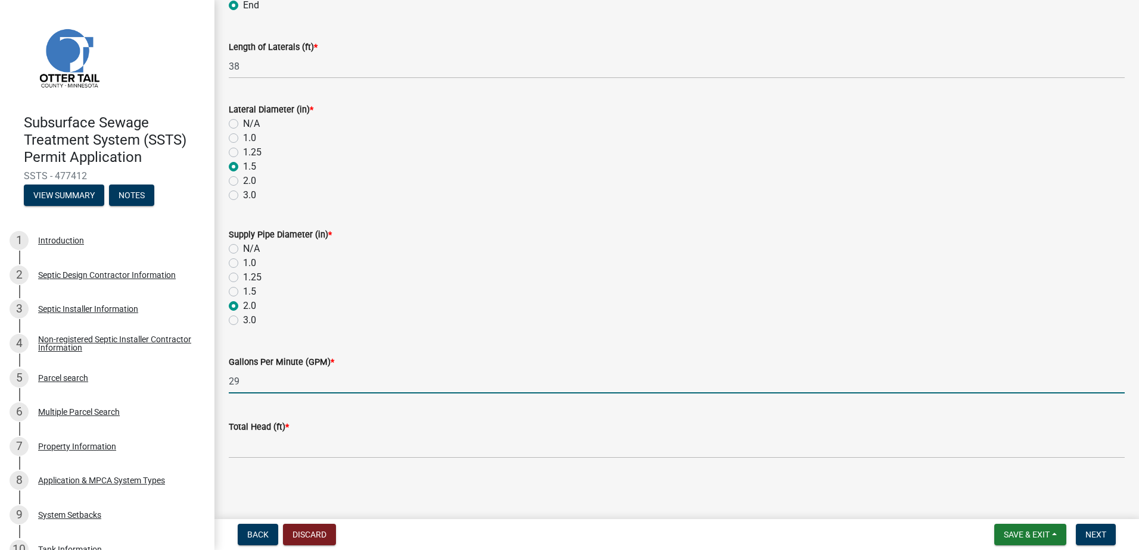
type input "29"
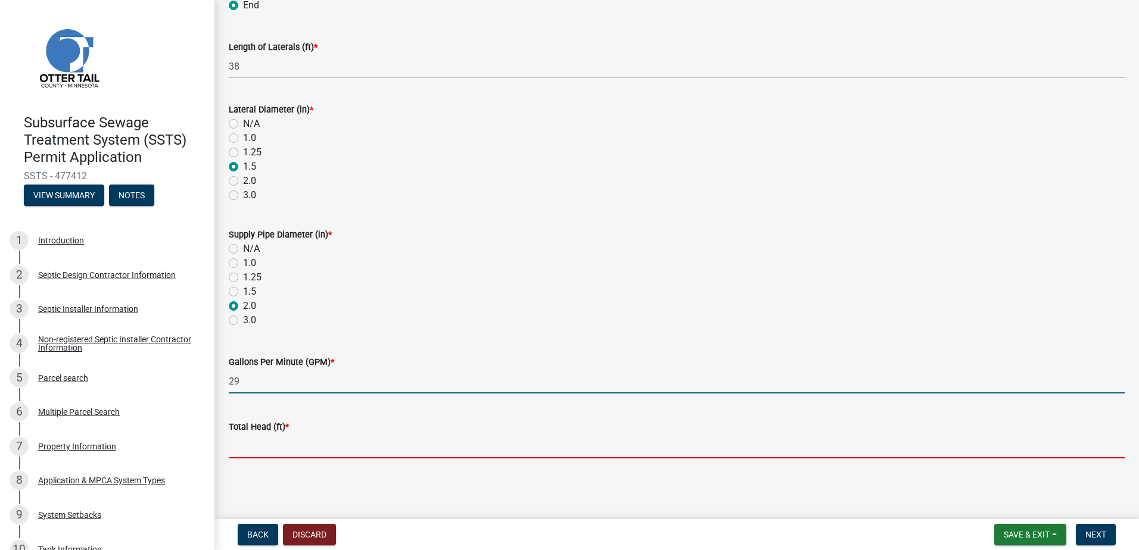
click at [237, 456] on input "Total Head (ft) *" at bounding box center [677, 446] width 896 height 24
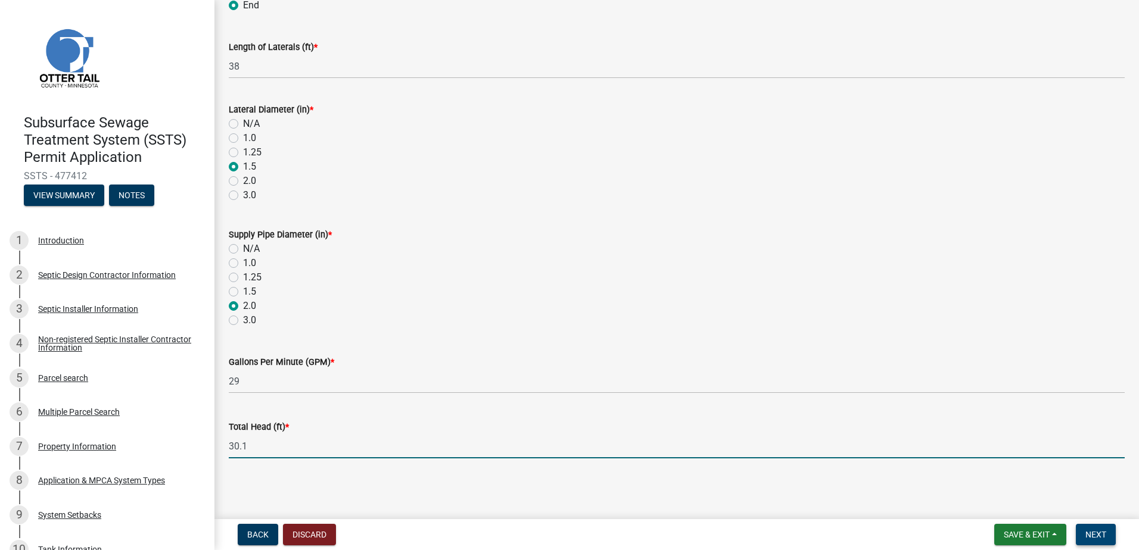
type input "30.1"
click at [1088, 528] on button "Next" at bounding box center [1096, 534] width 40 height 21
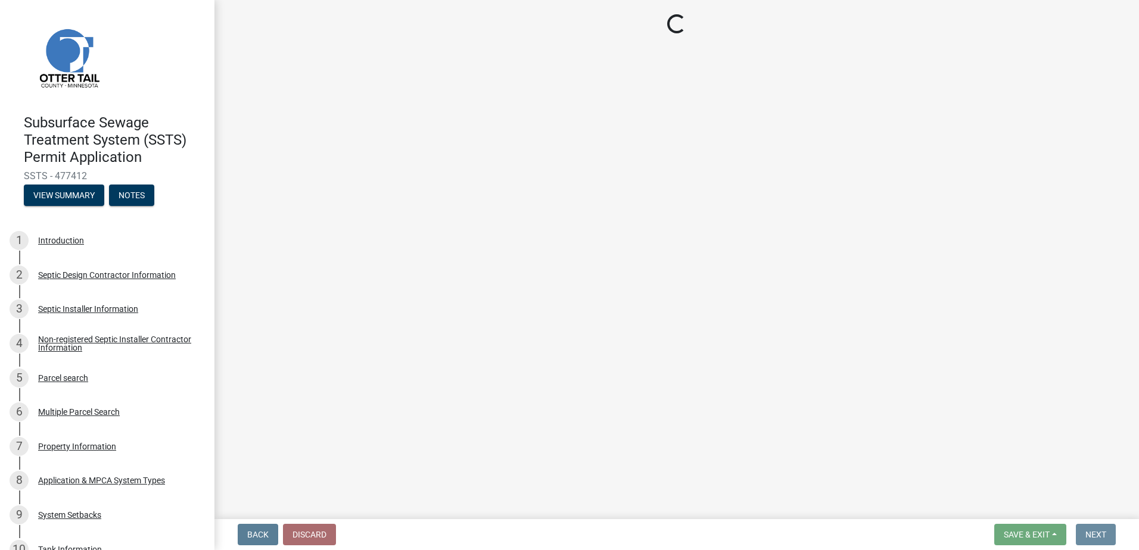
scroll to position [0, 0]
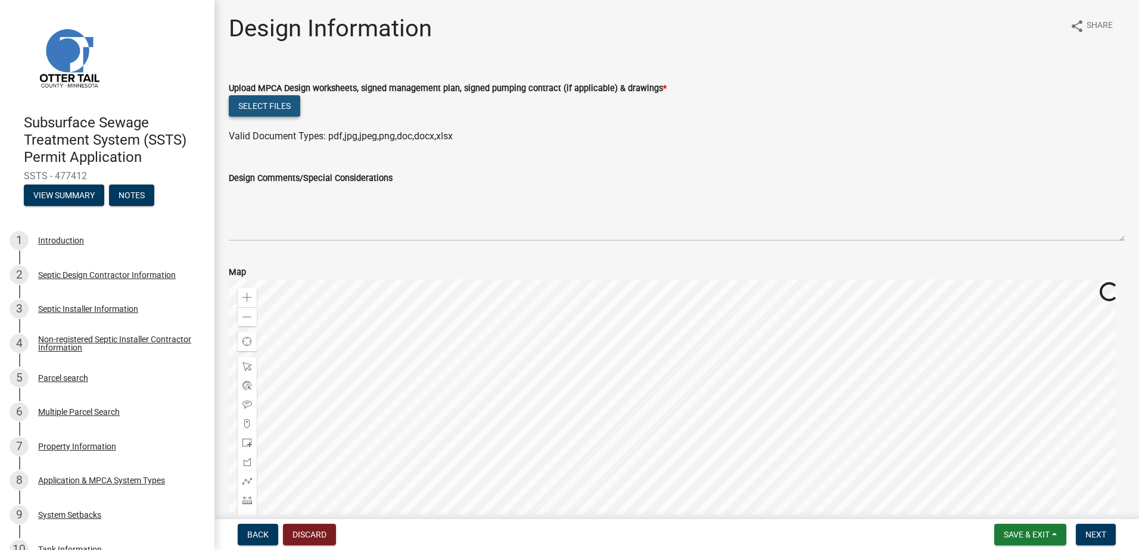
click at [260, 105] on button "Select files" at bounding box center [264, 105] width 71 height 21
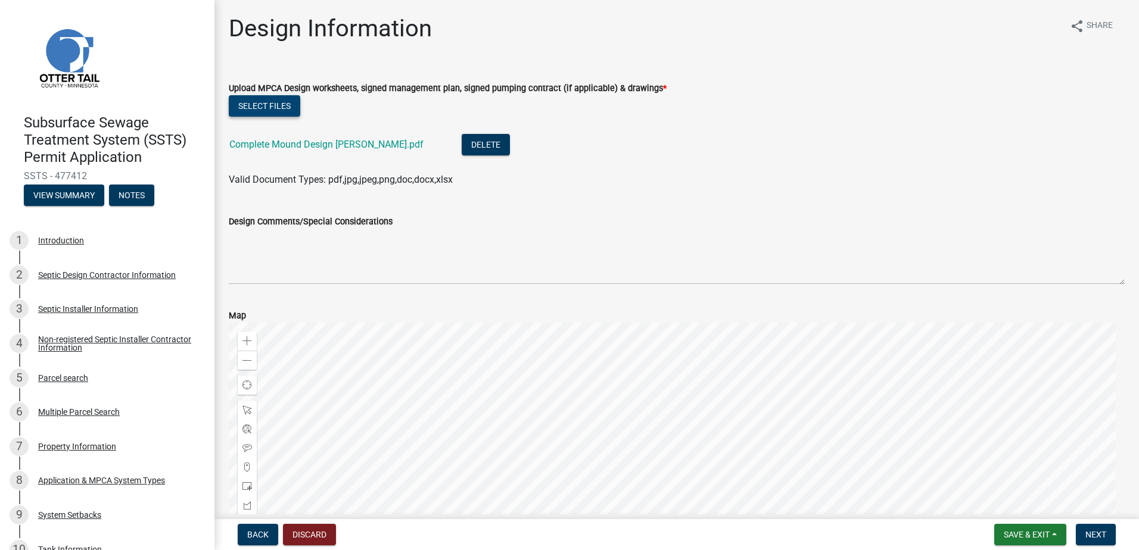
scroll to position [163, 0]
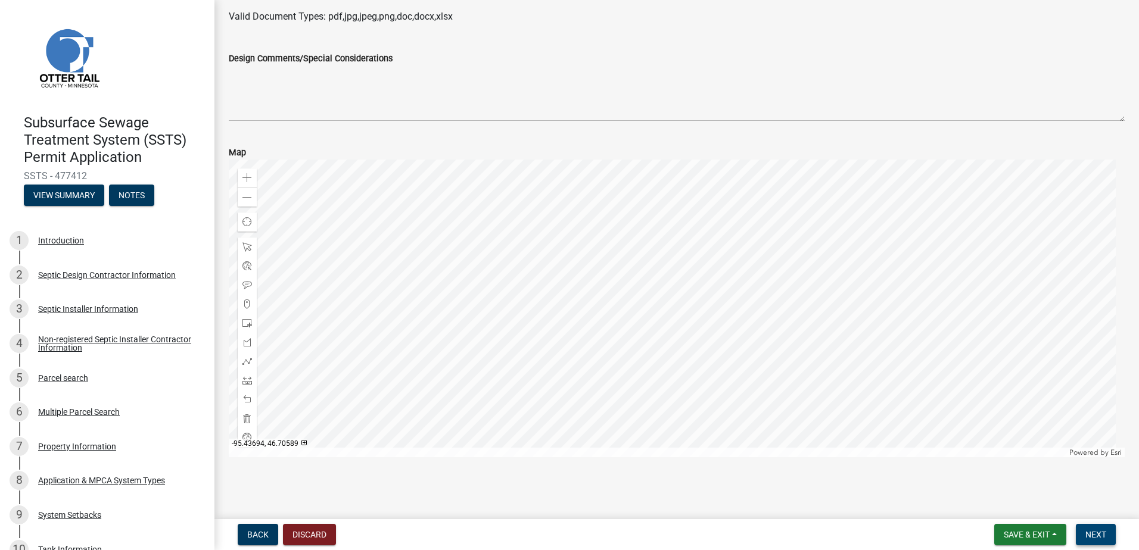
click at [1088, 537] on span "Next" at bounding box center [1095, 535] width 21 height 10
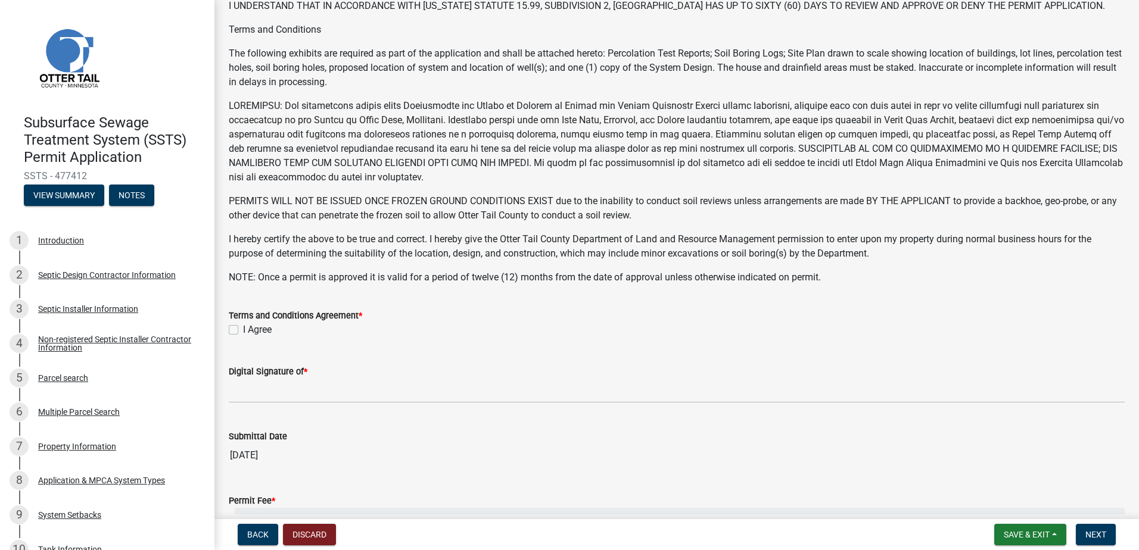
scroll to position [179, 0]
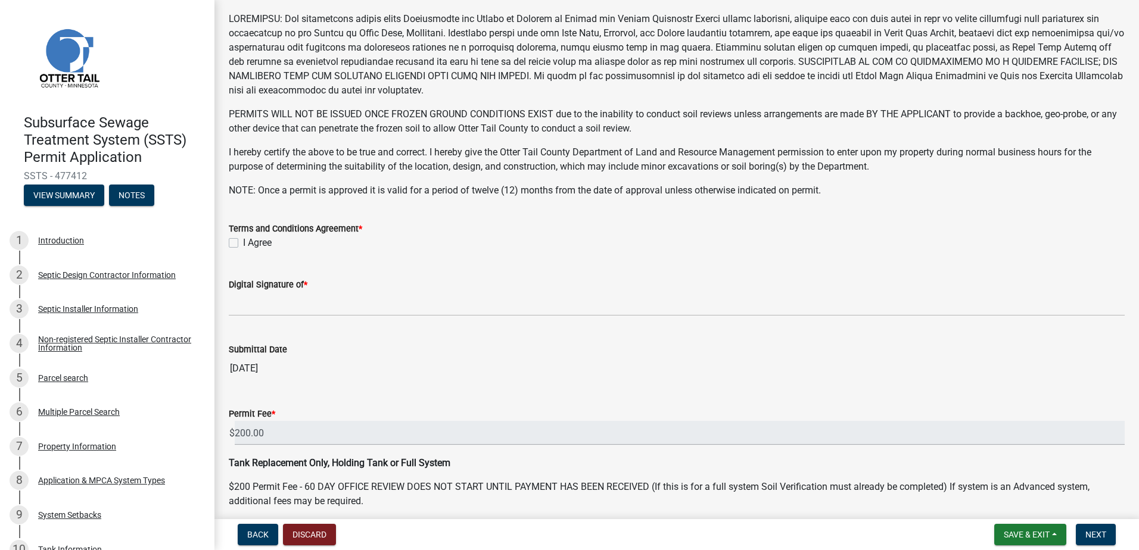
click at [243, 243] on label "I Agree" at bounding box center [257, 243] width 29 height 14
click at [243, 243] on input "I Agree" at bounding box center [247, 240] width 8 height 8
checkbox input "true"
click at [263, 315] on wm-data-entity-input "Digital Signature of *" at bounding box center [677, 293] width 896 height 65
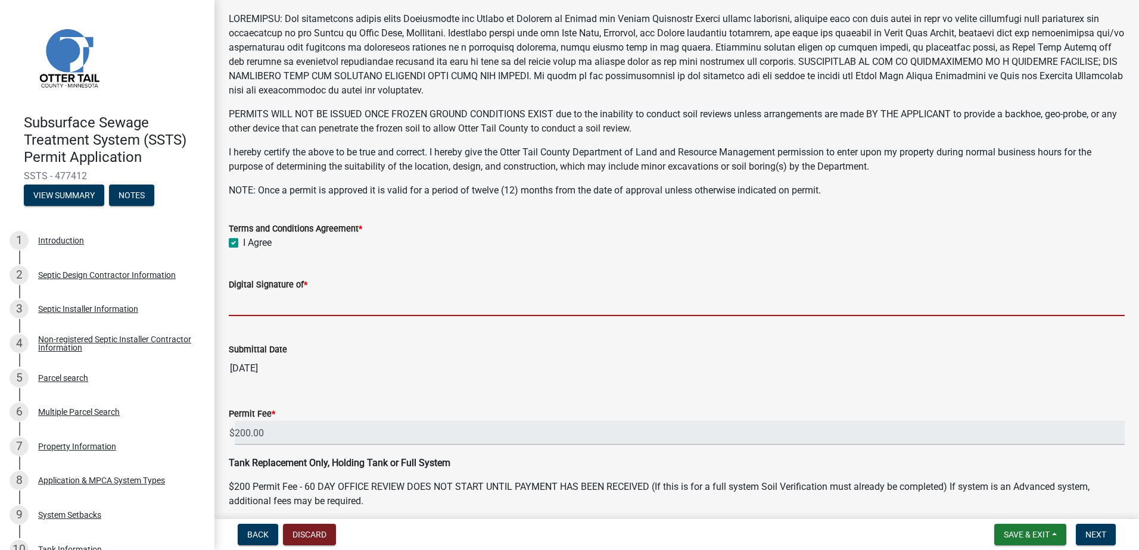
click at [273, 313] on input "Digital Signature of *" at bounding box center [677, 304] width 896 height 24
type input "[PERSON_NAME]"
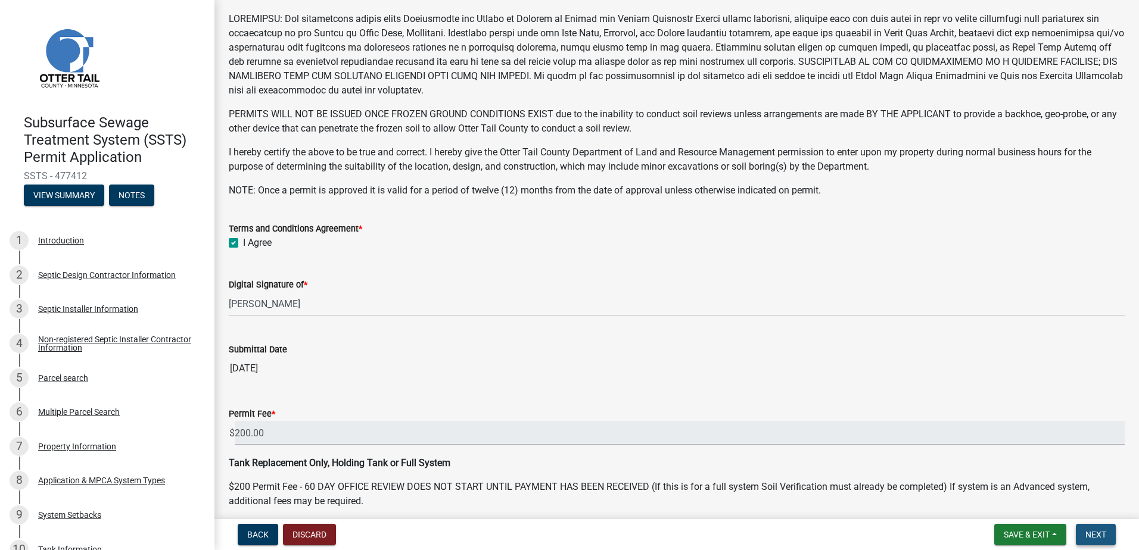
click at [1085, 533] on button "Next" at bounding box center [1096, 534] width 40 height 21
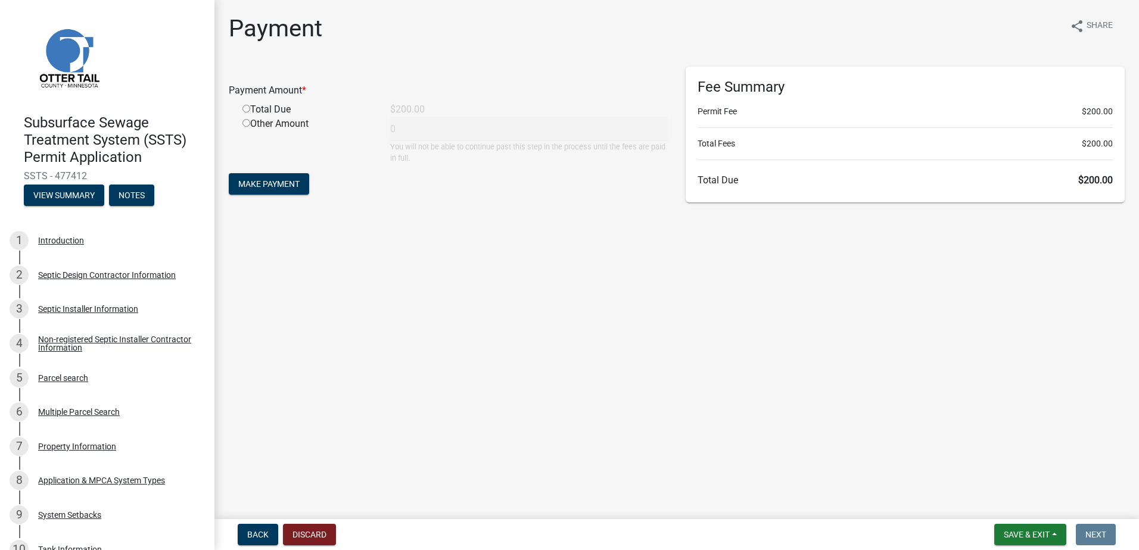
click at [247, 108] on input "radio" at bounding box center [246, 109] width 8 height 8
radio input "true"
type input "200"
click at [261, 180] on span "Make Payment" at bounding box center [268, 184] width 61 height 10
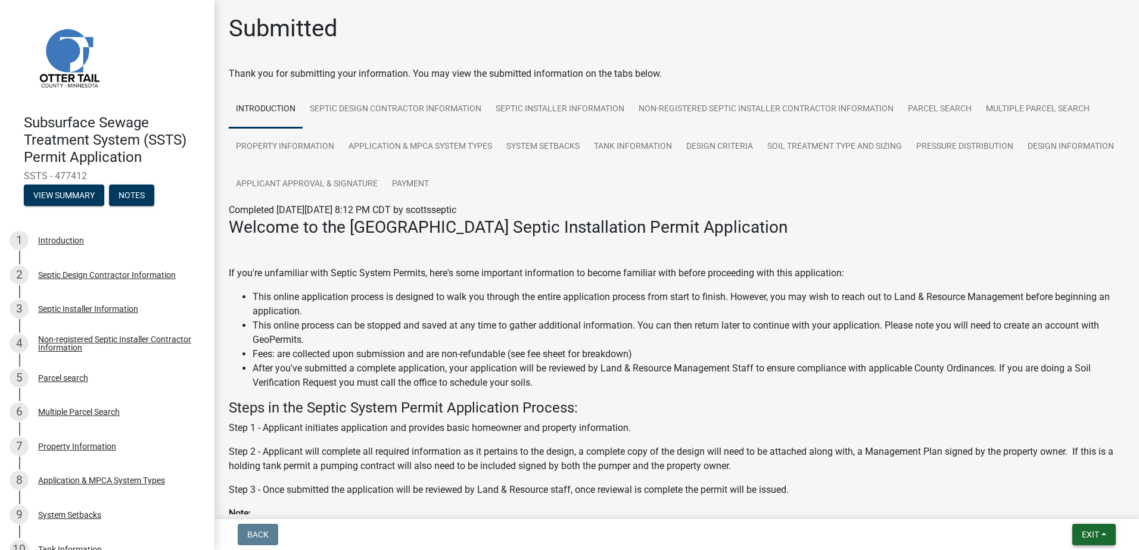
click at [1103, 537] on button "Exit" at bounding box center [1093, 534] width 43 height 21
click at [1062, 505] on button "Save & Exit" at bounding box center [1067, 504] width 95 height 29
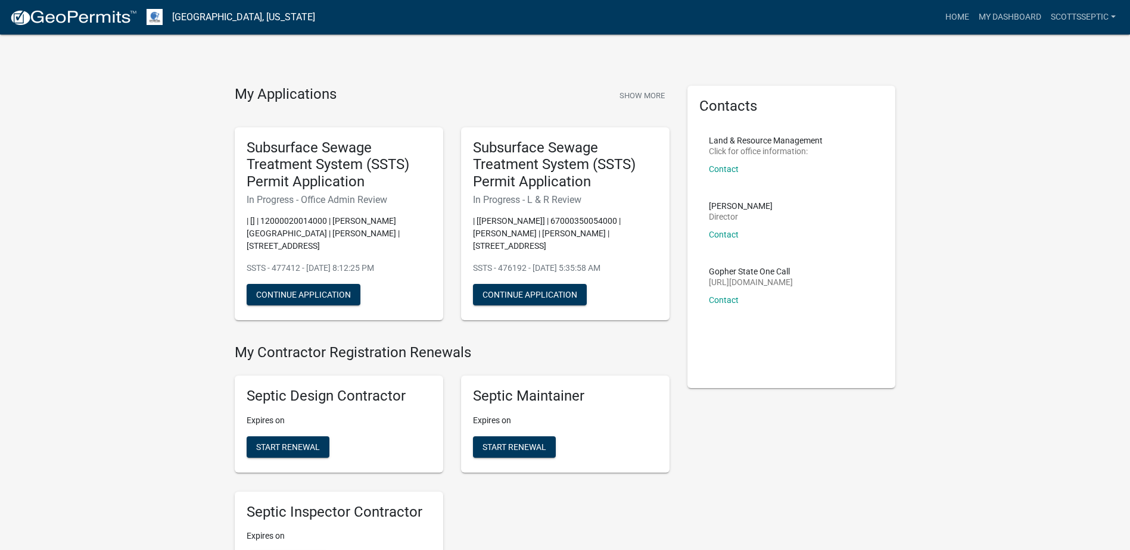
click at [82, 14] on img at bounding box center [73, 18] width 127 height 18
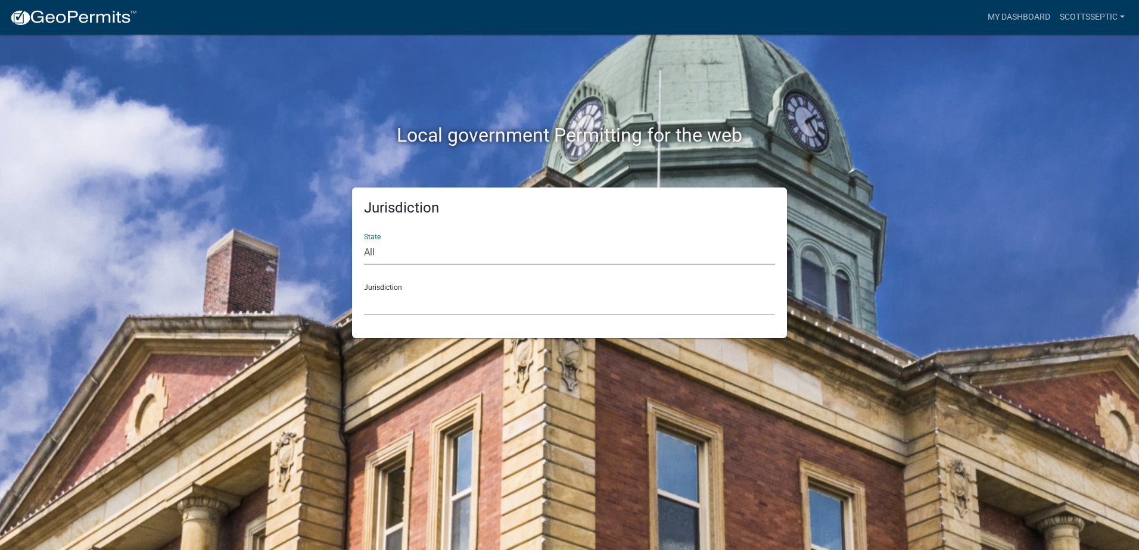
click at [370, 255] on select "All [US_STATE] [US_STATE] [US_STATE] [US_STATE] [US_STATE] [US_STATE] [US_STATE…" at bounding box center [569, 253] width 411 height 24
select select "[US_STATE]"
click at [364, 241] on select "All [US_STATE] [US_STATE] [US_STATE] [US_STATE] [US_STATE] [US_STATE] [US_STATE…" at bounding box center [569, 253] width 411 height 24
click at [372, 306] on select "[GEOGRAPHIC_DATA], [US_STATE] [GEOGRAPHIC_DATA], [US_STATE] [GEOGRAPHIC_DATA], …" at bounding box center [569, 303] width 411 height 24
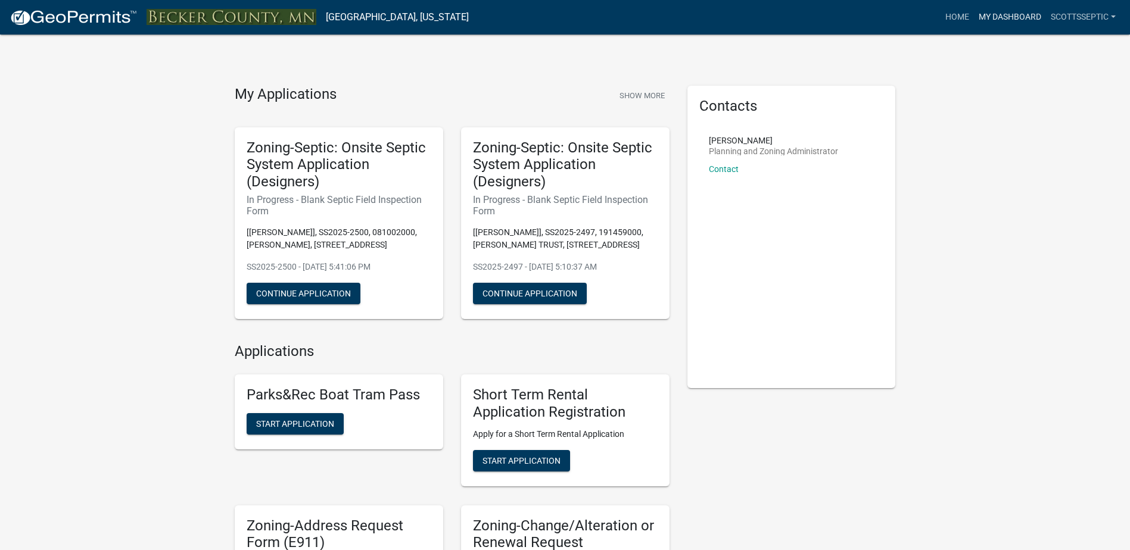
click at [1015, 15] on link "My Dashboard" at bounding box center [1010, 17] width 72 height 23
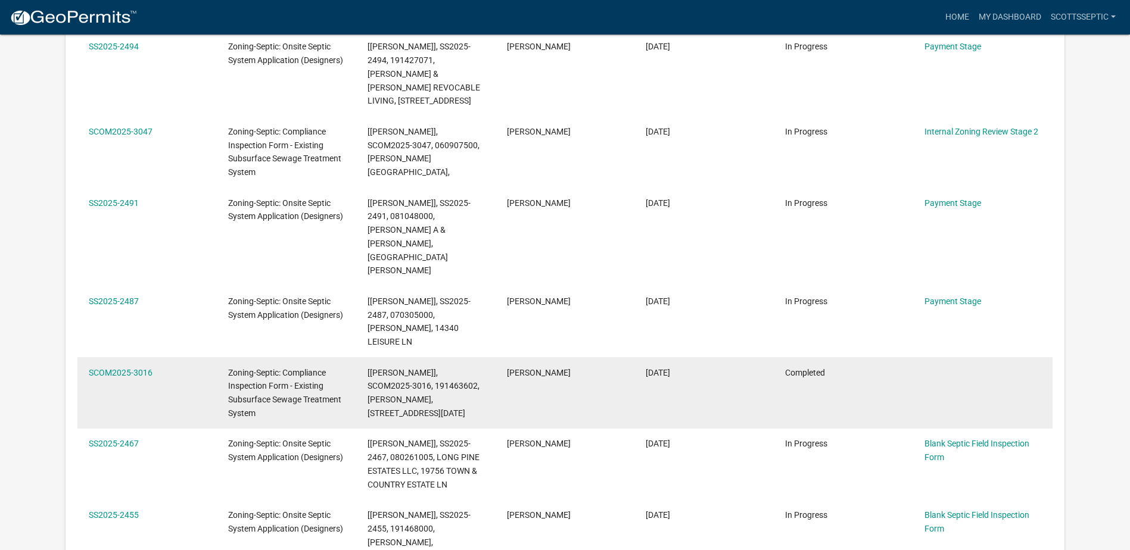
scroll to position [396, 0]
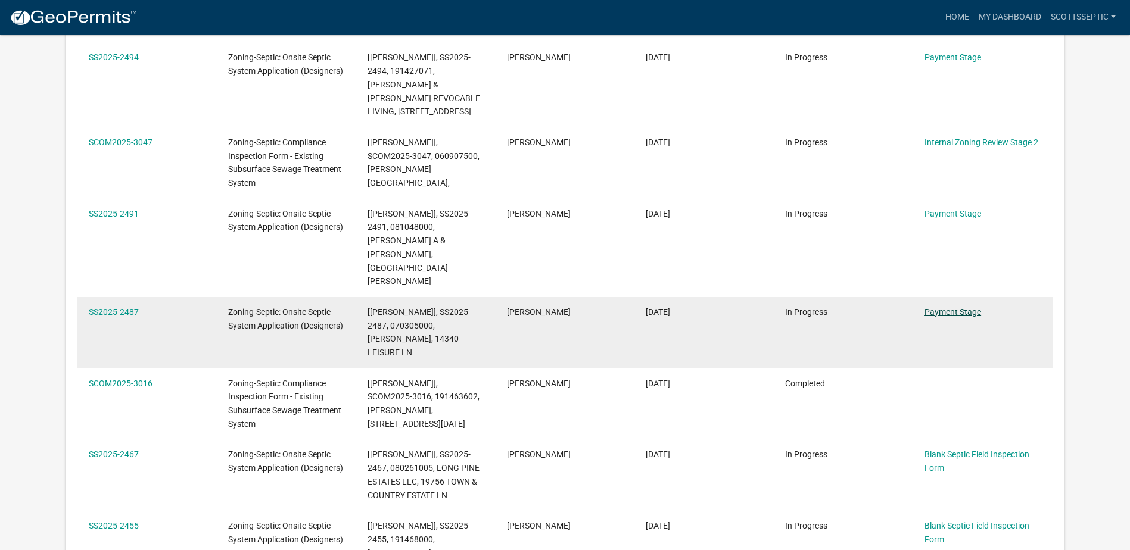
click at [952, 307] on link "Payment Stage" at bounding box center [953, 312] width 57 height 10
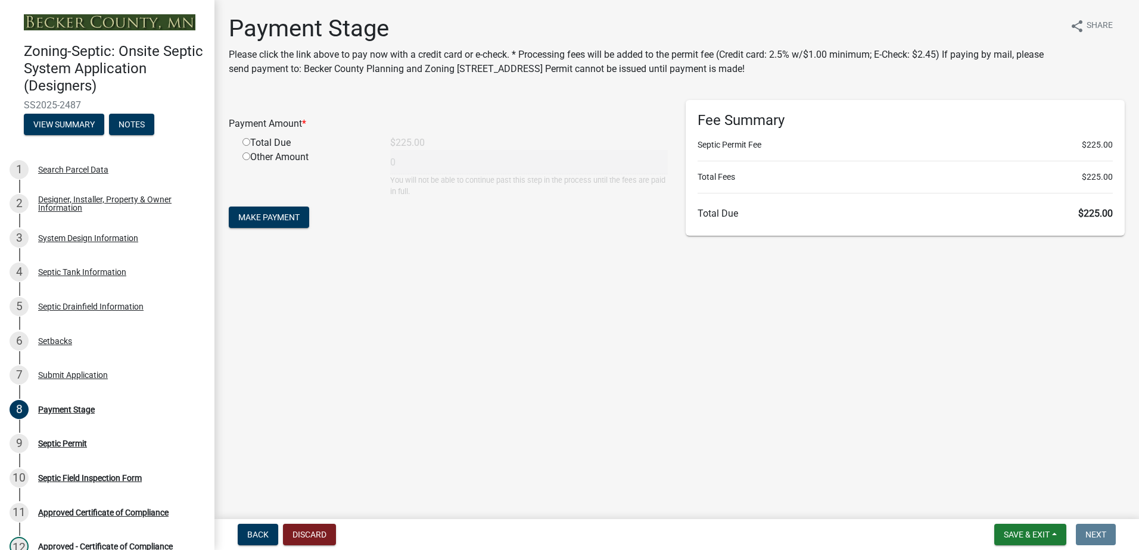
click at [246, 144] on input "radio" at bounding box center [246, 142] width 8 height 8
radio input "true"
type input "225"
click at [275, 215] on span "Make Payment" at bounding box center [268, 218] width 61 height 10
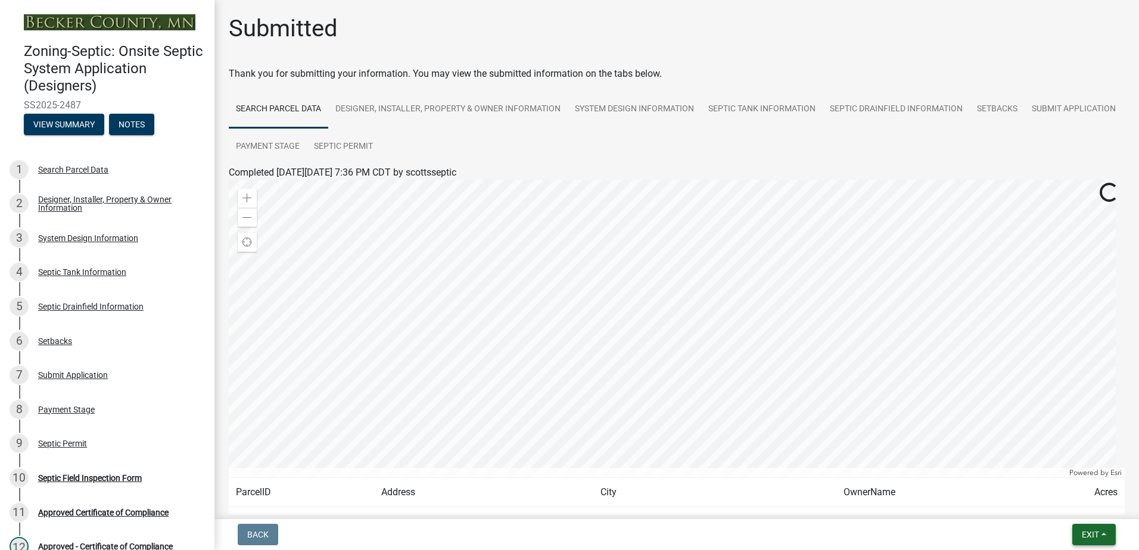
click at [1103, 533] on button "Exit" at bounding box center [1093, 534] width 43 height 21
click at [1069, 506] on button "Save & Exit" at bounding box center [1067, 504] width 95 height 29
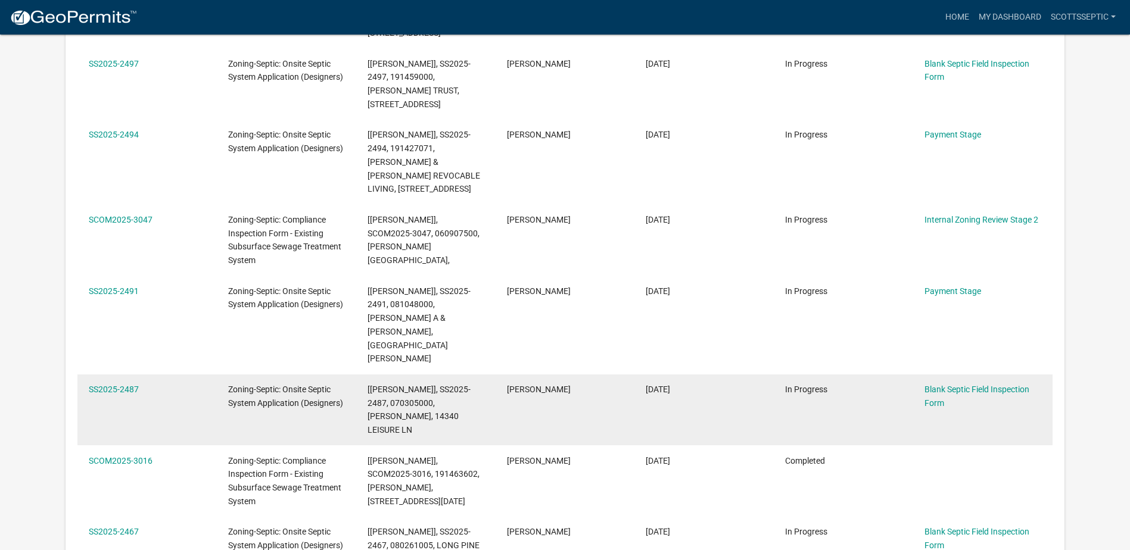
scroll to position [298, 0]
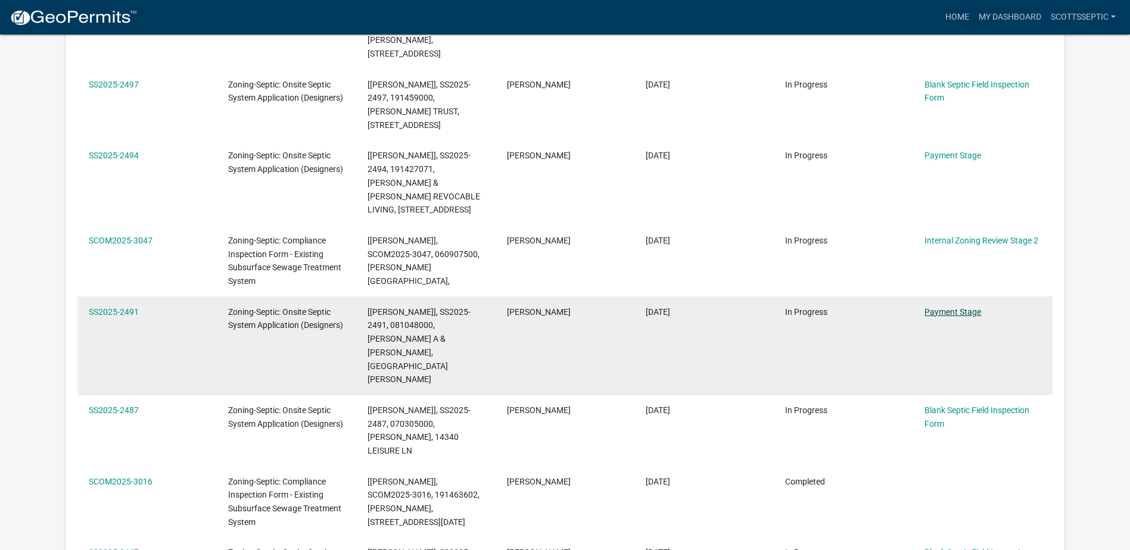
click at [938, 316] on link "Payment Stage" at bounding box center [953, 312] width 57 height 10
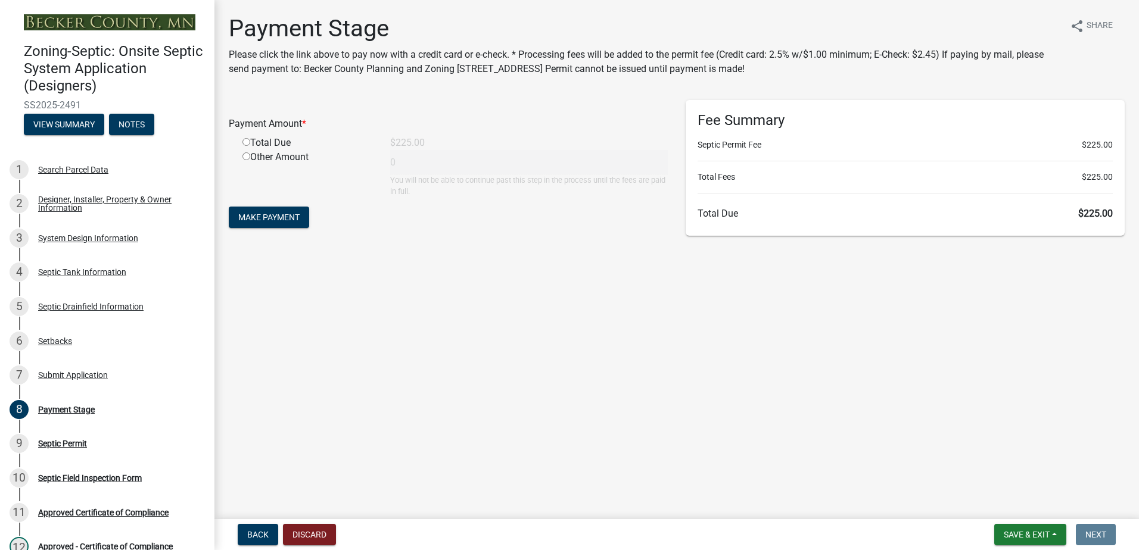
click at [245, 144] on input "radio" at bounding box center [246, 142] width 8 height 8
radio input "true"
type input "225"
click at [263, 211] on button "Make Payment" at bounding box center [269, 217] width 80 height 21
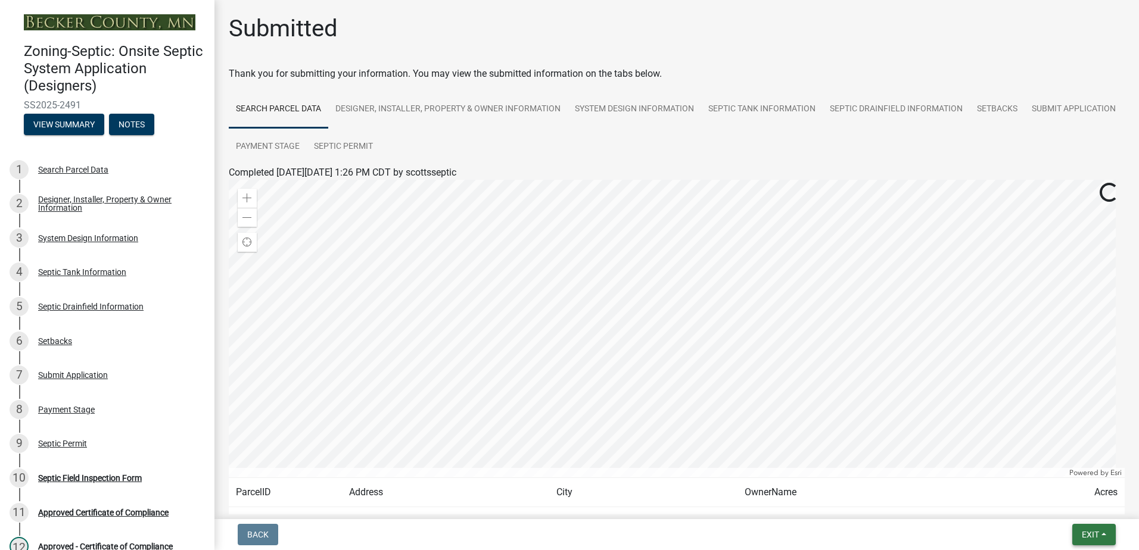
click at [1106, 533] on button "Exit" at bounding box center [1093, 534] width 43 height 21
click at [1075, 507] on button "Save & Exit" at bounding box center [1067, 504] width 95 height 29
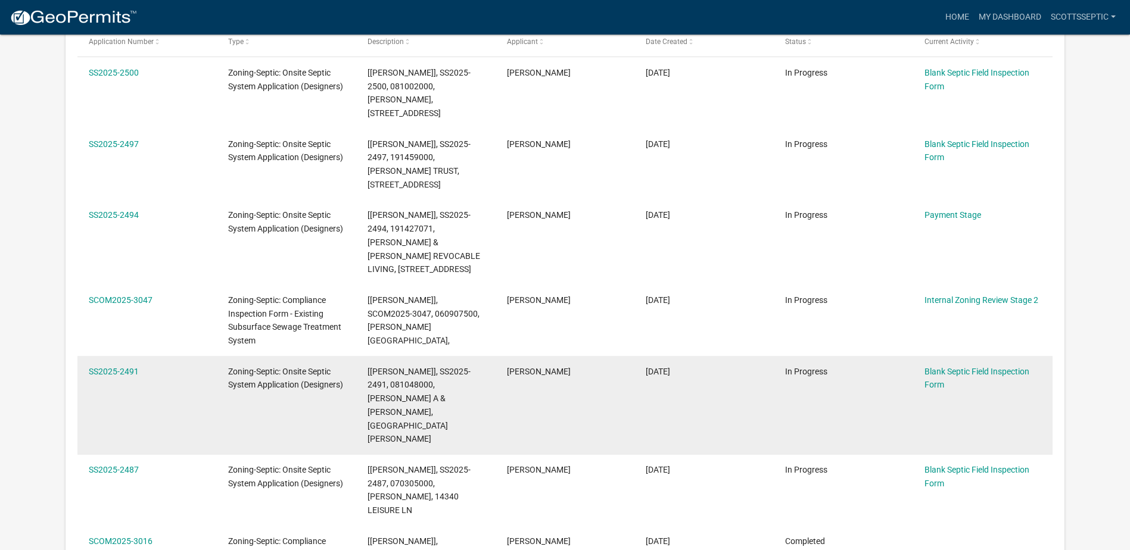
scroll to position [217, 0]
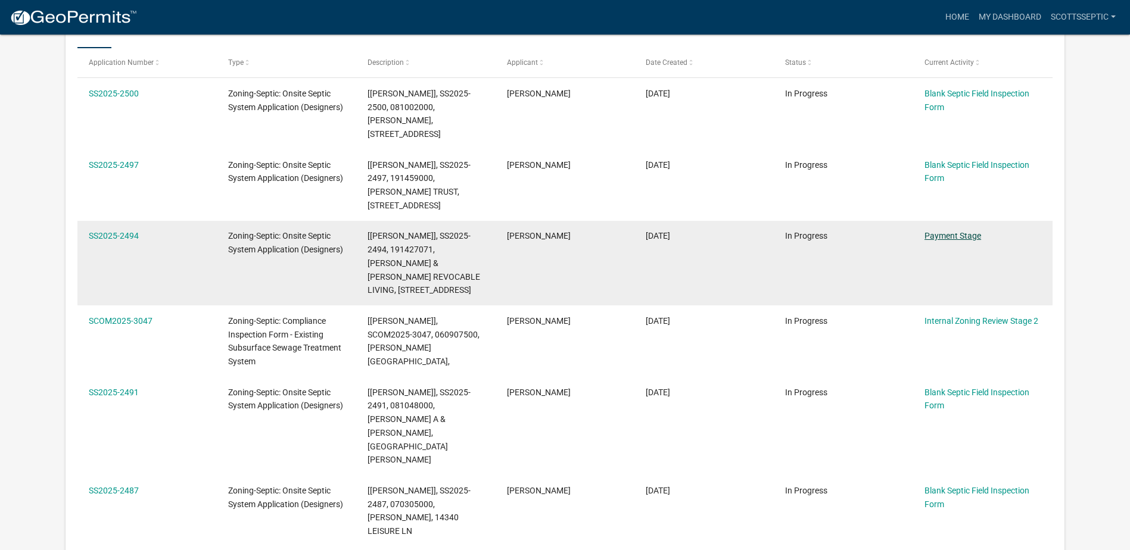
click at [951, 231] on link "Payment Stage" at bounding box center [953, 236] width 57 height 10
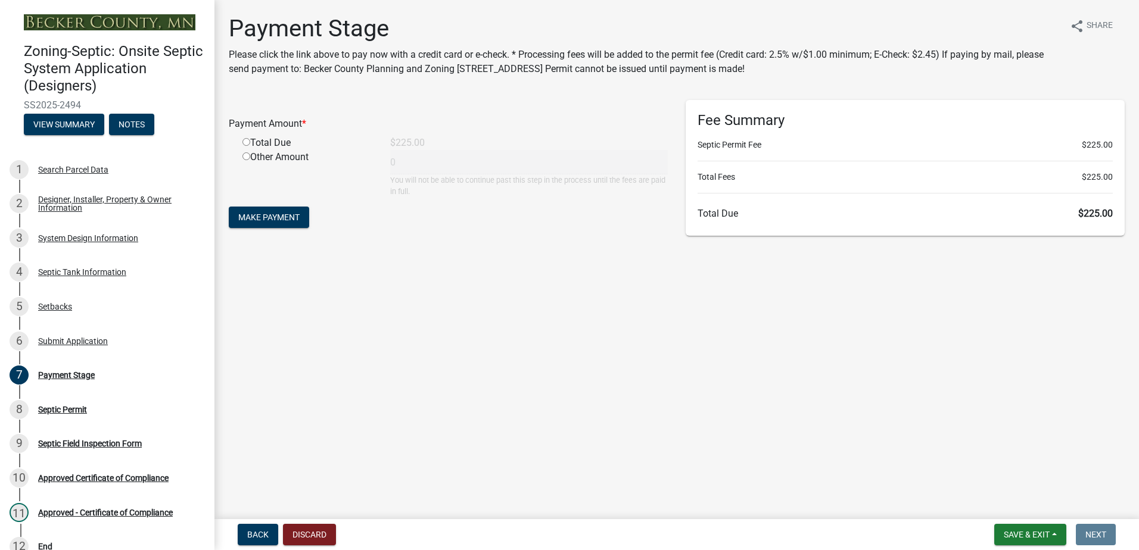
click at [245, 142] on input "radio" at bounding box center [246, 142] width 8 height 8
radio input "true"
type input "225"
click at [277, 217] on span "Make Payment" at bounding box center [268, 218] width 61 height 10
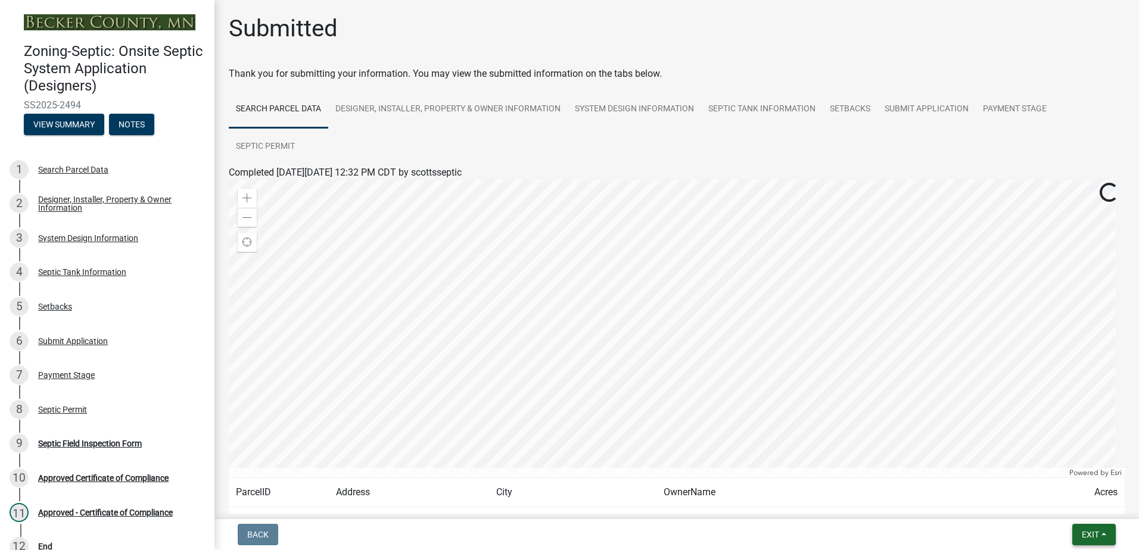
click at [1102, 534] on button "Exit" at bounding box center [1093, 534] width 43 height 21
click at [1084, 514] on button "Save & Exit" at bounding box center [1067, 504] width 95 height 29
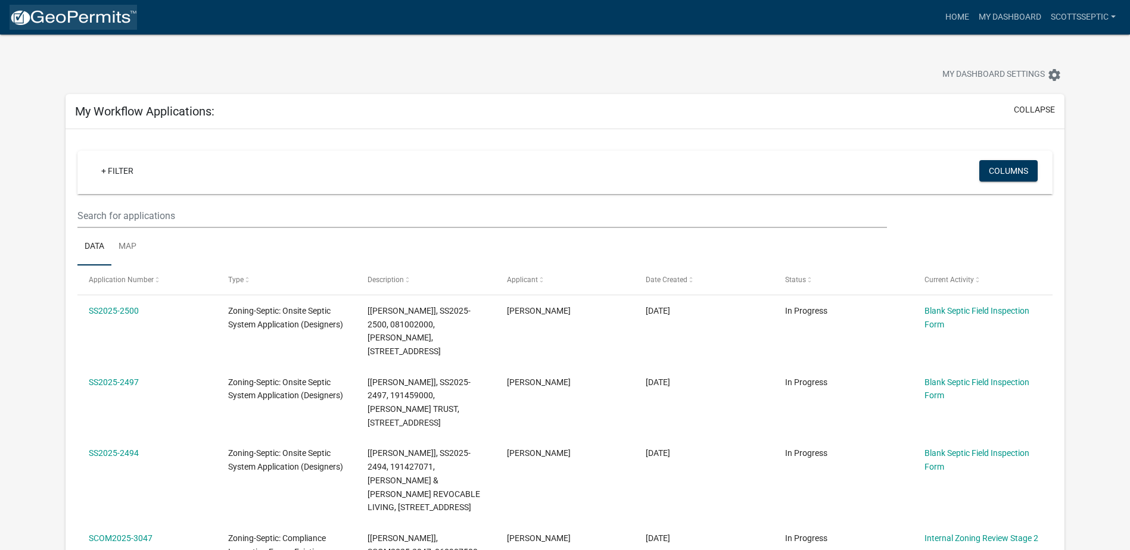
click at [48, 15] on img at bounding box center [73, 18] width 127 height 18
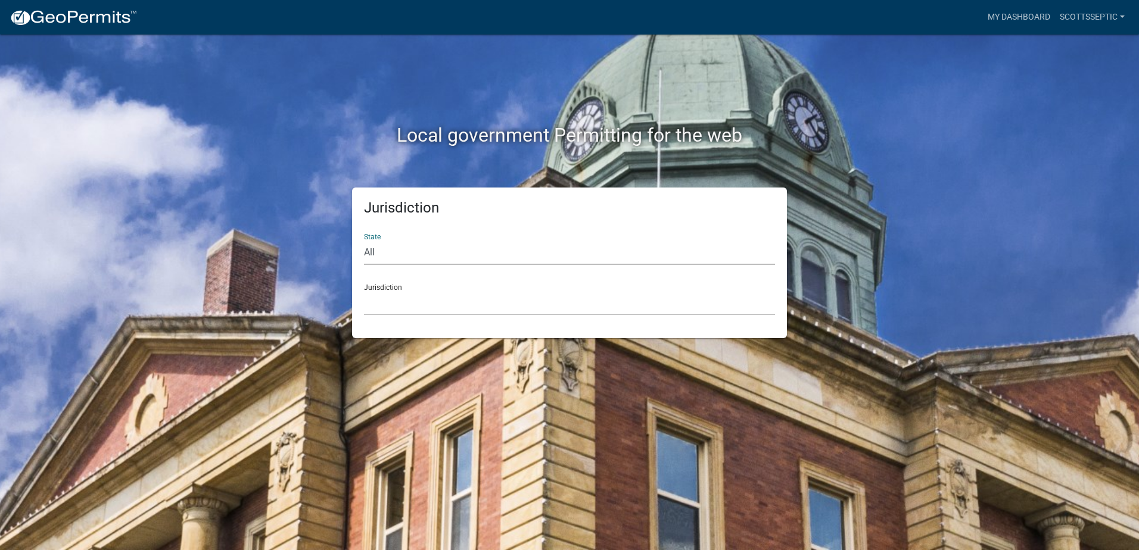
click at [372, 253] on select "All [US_STATE] [US_STATE] [US_STATE] [US_STATE] [US_STATE] [US_STATE] [US_STATE…" at bounding box center [569, 253] width 411 height 24
select select "[US_STATE]"
click at [364, 241] on select "All [US_STATE] [US_STATE] [US_STATE] [US_STATE] [US_STATE] [US_STATE] [US_STATE…" at bounding box center [569, 253] width 411 height 24
click at [374, 307] on select "[GEOGRAPHIC_DATA], [US_STATE] [GEOGRAPHIC_DATA], [US_STATE] [GEOGRAPHIC_DATA], …" at bounding box center [569, 303] width 411 height 24
